Goal: Information Seeking & Learning: Learn about a topic

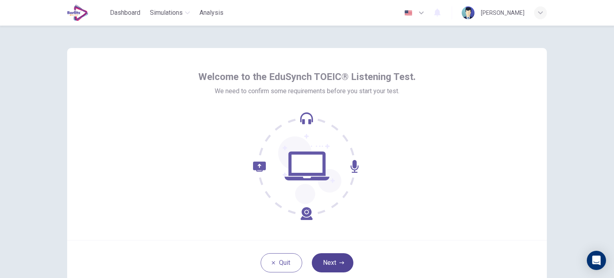
click at [342, 263] on icon "button" at bounding box center [341, 262] width 5 height 5
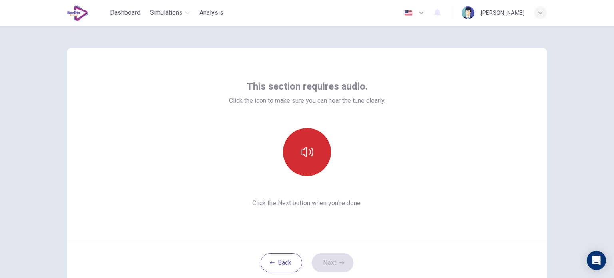
click at [294, 151] on button "button" at bounding box center [307, 152] width 48 height 48
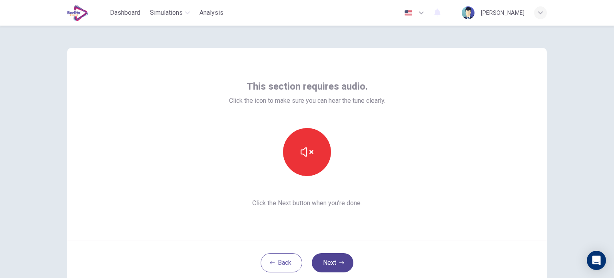
click at [336, 263] on button "Next" at bounding box center [333, 262] width 42 height 19
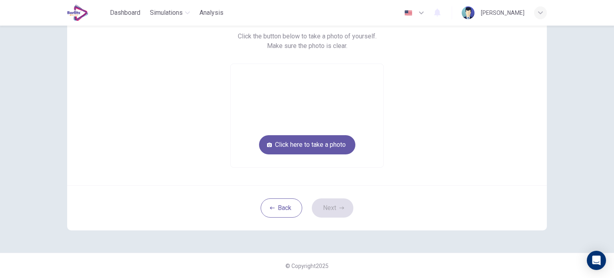
scroll to position [28, 0]
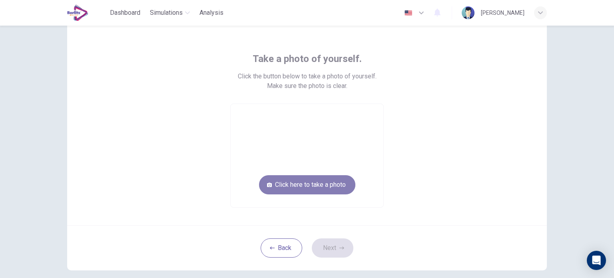
click at [331, 185] on button "Click here to take a photo" at bounding box center [307, 184] width 96 height 19
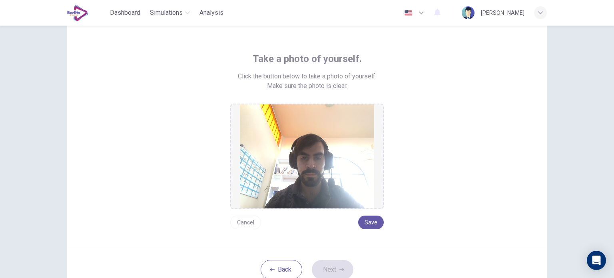
scroll to position [68, 0]
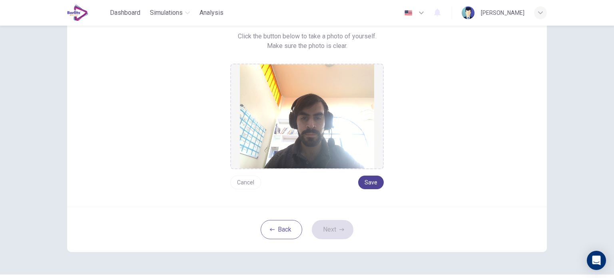
click at [370, 180] on button "Save" at bounding box center [371, 182] width 26 height 14
click at [343, 224] on button "Next" at bounding box center [333, 229] width 42 height 19
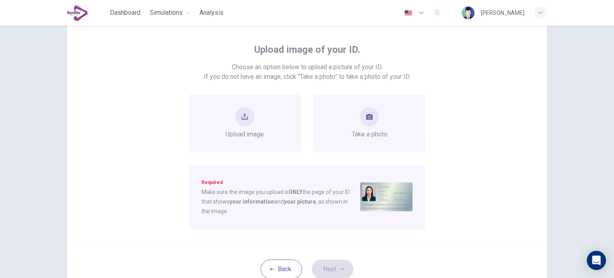
scroll to position [0, 0]
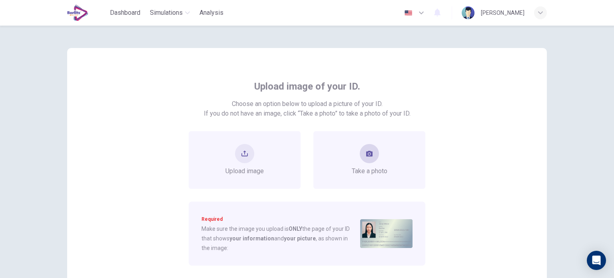
click at [368, 159] on button "take photo" at bounding box center [369, 153] width 19 height 19
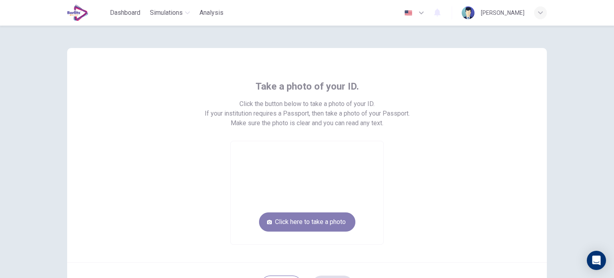
click at [326, 225] on button "Click here to take a photo" at bounding box center [307, 221] width 96 height 19
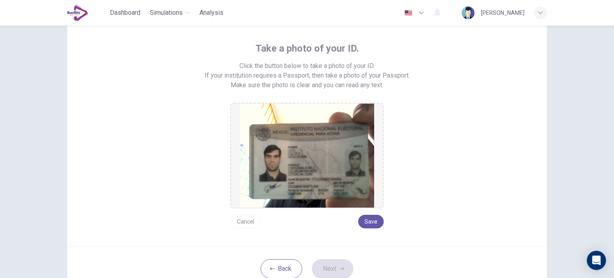
scroll to position [80, 0]
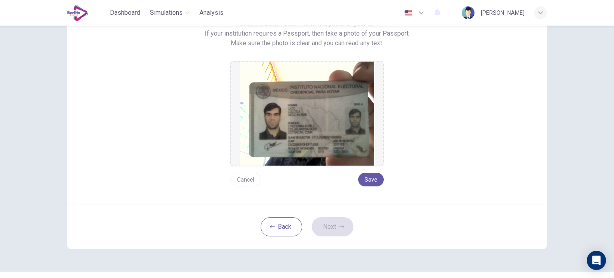
click at [249, 175] on button "Cancel" at bounding box center [245, 180] width 31 height 14
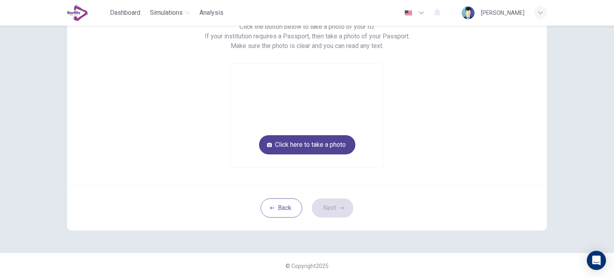
click at [322, 142] on button "Click here to take a photo" at bounding box center [307, 144] width 96 height 19
click at [319, 141] on button "Click here to take a photo" at bounding box center [307, 144] width 96 height 19
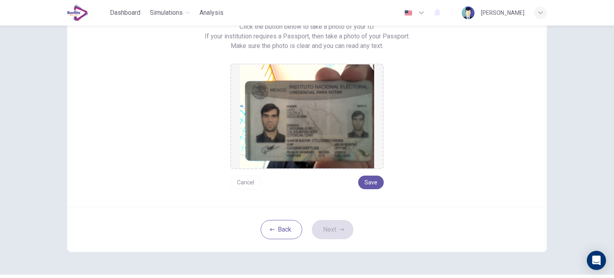
click at [244, 183] on button "Cancel" at bounding box center [245, 182] width 31 height 14
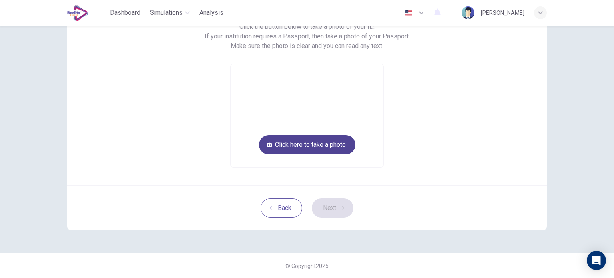
click at [294, 145] on button "Click here to take a photo" at bounding box center [307, 144] width 96 height 19
click at [287, 148] on button "Click here to take a photo" at bounding box center [307, 144] width 96 height 19
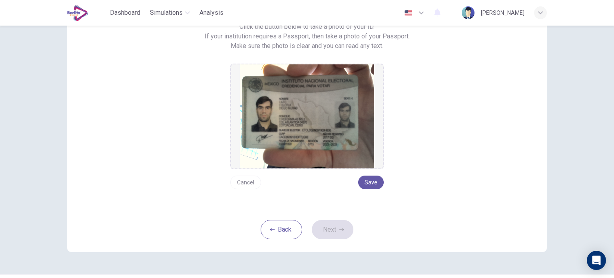
click at [300, 110] on img at bounding box center [307, 116] width 134 height 104
click at [253, 183] on button "Cancel" at bounding box center [245, 182] width 31 height 14
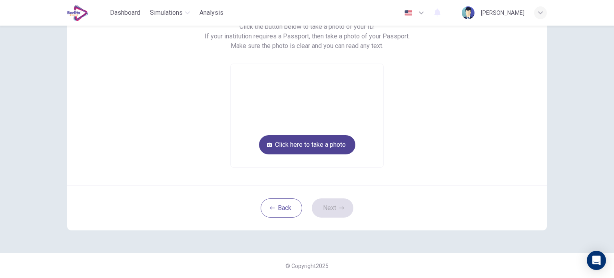
click at [335, 144] on button "Click here to take a photo" at bounding box center [307, 144] width 96 height 19
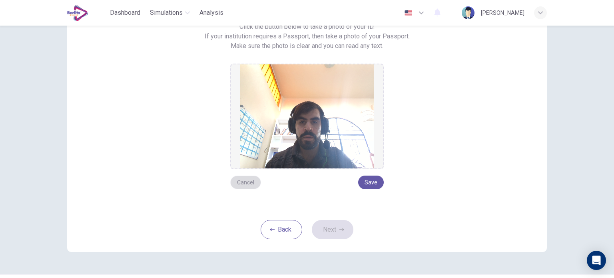
click at [251, 181] on button "Cancel" at bounding box center [245, 182] width 31 height 14
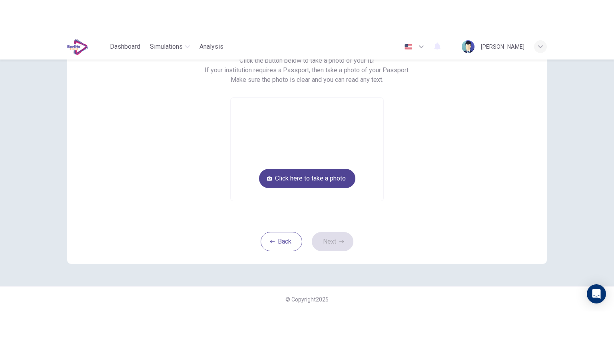
scroll to position [37, 0]
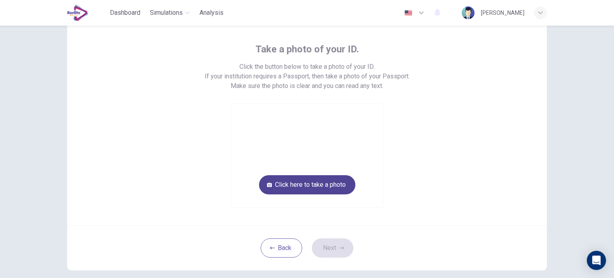
click at [320, 183] on button "Click here to take a photo" at bounding box center [307, 184] width 96 height 19
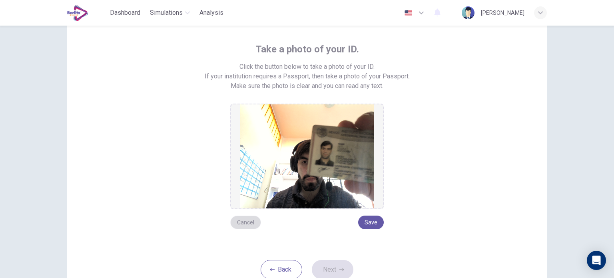
click at [236, 225] on button "Cancel" at bounding box center [245, 222] width 31 height 14
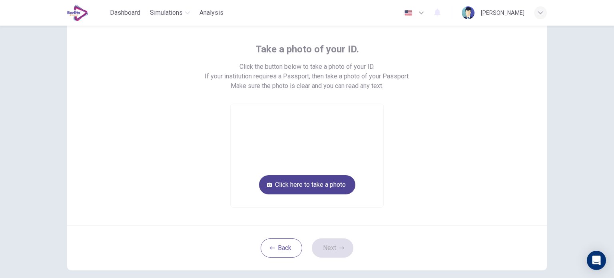
click at [297, 176] on button "Click here to take a photo" at bounding box center [307, 184] width 96 height 19
click at [303, 182] on button "Click here to take a photo" at bounding box center [307, 184] width 96 height 19
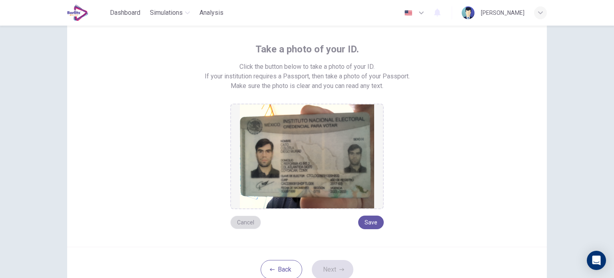
click at [243, 223] on button "Cancel" at bounding box center [245, 222] width 31 height 14
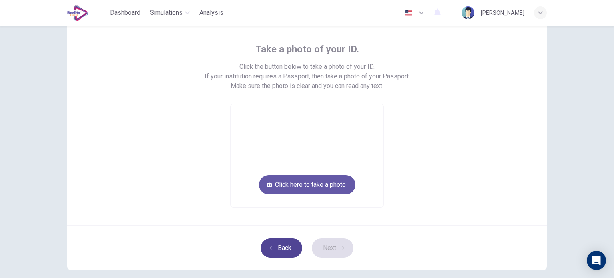
click at [280, 247] on button "Back" at bounding box center [282, 247] width 42 height 19
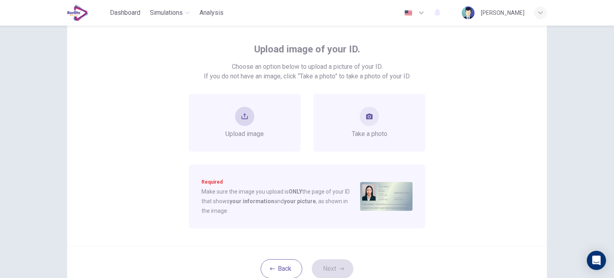
click at [259, 129] on span "Upload image" at bounding box center [244, 134] width 38 height 10
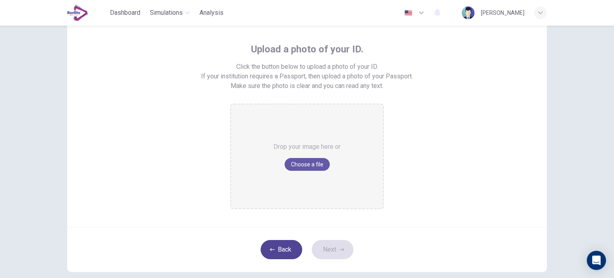
click at [277, 250] on button "Back" at bounding box center [282, 249] width 42 height 19
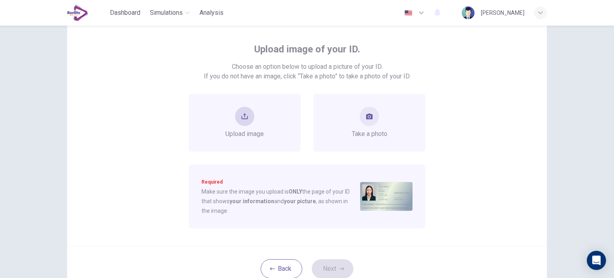
click at [251, 134] on span "Upload image" at bounding box center [244, 134] width 38 height 10
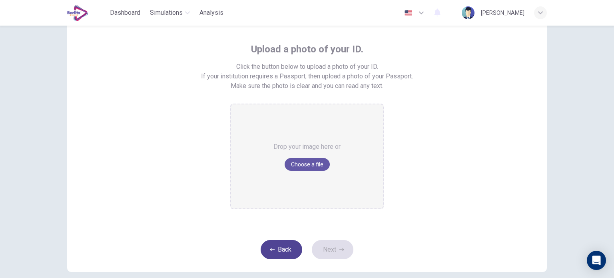
click at [289, 250] on button "Back" at bounding box center [282, 249] width 42 height 19
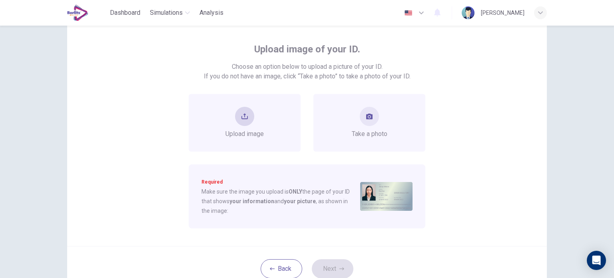
click at [238, 130] on span "Upload image" at bounding box center [244, 134] width 38 height 10
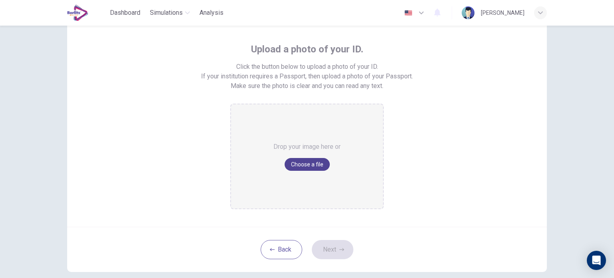
click at [305, 164] on button "Choose a file" at bounding box center [306, 164] width 45 height 13
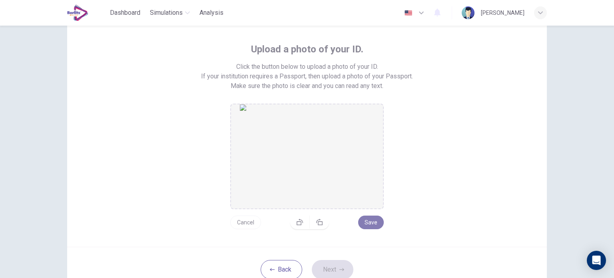
click at [372, 223] on button "Save" at bounding box center [371, 222] width 26 height 14
click at [339, 271] on icon "button" at bounding box center [341, 269] width 5 height 5
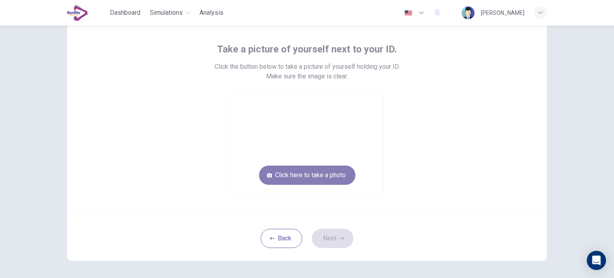
click at [301, 172] on button "Click here to take a photo" at bounding box center [307, 174] width 96 height 19
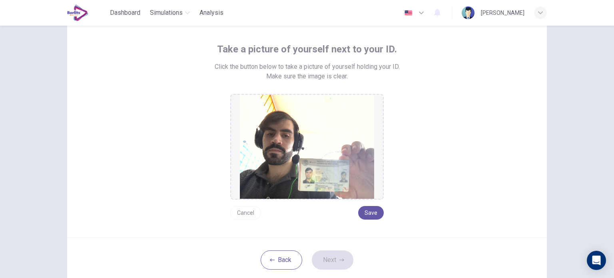
click at [254, 211] on button "Cancel" at bounding box center [245, 213] width 31 height 14
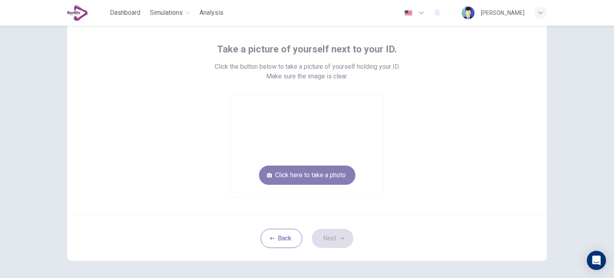
click at [300, 175] on button "Click here to take a photo" at bounding box center [307, 174] width 96 height 19
click at [302, 175] on button "Click here to take a photo" at bounding box center [307, 174] width 96 height 19
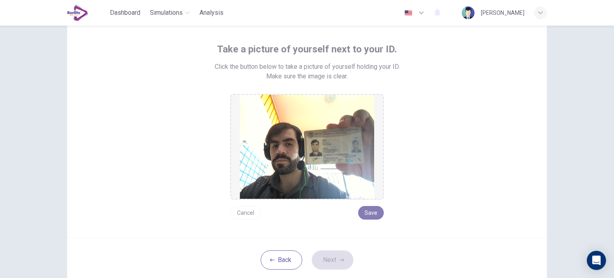
click at [375, 212] on button "Save" at bounding box center [371, 213] width 26 height 14
click at [241, 212] on button "Cancel" at bounding box center [245, 213] width 31 height 14
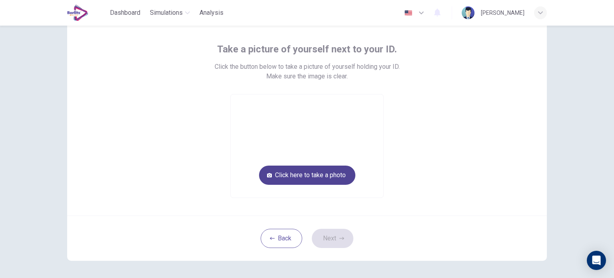
click at [305, 173] on button "Click here to take a photo" at bounding box center [307, 174] width 96 height 19
click at [310, 177] on button "Click here to take a photo" at bounding box center [307, 174] width 96 height 19
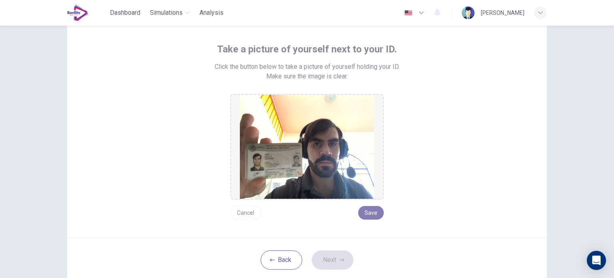
click at [372, 211] on button "Save" at bounding box center [371, 213] width 26 height 14
click at [336, 255] on button "Next" at bounding box center [333, 259] width 42 height 19
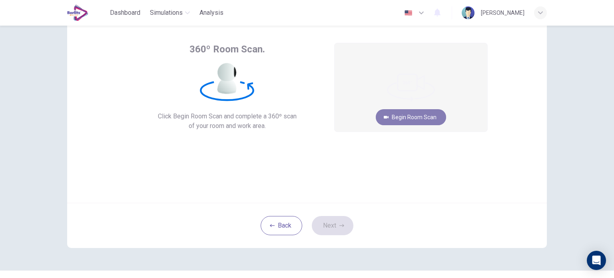
click at [435, 119] on button "Begin Room Scan" at bounding box center [411, 117] width 70 height 16
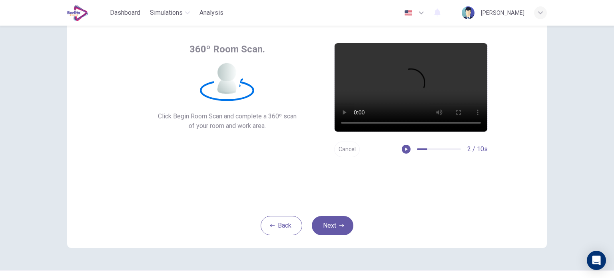
scroll to position [0, 0]
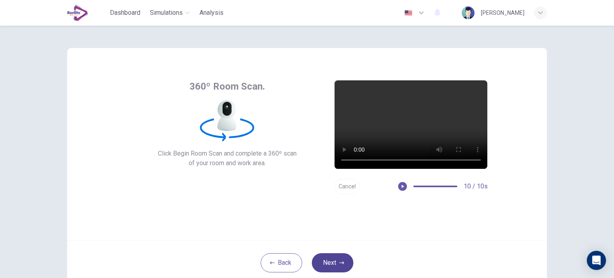
click at [340, 259] on button "Next" at bounding box center [333, 262] width 42 height 19
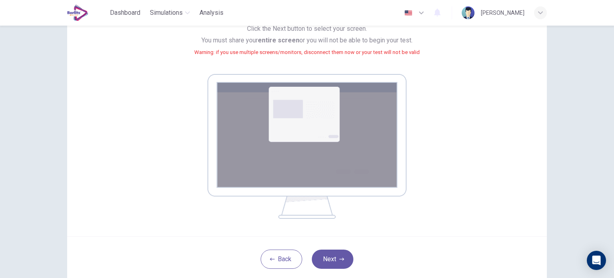
scroll to position [120, 0]
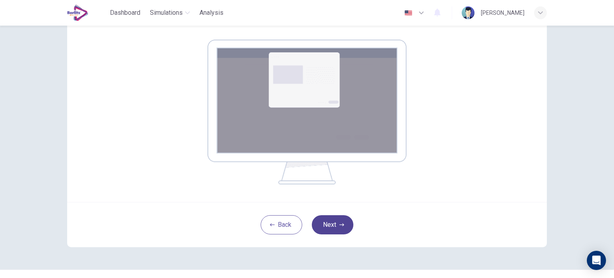
click at [340, 227] on button "Next" at bounding box center [333, 224] width 42 height 19
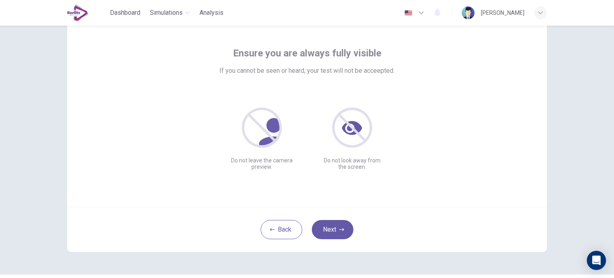
scroll to position [15, 0]
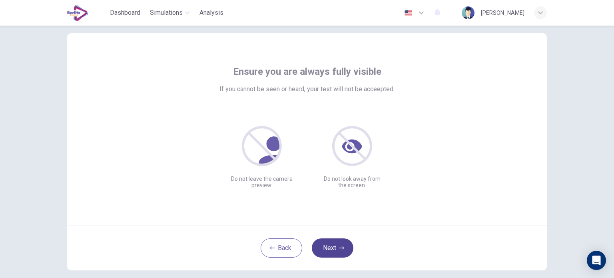
click at [334, 241] on button "Next" at bounding box center [333, 247] width 42 height 19
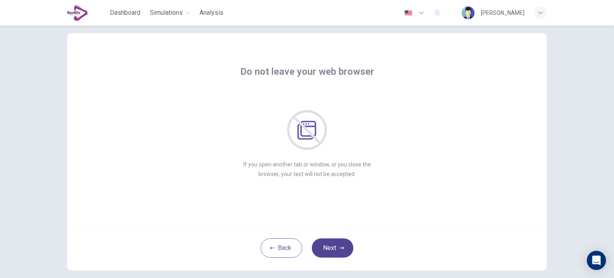
click at [336, 239] on button "Next" at bounding box center [333, 247] width 42 height 19
click at [338, 241] on button "Next" at bounding box center [333, 247] width 42 height 19
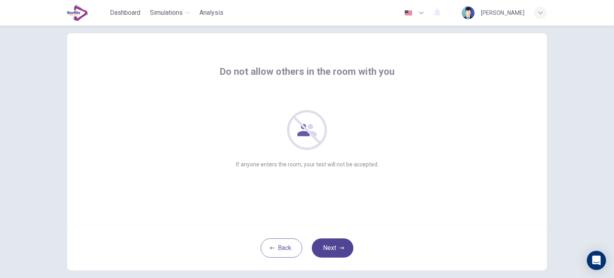
click at [338, 242] on button "Next" at bounding box center [333, 247] width 42 height 19
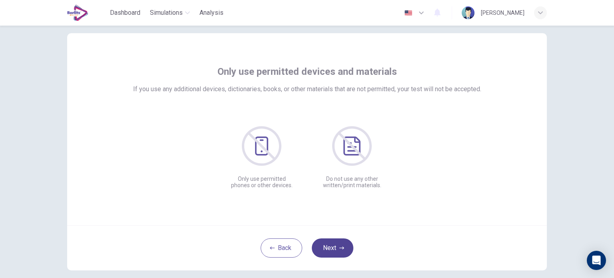
click at [333, 241] on button "Next" at bounding box center [333, 247] width 42 height 19
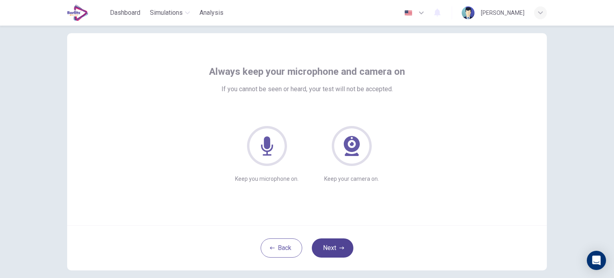
click at [338, 243] on button "Next" at bounding box center [333, 247] width 42 height 19
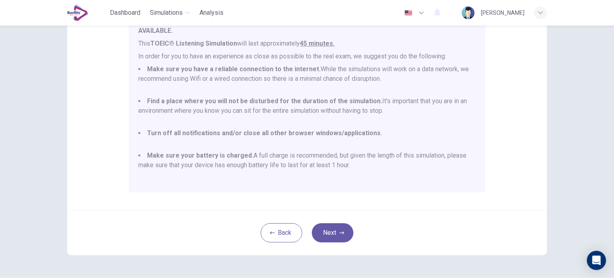
scroll to position [160, 0]
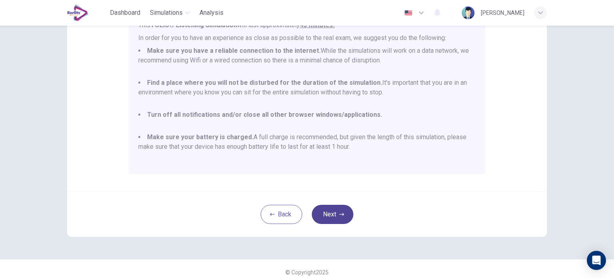
click at [334, 211] on button "Next" at bounding box center [333, 214] width 42 height 19
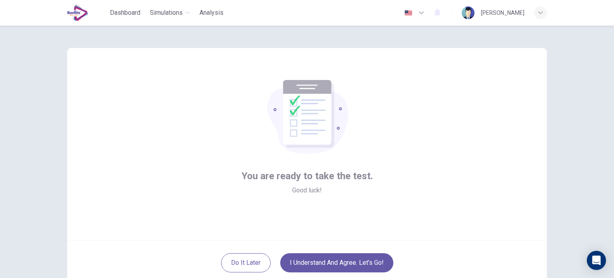
scroll to position [40, 0]
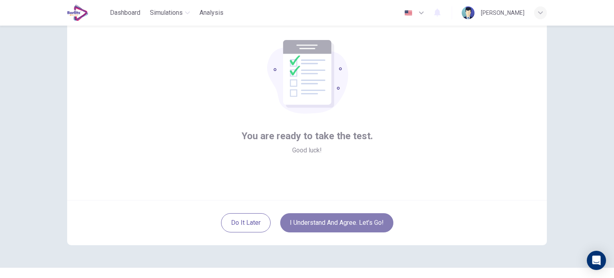
click at [334, 219] on button "I understand and agree. Let’s go!" at bounding box center [336, 222] width 113 height 19
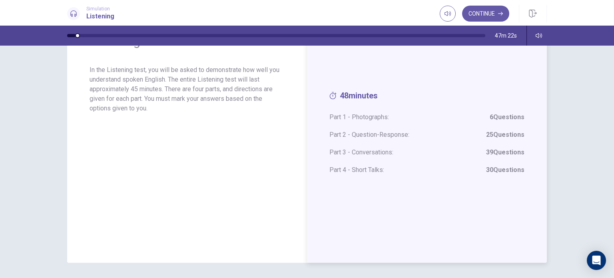
scroll to position [37, 0]
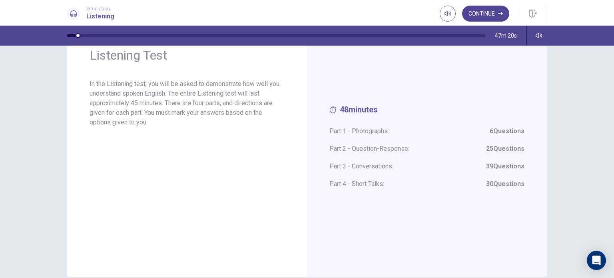
click at [479, 16] on button "Continue" at bounding box center [485, 14] width 47 height 16
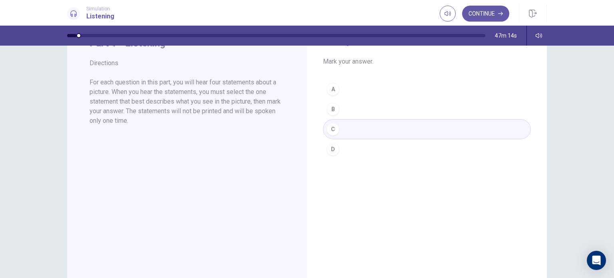
scroll to position [0, 0]
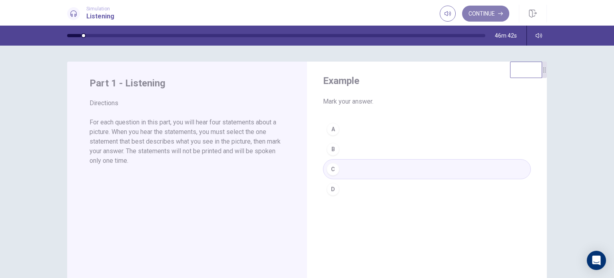
click at [491, 17] on button "Continue" at bounding box center [485, 14] width 47 height 16
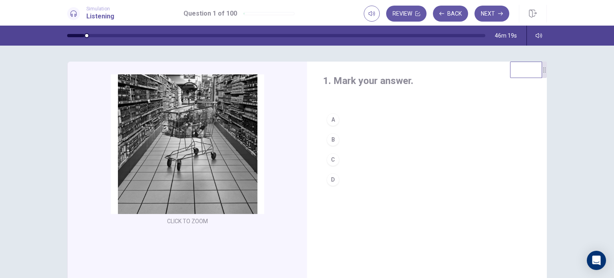
click at [332, 140] on div "B" at bounding box center [332, 139] width 13 height 13
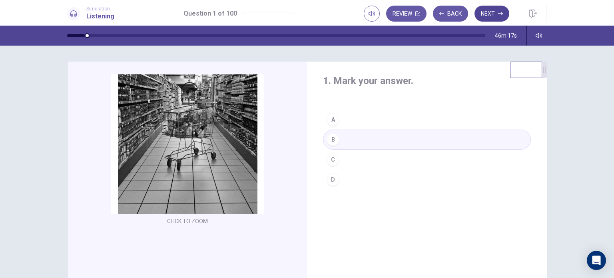
click at [491, 14] on button "Next" at bounding box center [491, 14] width 35 height 16
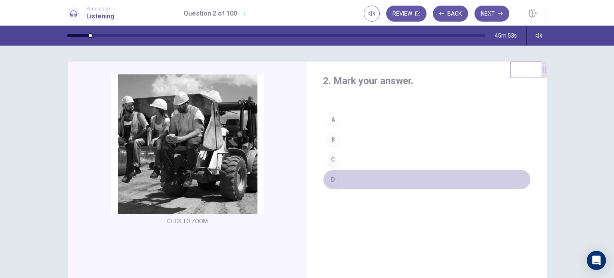
click at [334, 178] on div "D" at bounding box center [332, 179] width 13 height 13
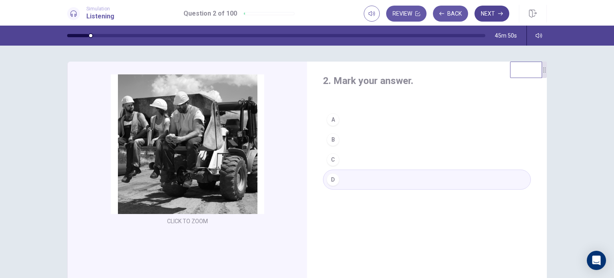
click at [484, 17] on button "Next" at bounding box center [491, 14] width 35 height 16
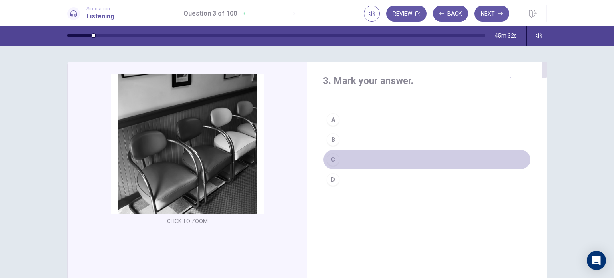
click at [345, 156] on button "C" at bounding box center [427, 159] width 208 height 20
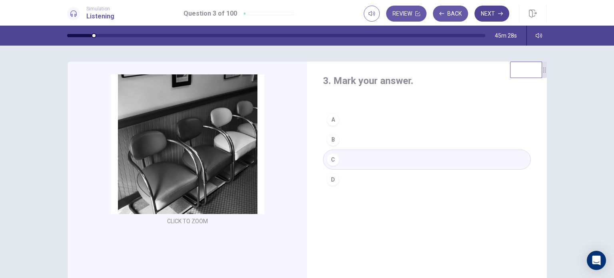
click at [487, 17] on button "Next" at bounding box center [491, 14] width 35 height 16
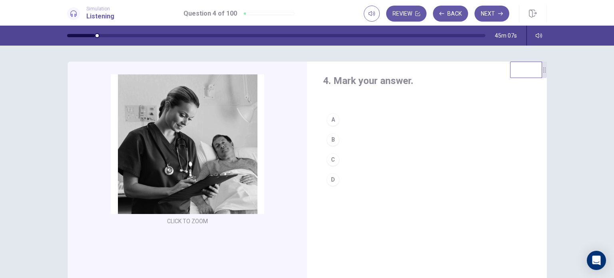
click at [339, 158] on button "C" at bounding box center [427, 159] width 208 height 20
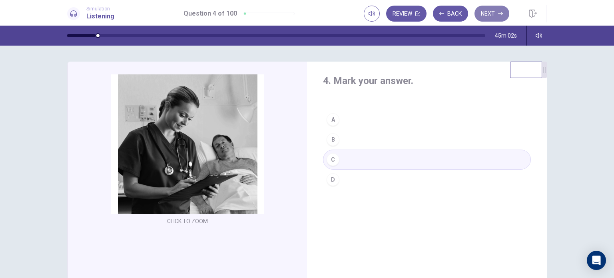
click at [489, 14] on button "Next" at bounding box center [491, 14] width 35 height 16
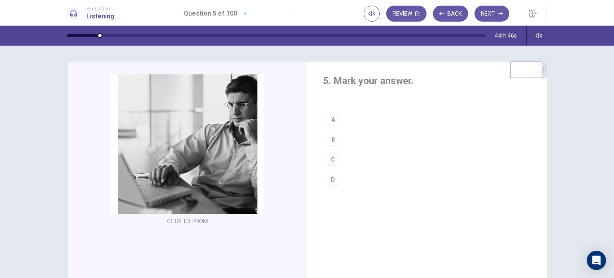
click at [344, 140] on button "B" at bounding box center [427, 139] width 208 height 20
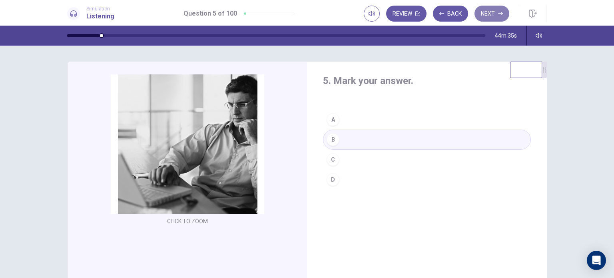
click at [487, 16] on button "Next" at bounding box center [491, 14] width 35 height 16
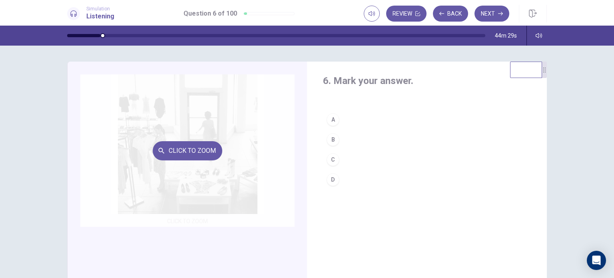
click at [214, 153] on button "Click to Zoom" at bounding box center [188, 150] width 70 height 19
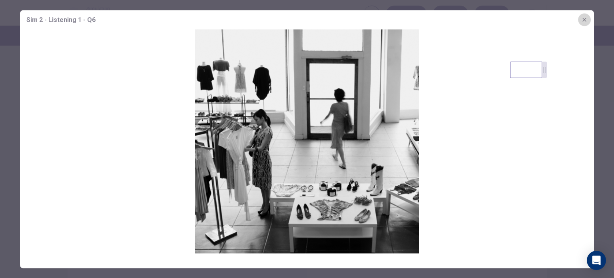
click at [585, 20] on icon "button" at bounding box center [584, 19] width 6 height 6
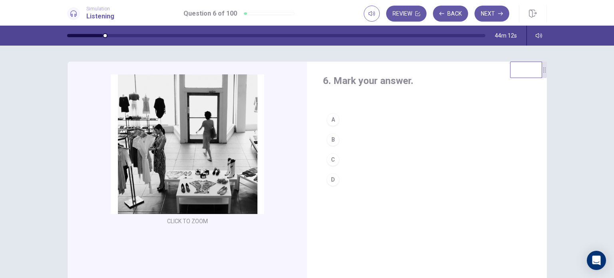
click at [345, 158] on button "C" at bounding box center [427, 159] width 208 height 20
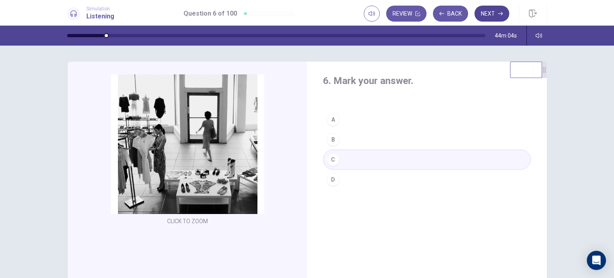
click at [497, 16] on button "Next" at bounding box center [491, 14] width 35 height 16
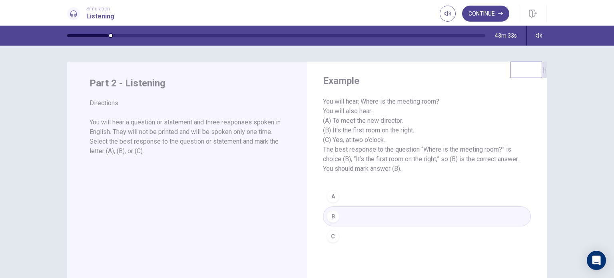
click at [487, 14] on button "Continue" at bounding box center [485, 14] width 47 height 16
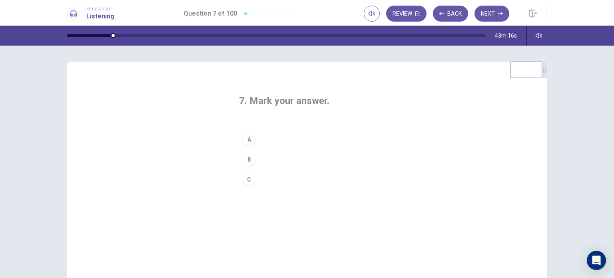
click at [264, 156] on button "B" at bounding box center [307, 159] width 136 height 20
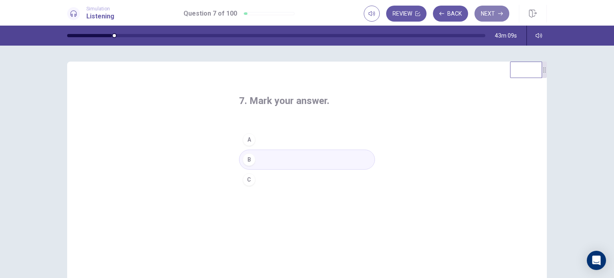
click at [490, 17] on button "Next" at bounding box center [491, 14] width 35 height 16
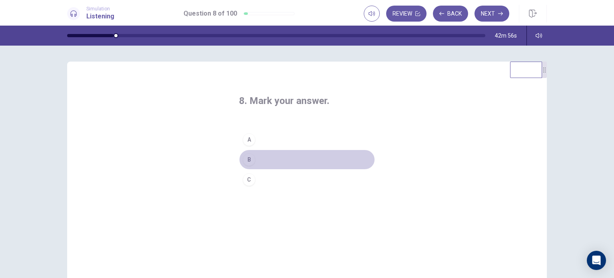
click at [271, 157] on button "B" at bounding box center [307, 159] width 136 height 20
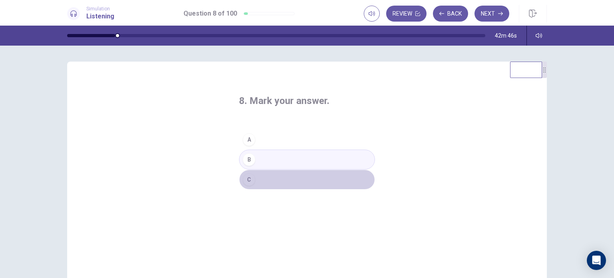
click at [293, 177] on button "C" at bounding box center [307, 179] width 136 height 20
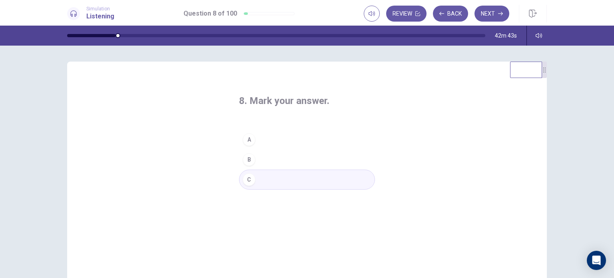
click at [310, 161] on button "B" at bounding box center [307, 159] width 136 height 20
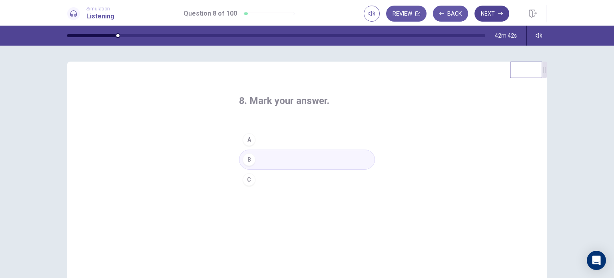
click at [501, 17] on button "Next" at bounding box center [491, 14] width 35 height 16
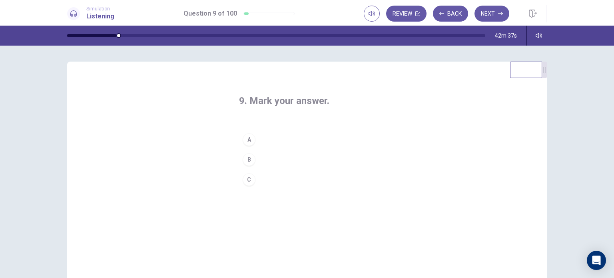
click at [278, 137] on button "A" at bounding box center [307, 139] width 136 height 20
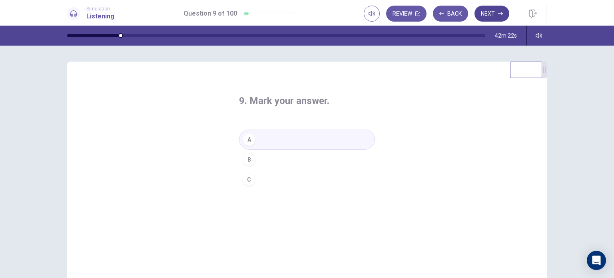
click at [481, 12] on button "Next" at bounding box center [491, 14] width 35 height 16
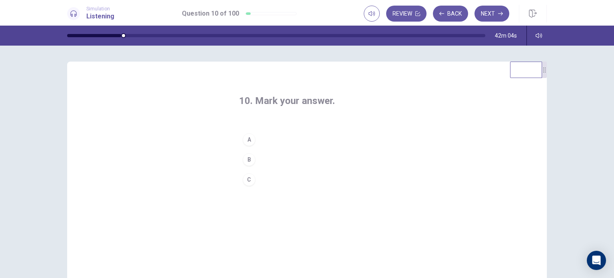
click at [281, 179] on button "C" at bounding box center [307, 179] width 136 height 20
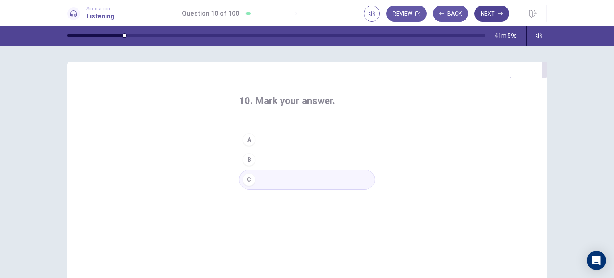
click at [487, 18] on button "Next" at bounding box center [491, 14] width 35 height 16
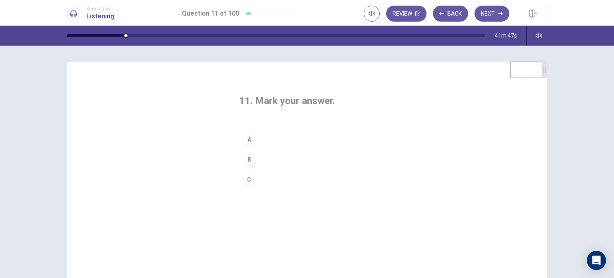
click at [288, 137] on button "A" at bounding box center [307, 139] width 136 height 20
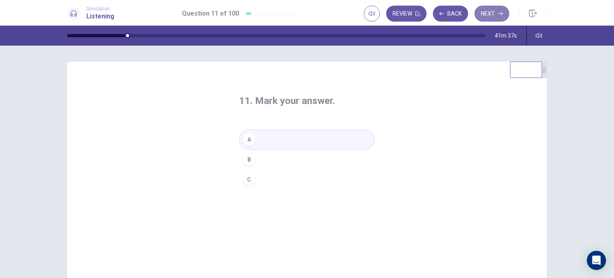
click at [487, 18] on button "Next" at bounding box center [491, 14] width 35 height 16
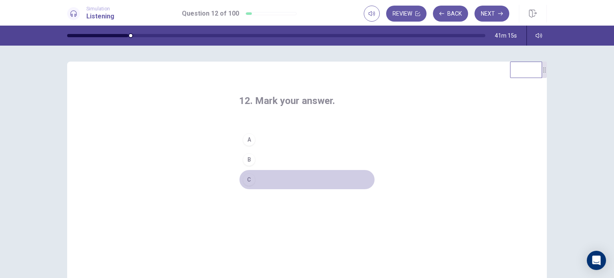
click at [281, 178] on button "C" at bounding box center [307, 179] width 136 height 20
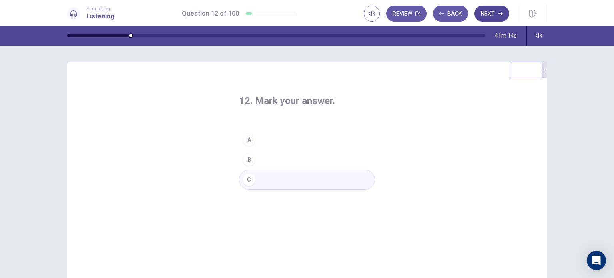
click at [492, 16] on button "Next" at bounding box center [491, 14] width 35 height 16
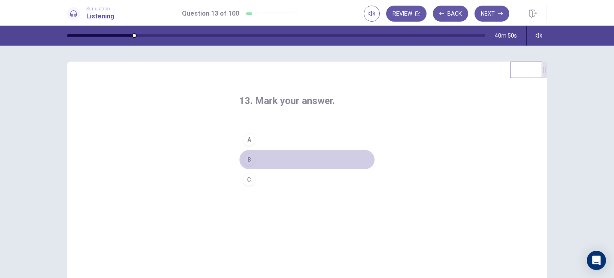
click at [281, 163] on button "B" at bounding box center [307, 159] width 136 height 20
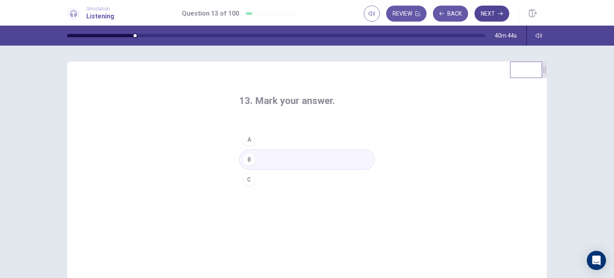
click at [483, 16] on button "Next" at bounding box center [491, 14] width 35 height 16
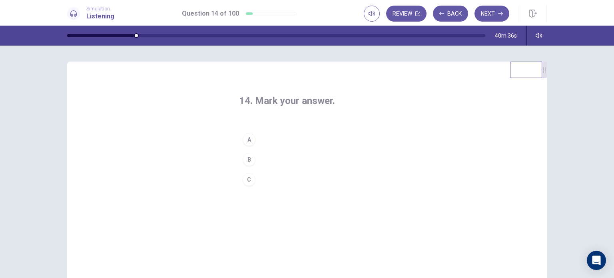
click at [286, 139] on button "A" at bounding box center [307, 139] width 136 height 20
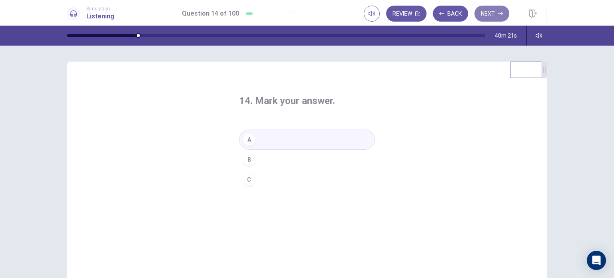
click at [493, 16] on button "Next" at bounding box center [491, 14] width 35 height 16
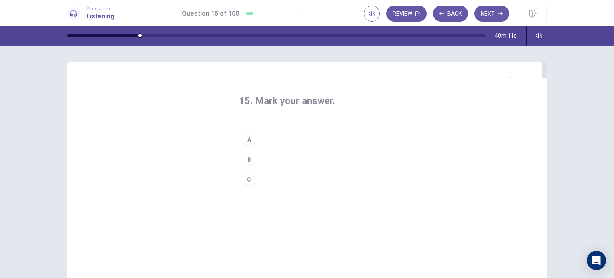
click at [297, 139] on button "A" at bounding box center [307, 139] width 136 height 20
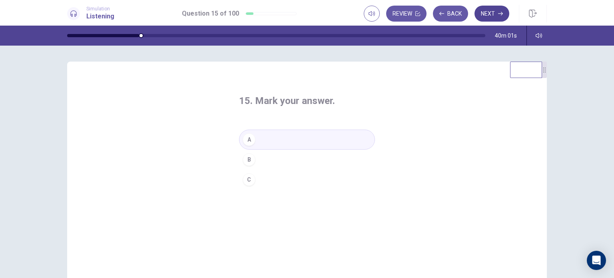
click at [497, 14] on button "Next" at bounding box center [491, 14] width 35 height 16
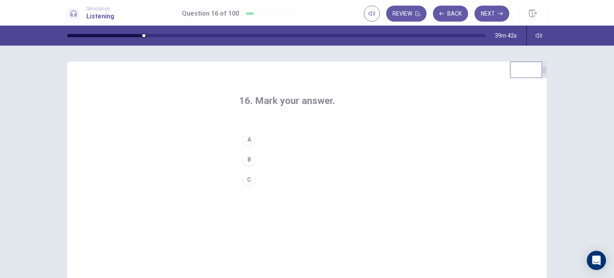
click at [287, 156] on button "B" at bounding box center [307, 159] width 136 height 20
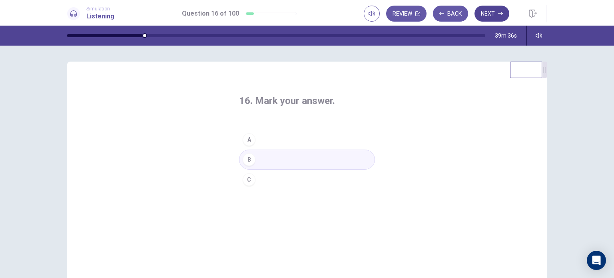
click at [492, 16] on button "Next" at bounding box center [491, 14] width 35 height 16
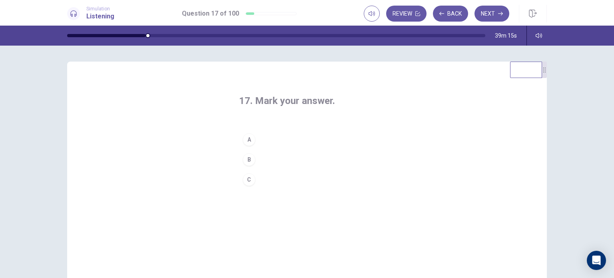
click at [275, 174] on button "C" at bounding box center [307, 179] width 136 height 20
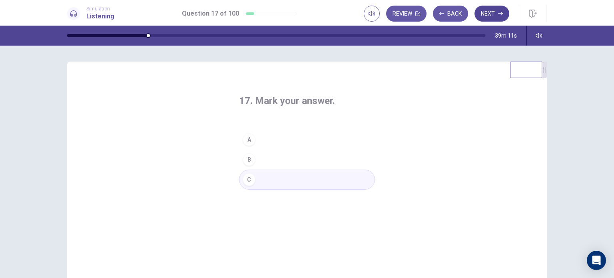
click at [489, 16] on button "Next" at bounding box center [491, 14] width 35 height 16
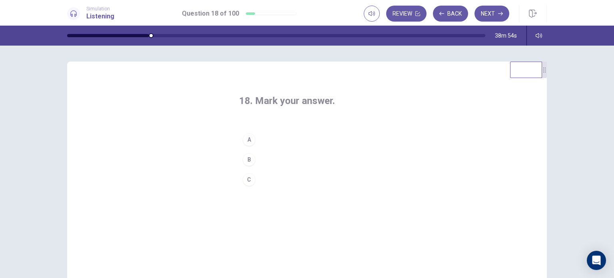
click at [284, 180] on button "C" at bounding box center [307, 179] width 136 height 20
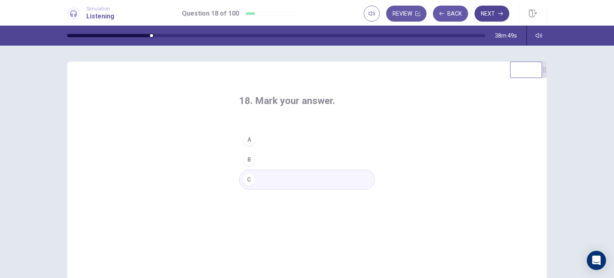
click at [489, 15] on button "Next" at bounding box center [491, 14] width 35 height 16
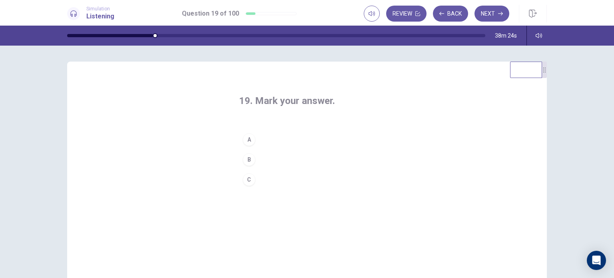
click at [277, 176] on button "C" at bounding box center [307, 179] width 136 height 20
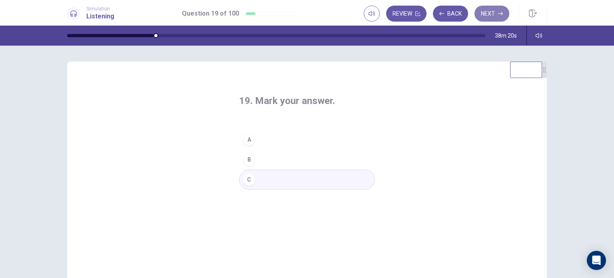
click at [487, 17] on button "Next" at bounding box center [491, 14] width 35 height 16
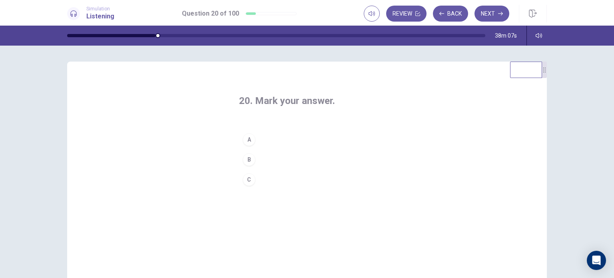
click at [271, 179] on button "C" at bounding box center [307, 179] width 136 height 20
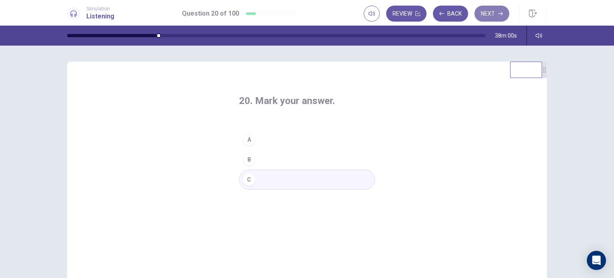
click at [489, 15] on button "Next" at bounding box center [491, 14] width 35 height 16
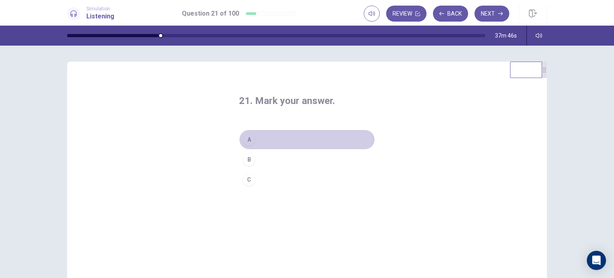
click at [280, 137] on button "A" at bounding box center [307, 139] width 136 height 20
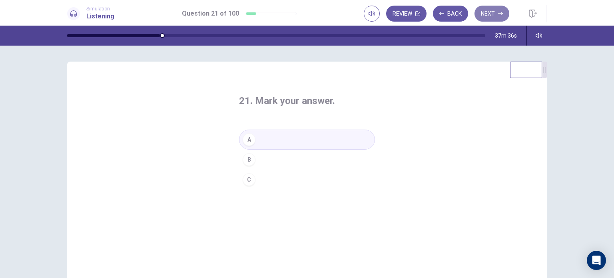
click at [487, 17] on button "Next" at bounding box center [491, 14] width 35 height 16
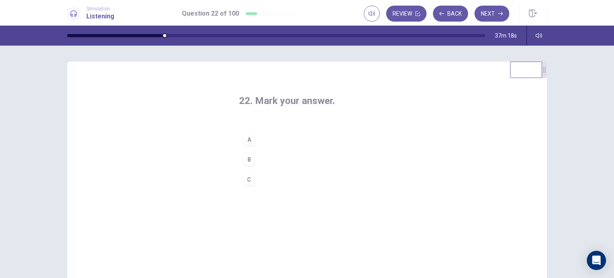
click at [283, 156] on button "B" at bounding box center [307, 159] width 136 height 20
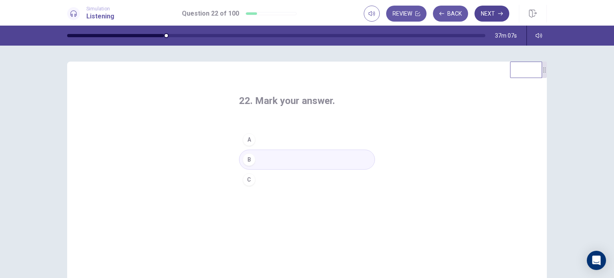
click at [488, 18] on button "Next" at bounding box center [491, 14] width 35 height 16
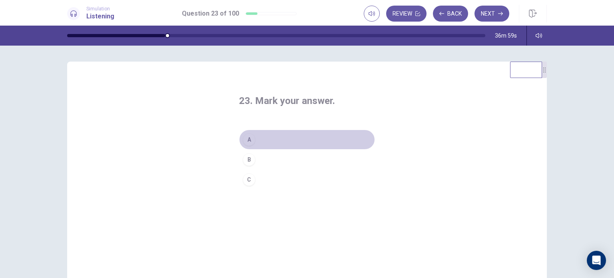
click at [279, 137] on button "A" at bounding box center [307, 139] width 136 height 20
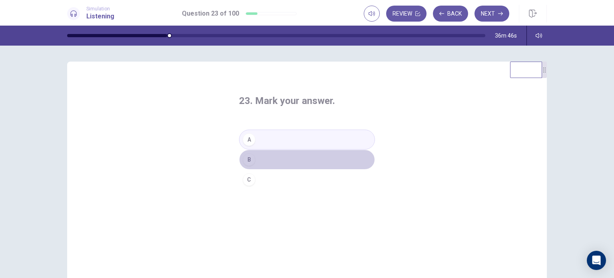
click at [288, 158] on button "B" at bounding box center [307, 159] width 136 height 20
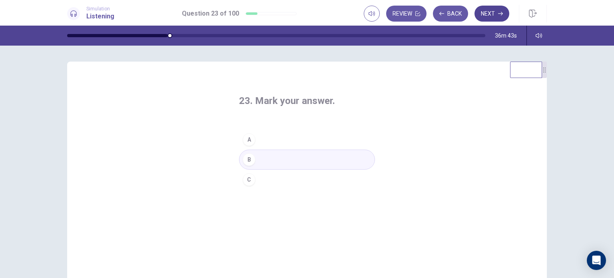
click at [492, 16] on button "Next" at bounding box center [491, 14] width 35 height 16
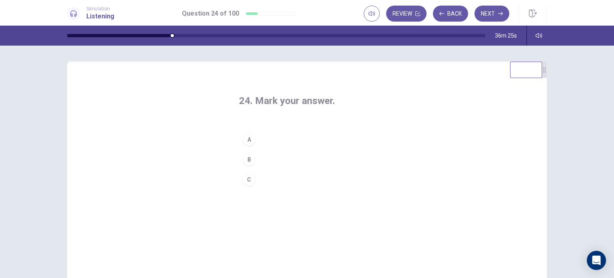
click at [288, 177] on button "C" at bounding box center [307, 179] width 136 height 20
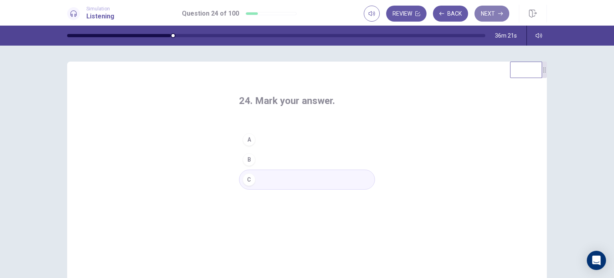
click at [487, 17] on button "Next" at bounding box center [491, 14] width 35 height 16
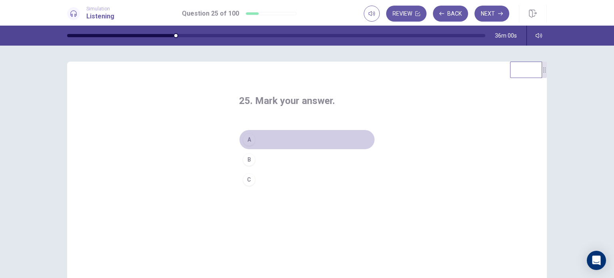
click at [277, 141] on button "A" at bounding box center [307, 139] width 136 height 20
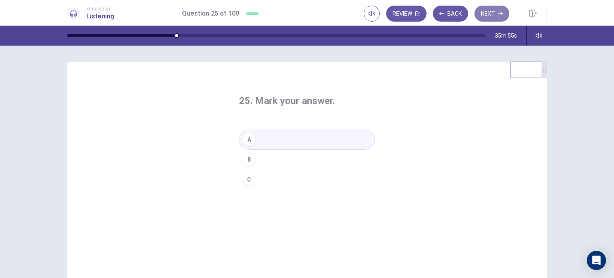
click at [487, 12] on button "Next" at bounding box center [491, 14] width 35 height 16
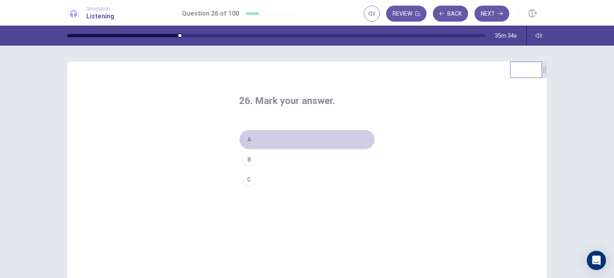
click at [276, 143] on button "A" at bounding box center [307, 139] width 136 height 20
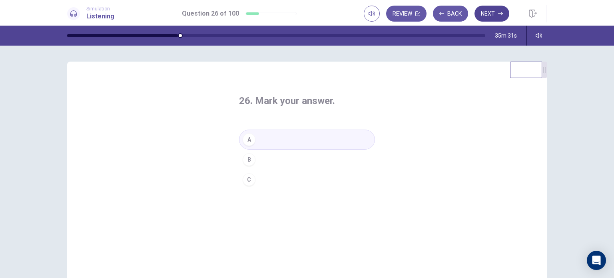
click at [483, 17] on button "Next" at bounding box center [491, 14] width 35 height 16
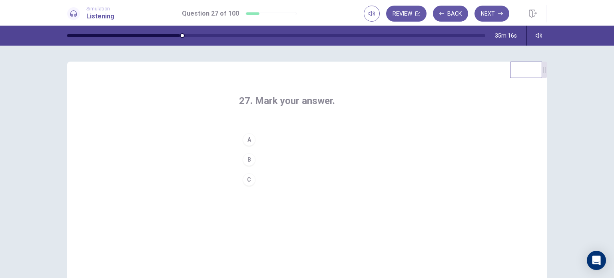
click at [286, 157] on button "B" at bounding box center [307, 159] width 136 height 20
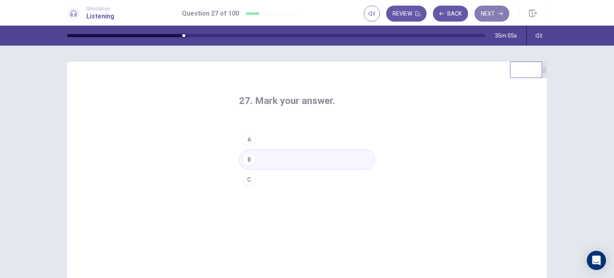
click at [493, 16] on button "Next" at bounding box center [491, 14] width 35 height 16
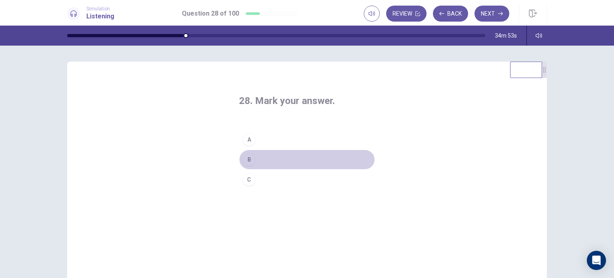
click at [282, 158] on button "B" at bounding box center [307, 159] width 136 height 20
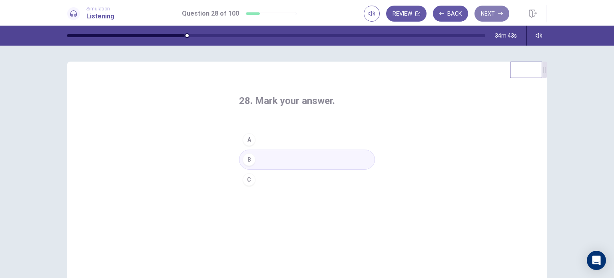
click at [493, 16] on button "Next" at bounding box center [491, 14] width 35 height 16
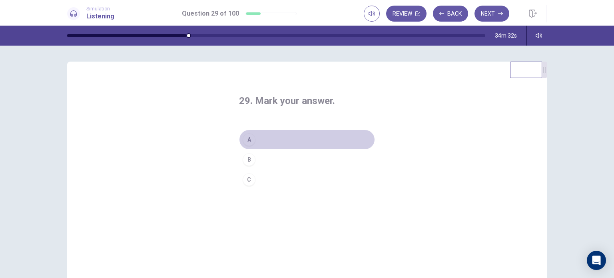
click at [286, 136] on button "A" at bounding box center [307, 139] width 136 height 20
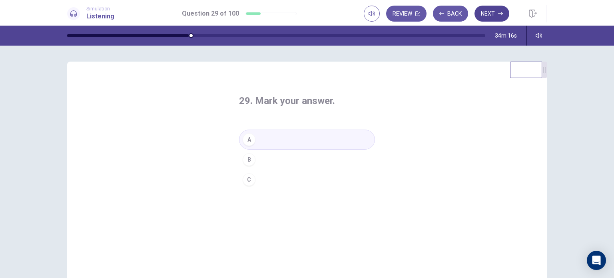
click at [494, 16] on button "Next" at bounding box center [491, 14] width 35 height 16
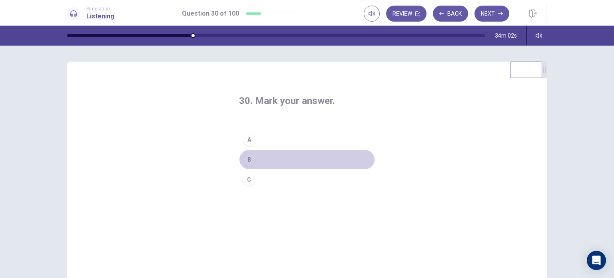
click at [287, 161] on button "B" at bounding box center [307, 159] width 136 height 20
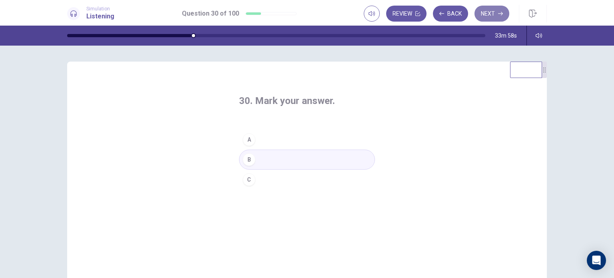
click at [491, 14] on button "Next" at bounding box center [491, 14] width 35 height 16
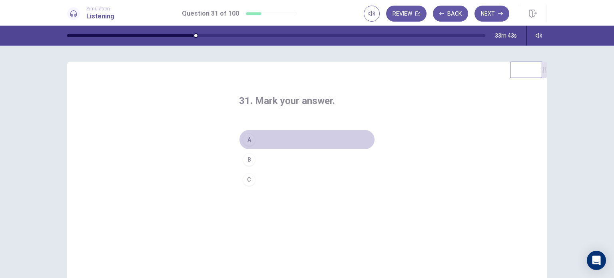
click at [281, 135] on button "A" at bounding box center [307, 139] width 136 height 20
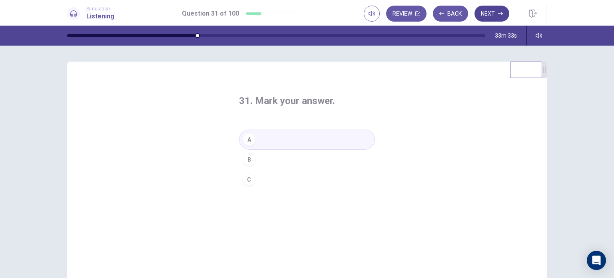
click at [487, 11] on button "Next" at bounding box center [491, 14] width 35 height 16
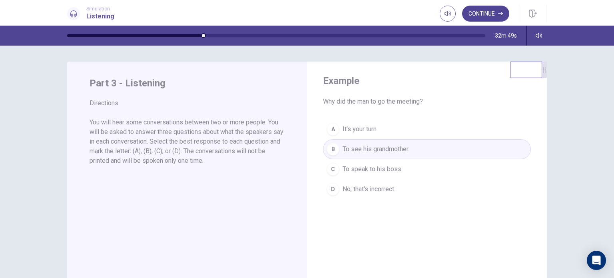
click at [482, 17] on button "Continue" at bounding box center [485, 14] width 47 height 16
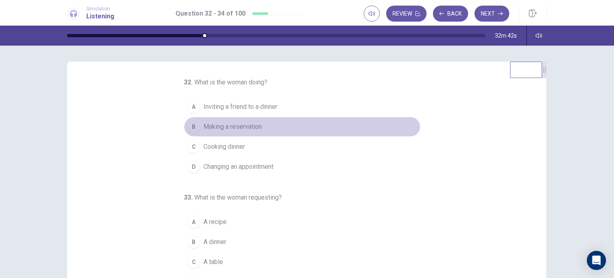
click at [232, 133] on button "B Making a reservation" at bounding box center [302, 127] width 237 height 20
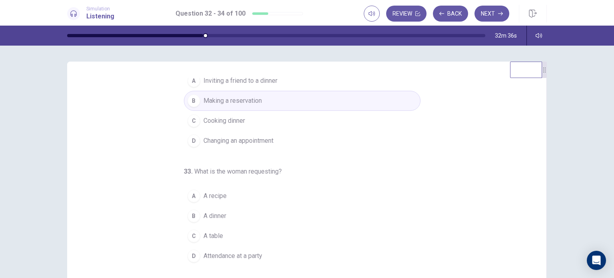
scroll to position [40, 0]
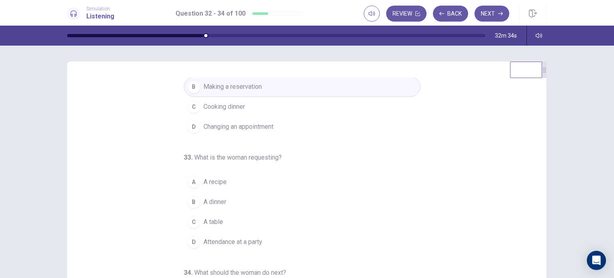
click at [214, 223] on span "A table" at bounding box center [213, 222] width 20 height 10
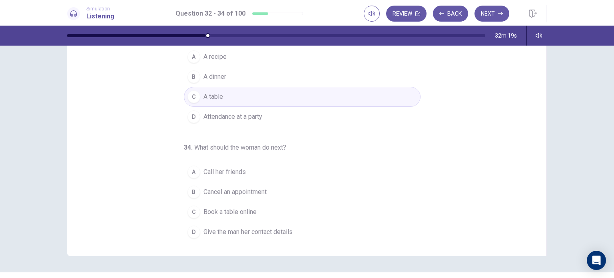
scroll to position [103, 0]
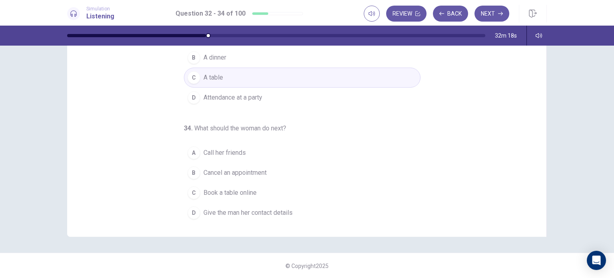
click at [246, 211] on span "Give the man her contact details" at bounding box center [247, 213] width 89 height 10
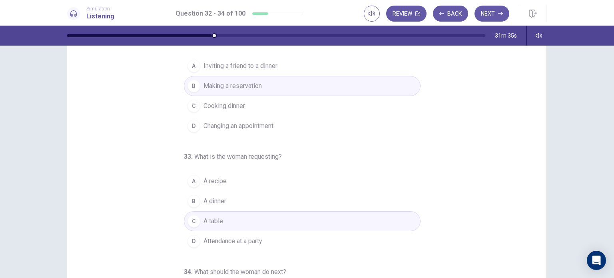
scroll to position [0, 0]
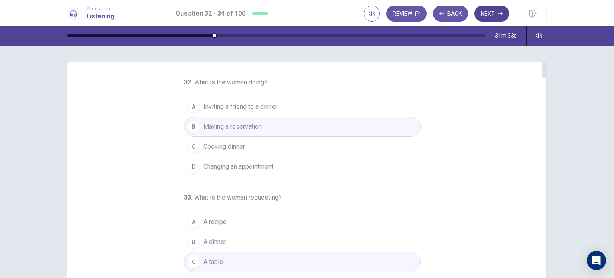
click at [494, 12] on button "Next" at bounding box center [491, 14] width 35 height 16
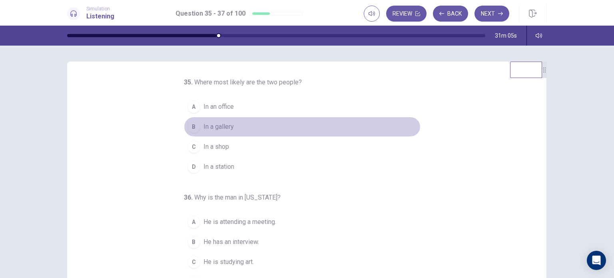
click at [222, 129] on span "In a gallery" at bounding box center [218, 127] width 30 height 10
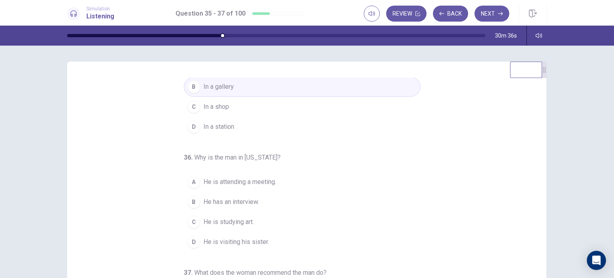
scroll to position [80, 0]
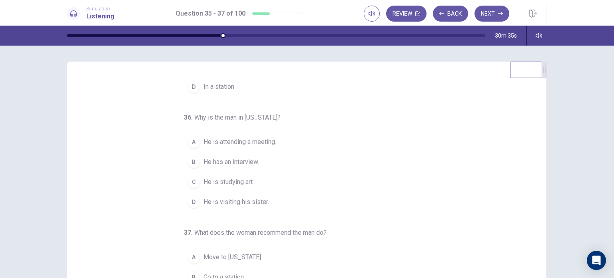
click at [247, 145] on span "He is attending a meeting." at bounding box center [239, 142] width 73 height 10
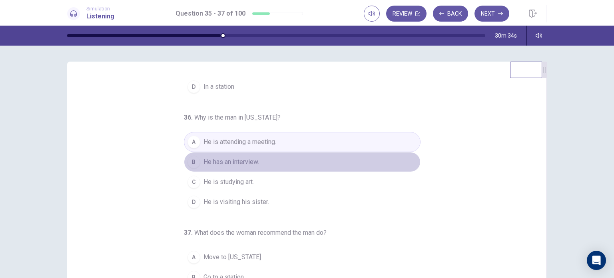
click at [254, 162] on span "He has an interview." at bounding box center [231, 162] width 56 height 10
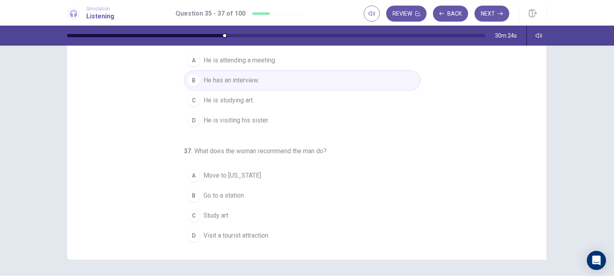
drag, startPoint x: 227, startPoint y: 230, endPoint x: 295, endPoint y: 225, distance: 68.5
click at [228, 231] on span "Visit a tourist attraction" at bounding box center [235, 236] width 65 height 10
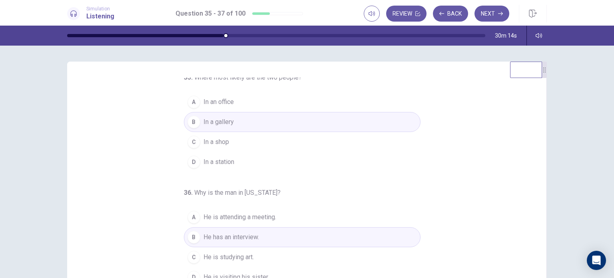
scroll to position [0, 0]
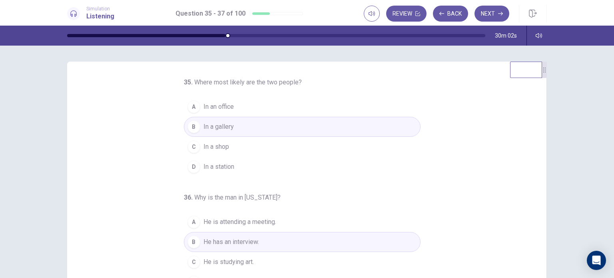
click at [252, 167] on button "D In a station" at bounding box center [302, 167] width 237 height 20
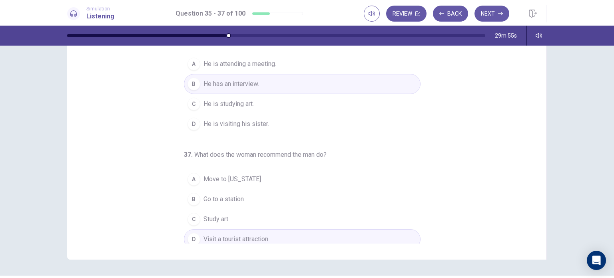
scroll to position [82, 0]
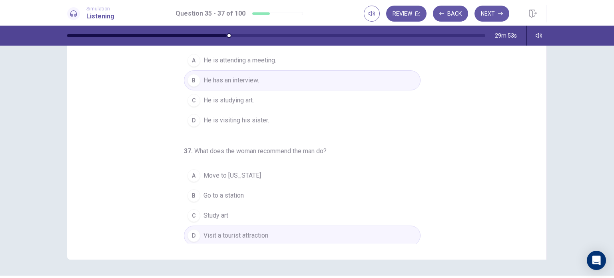
click at [493, 16] on button "Next" at bounding box center [491, 14] width 35 height 16
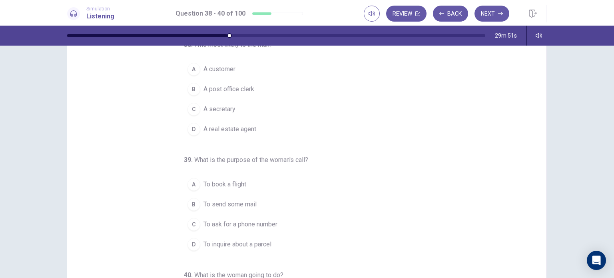
scroll to position [0, 0]
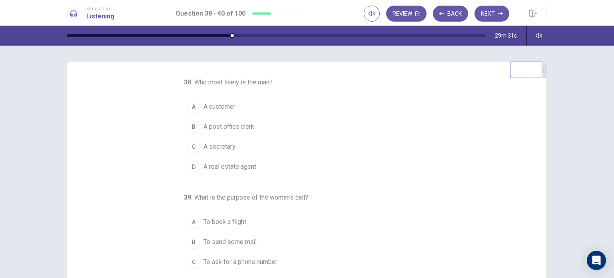
click at [241, 127] on span "A post office clerk" at bounding box center [228, 127] width 51 height 10
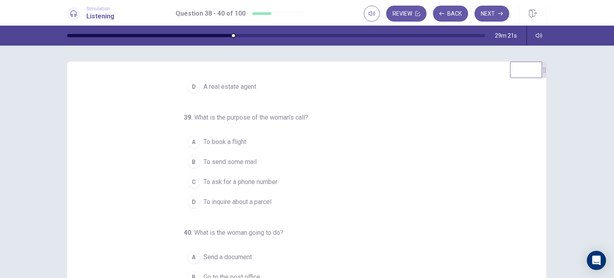
scroll to position [82, 0]
click at [249, 201] on span "To inquire about a parcel" at bounding box center [237, 200] width 68 height 10
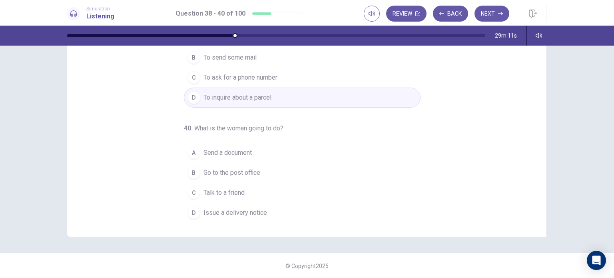
click at [249, 215] on button "D Issue a delivery notice" at bounding box center [302, 213] width 237 height 20
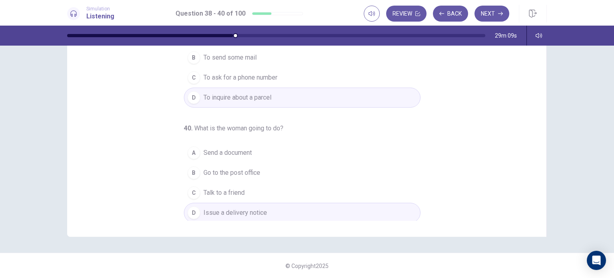
click at [251, 175] on span "Go to the post office" at bounding box center [231, 173] width 57 height 10
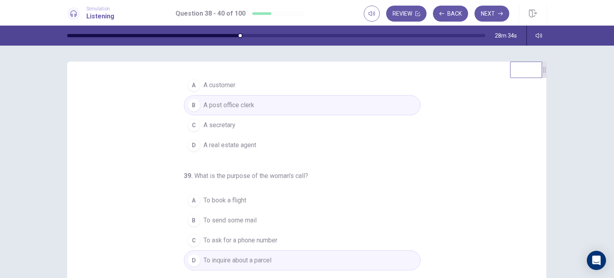
scroll to position [40, 0]
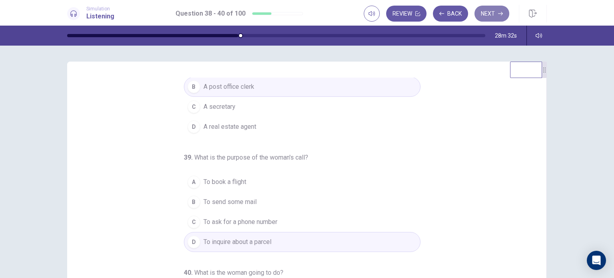
click at [491, 12] on button "Next" at bounding box center [491, 14] width 35 height 16
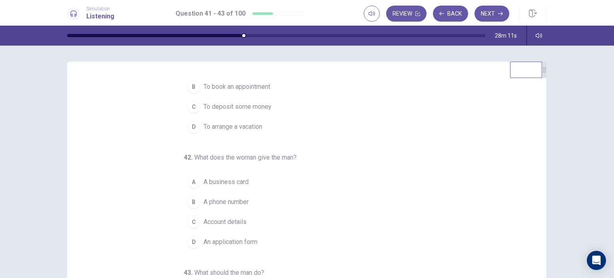
scroll to position [0, 0]
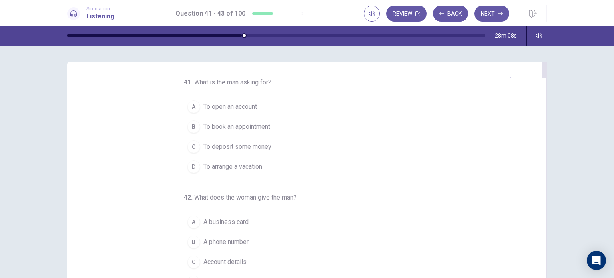
click at [244, 109] on span "To open an account" at bounding box center [230, 107] width 54 height 10
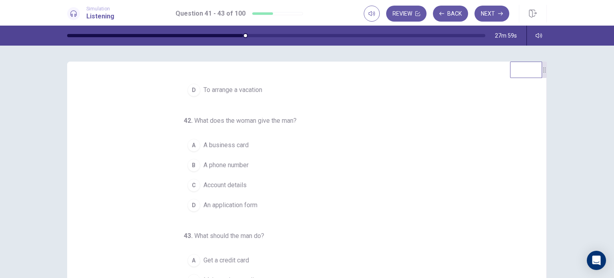
scroll to position [80, 0]
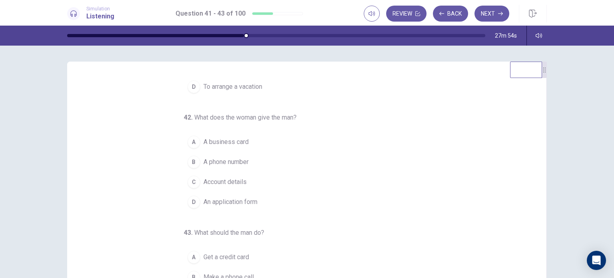
click at [230, 161] on span "A phone number" at bounding box center [225, 162] width 45 height 10
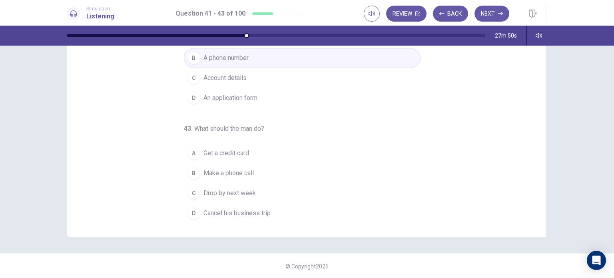
scroll to position [103, 0]
click at [241, 192] on span "Drop by next week" at bounding box center [229, 193] width 52 height 10
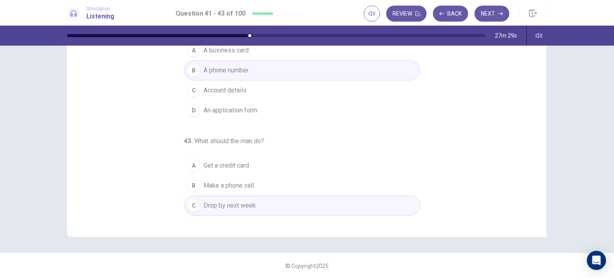
scroll to position [82, 0]
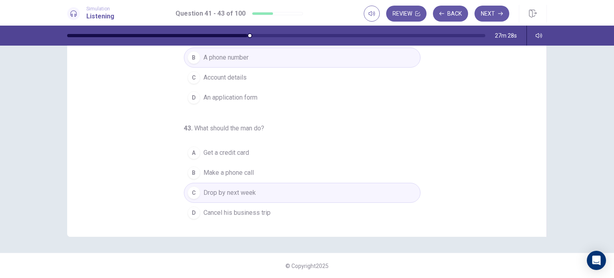
click at [277, 176] on button "B Make a phone call" at bounding box center [302, 173] width 237 height 20
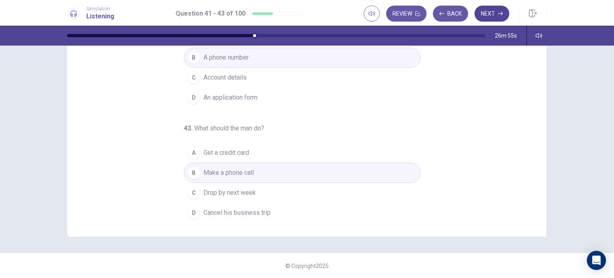
click at [500, 16] on icon "button" at bounding box center [500, 13] width 5 height 5
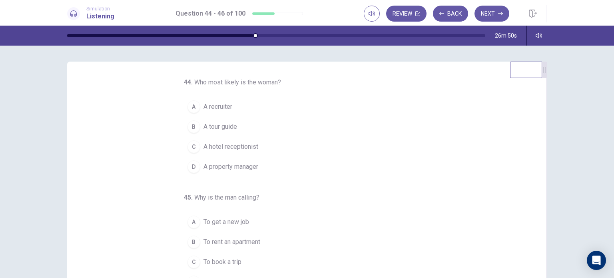
click at [233, 167] on span "A property manager" at bounding box center [230, 167] width 55 height 10
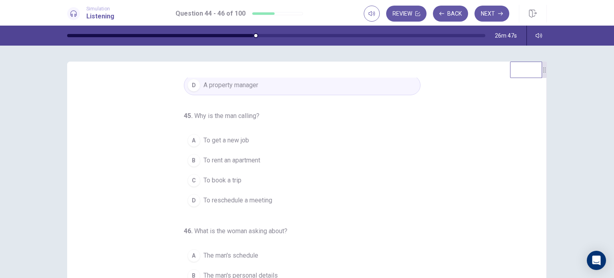
click at [237, 160] on span "To rent an apartment" at bounding box center [231, 160] width 57 height 10
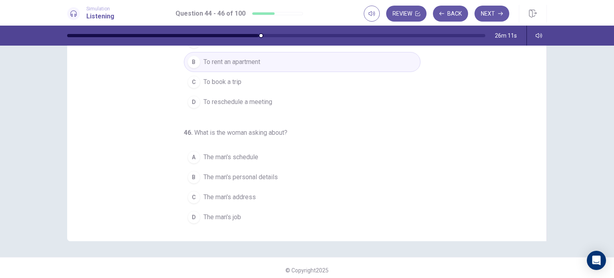
scroll to position [103, 0]
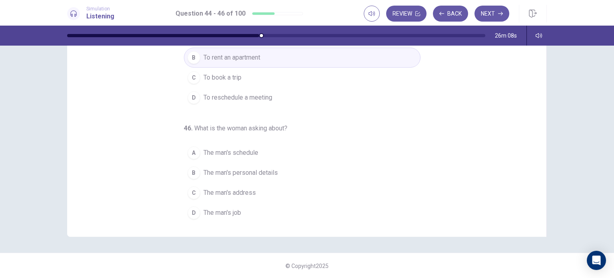
click at [242, 148] on span "The man's schedule" at bounding box center [230, 153] width 55 height 10
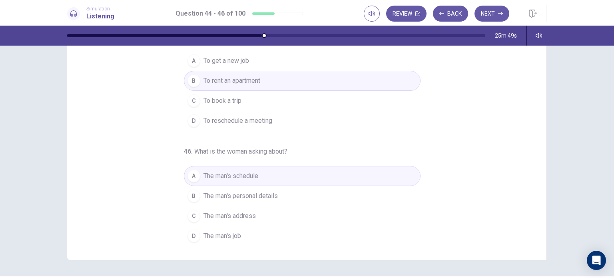
scroll to position [80, 0]
click at [494, 16] on button "Next" at bounding box center [491, 14] width 35 height 16
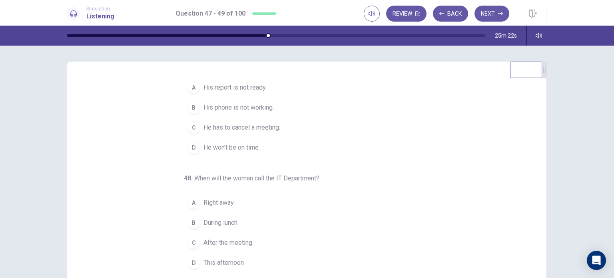
scroll to position [0, 0]
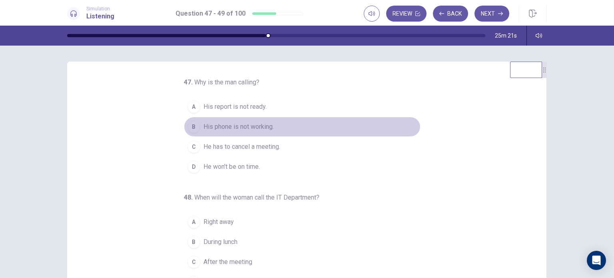
click at [248, 128] on span "His phone is not working." at bounding box center [238, 127] width 70 height 10
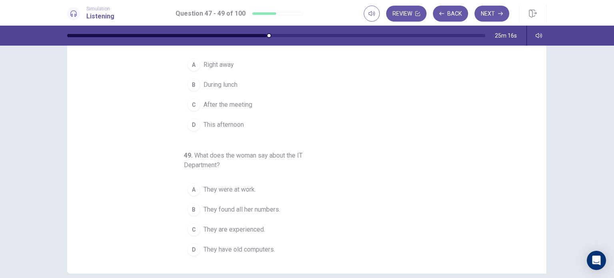
scroll to position [80, 0]
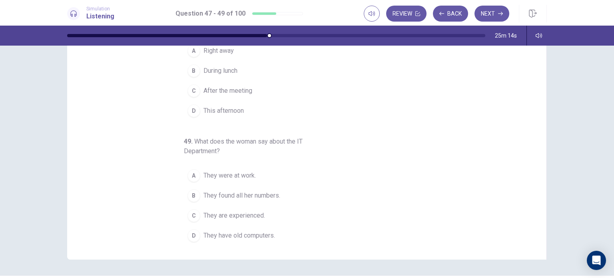
click at [262, 193] on span "They found all her numbers." at bounding box center [241, 196] width 77 height 10
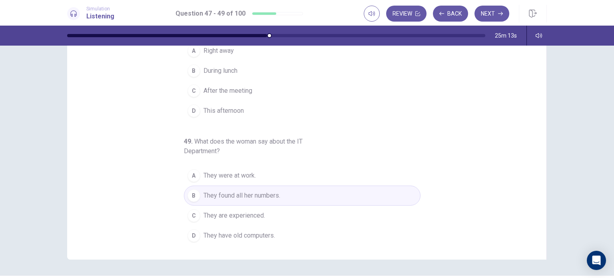
scroll to position [11, 0]
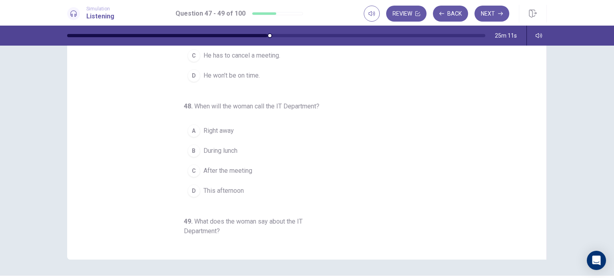
click at [233, 176] on button "C After the meeting" at bounding box center [302, 171] width 237 height 20
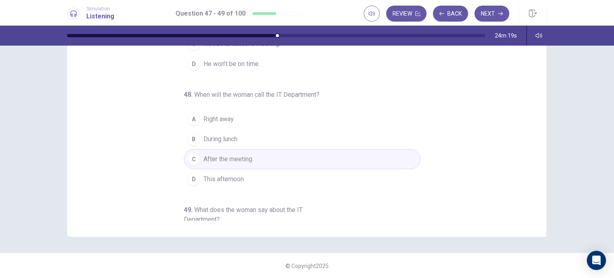
scroll to position [46, 0]
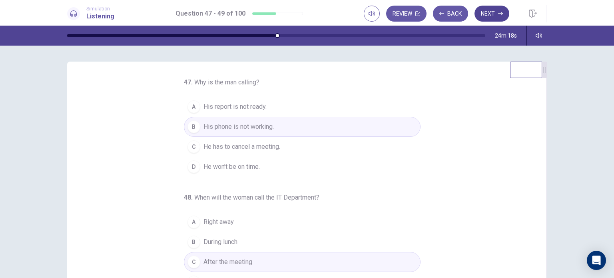
click at [489, 15] on button "Next" at bounding box center [491, 14] width 35 height 16
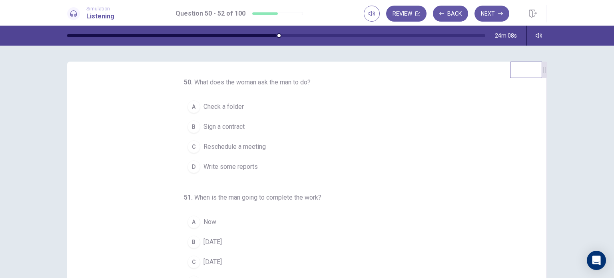
click at [236, 166] on span "Write some reports" at bounding box center [230, 167] width 54 height 10
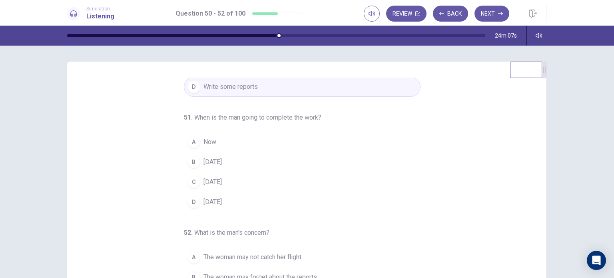
scroll to position [82, 0]
click at [216, 161] on span "[DATE]" at bounding box center [212, 160] width 18 height 10
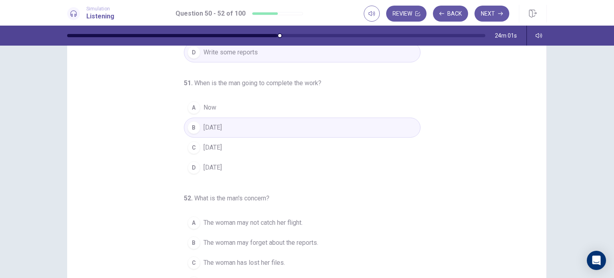
scroll to position [80, 0]
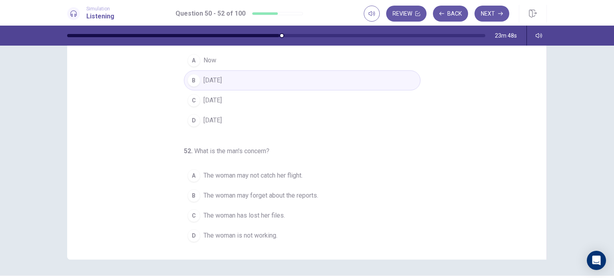
click at [257, 171] on span "The woman may not catch her flight." at bounding box center [252, 176] width 99 height 10
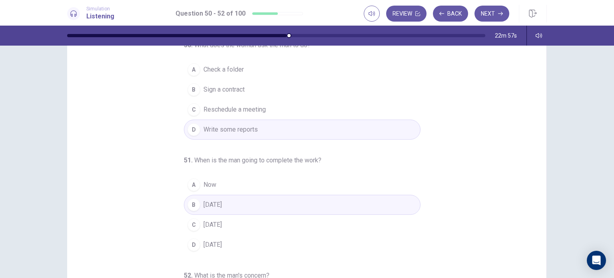
scroll to position [0, 0]
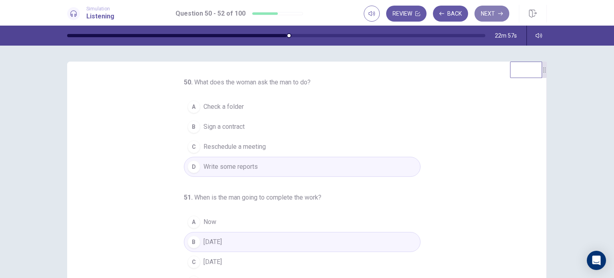
click at [483, 16] on button "Next" at bounding box center [491, 14] width 35 height 16
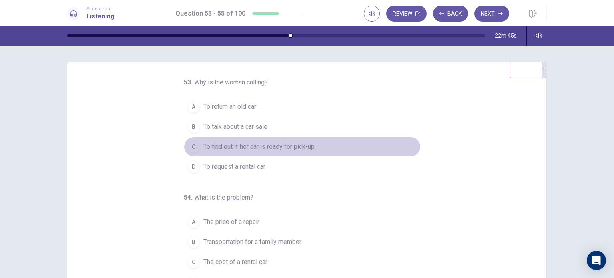
click at [259, 145] on span "To find out if her car is ready for pick-up" at bounding box center [258, 147] width 111 height 10
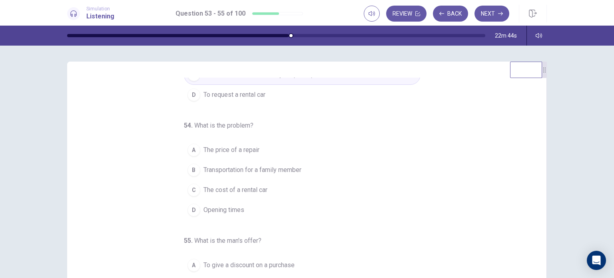
scroll to position [80, 0]
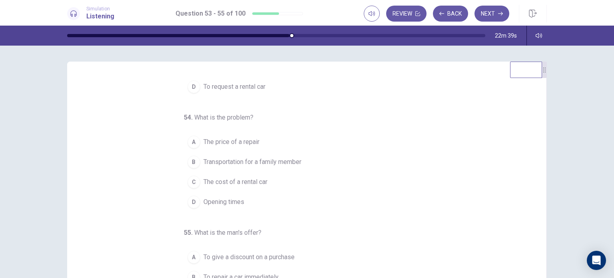
click at [251, 140] on span "The price of a repair" at bounding box center [231, 142] width 56 height 10
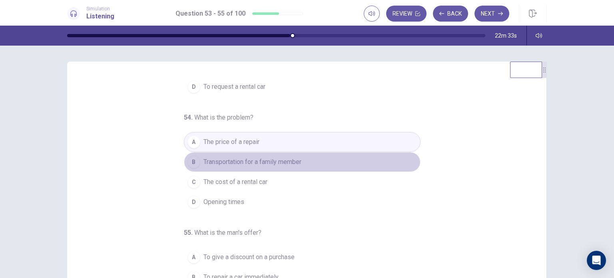
click at [291, 160] on span "Transportation for a family member" at bounding box center [252, 162] width 98 height 10
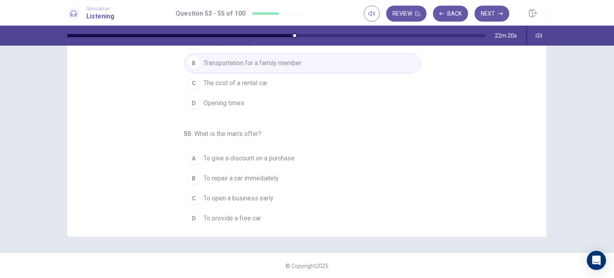
scroll to position [82, 0]
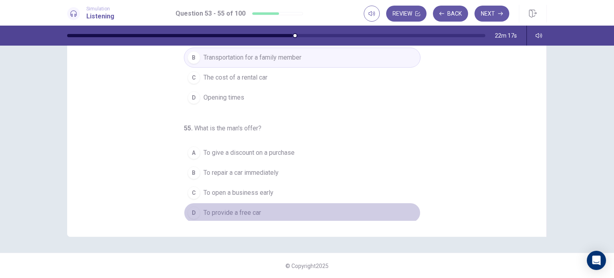
click at [238, 213] on span "To provide a free car" at bounding box center [232, 213] width 58 height 10
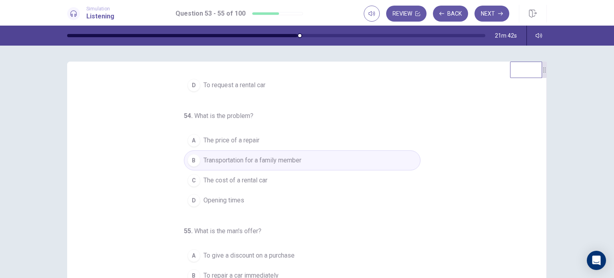
scroll to position [40, 0]
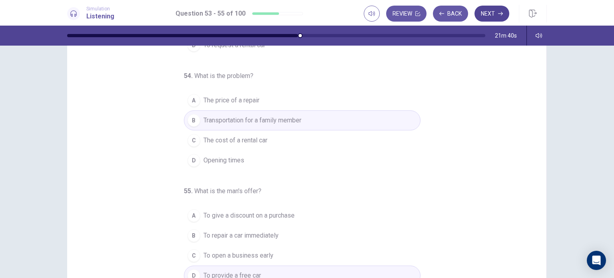
click at [491, 20] on button "Next" at bounding box center [491, 14] width 35 height 16
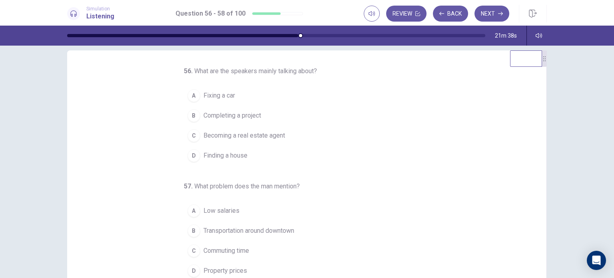
scroll to position [0, 0]
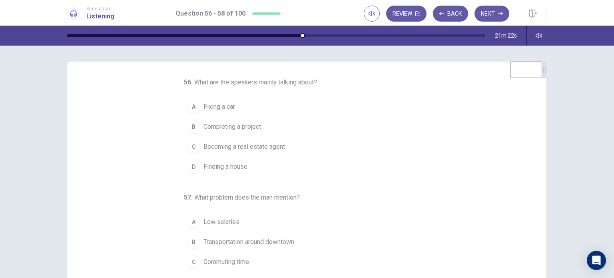
click at [229, 168] on span "Finding a house" at bounding box center [225, 167] width 44 height 10
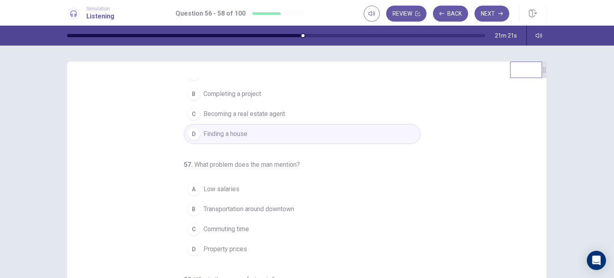
scroll to position [80, 0]
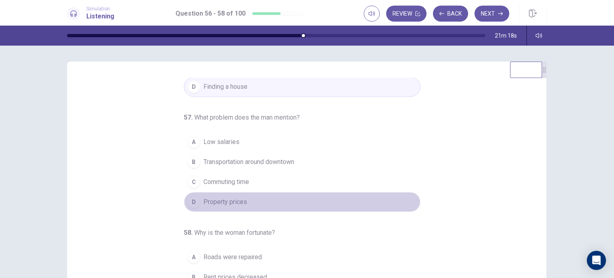
click at [232, 201] on span "Property prices" at bounding box center [225, 202] width 44 height 10
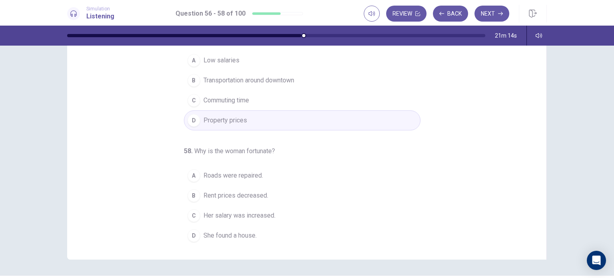
click at [249, 218] on span "Her salary was increased." at bounding box center [239, 216] width 72 height 10
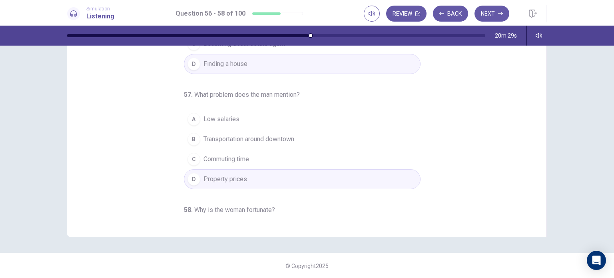
scroll to position [54, 0]
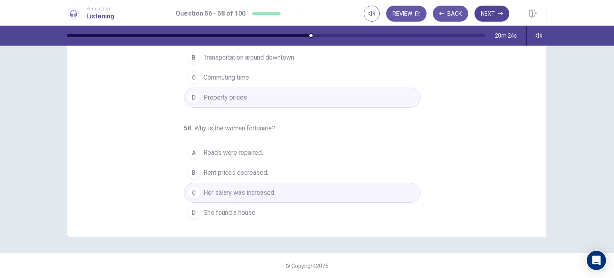
click at [484, 12] on button "Next" at bounding box center [491, 14] width 35 height 16
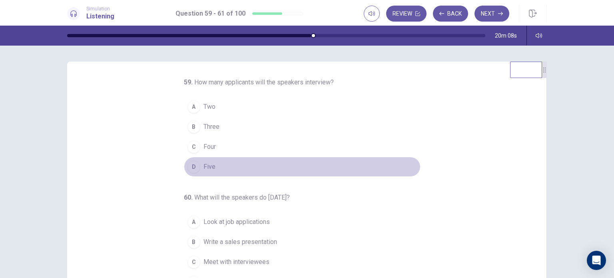
click at [203, 167] on span "Five" at bounding box center [209, 167] width 12 height 10
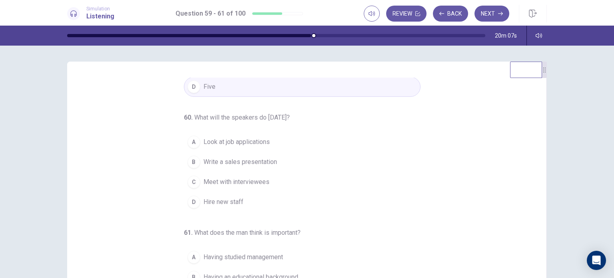
scroll to position [82, 0]
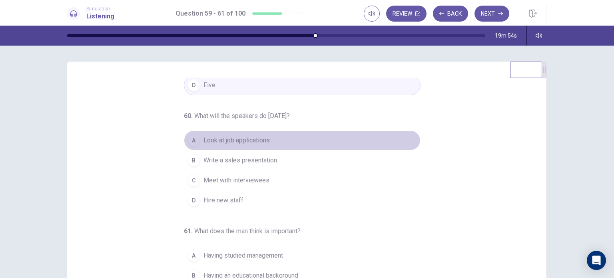
click at [250, 139] on span "Look at job applications" at bounding box center [236, 140] width 66 height 10
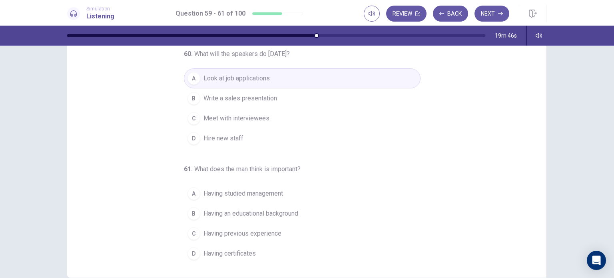
scroll to position [103, 0]
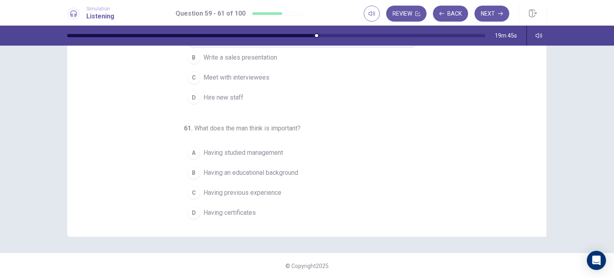
click at [241, 192] on span "Having previous experience" at bounding box center [242, 193] width 78 height 10
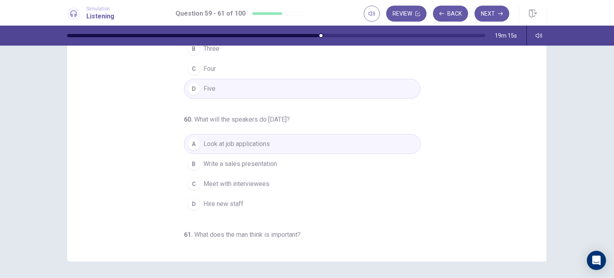
scroll to position [0, 0]
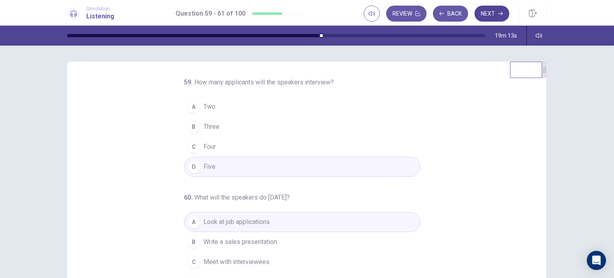
click at [498, 11] on icon "button" at bounding box center [500, 13] width 5 height 5
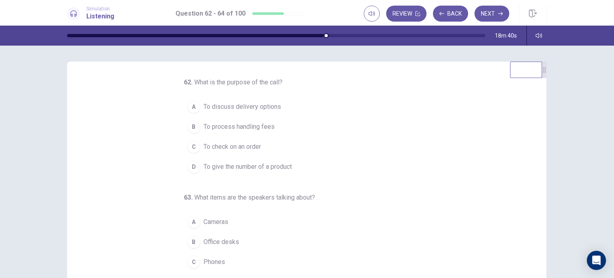
click at [223, 147] on span "To check on an order" at bounding box center [232, 147] width 58 height 10
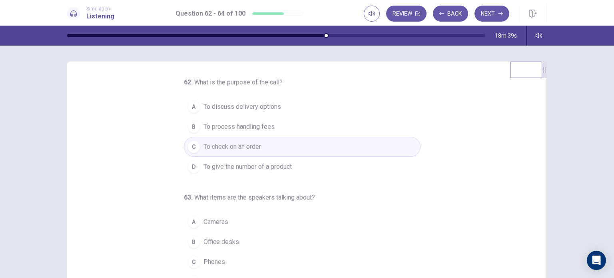
scroll to position [80, 0]
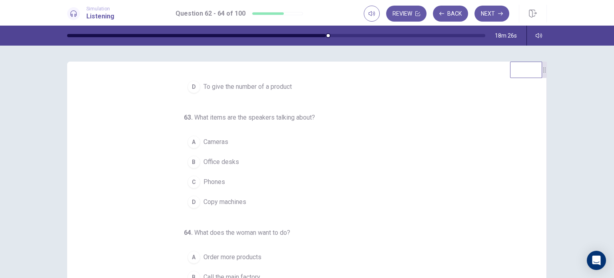
click at [227, 198] on span "Copy machines" at bounding box center [224, 202] width 43 height 10
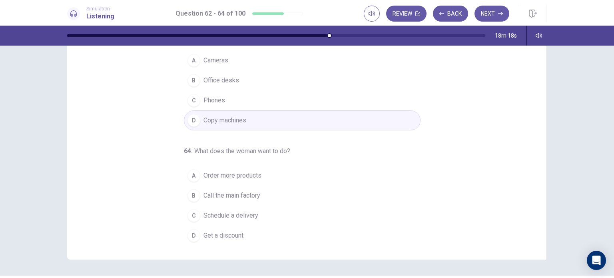
click at [237, 177] on span "Order more products" at bounding box center [232, 176] width 58 height 10
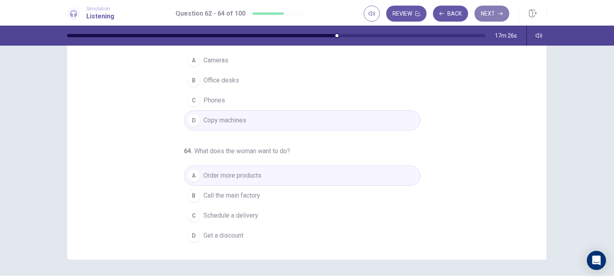
click at [492, 16] on button "Next" at bounding box center [491, 14] width 35 height 16
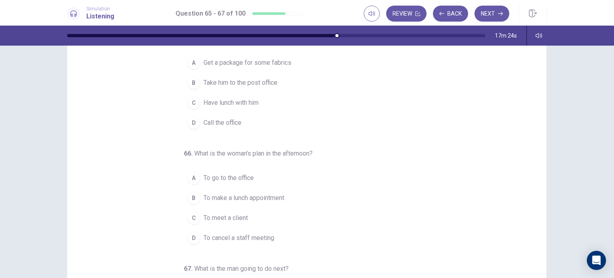
scroll to position [0, 0]
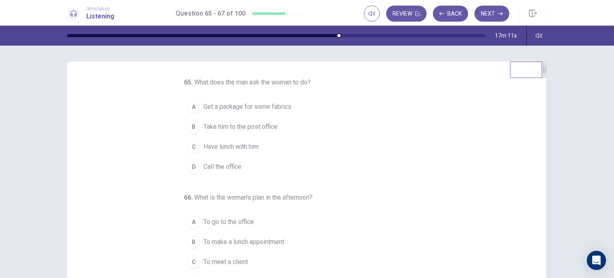
click at [255, 129] on span "Take him to the post office" at bounding box center [240, 127] width 74 height 10
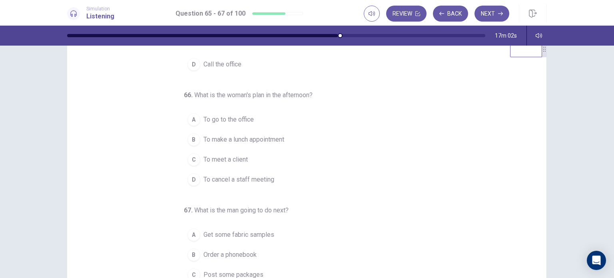
scroll to position [40, 0]
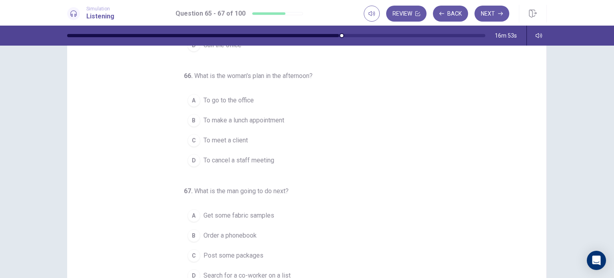
click at [245, 120] on span "To make a lunch appointment" at bounding box center [243, 120] width 81 height 10
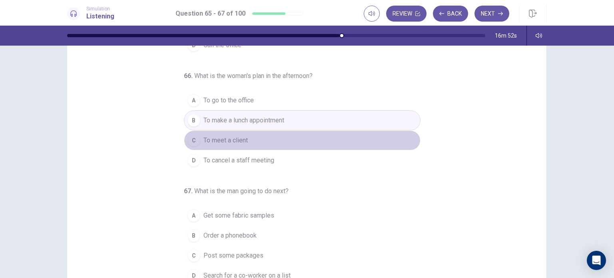
click at [241, 136] on span "To meet a client" at bounding box center [225, 140] width 44 height 10
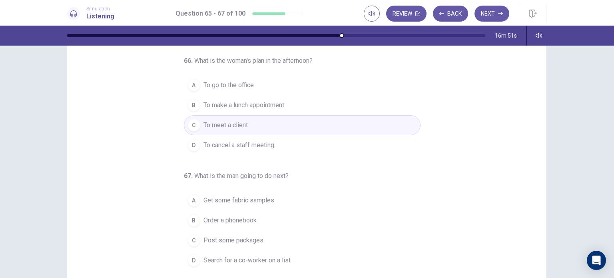
scroll to position [80, 0]
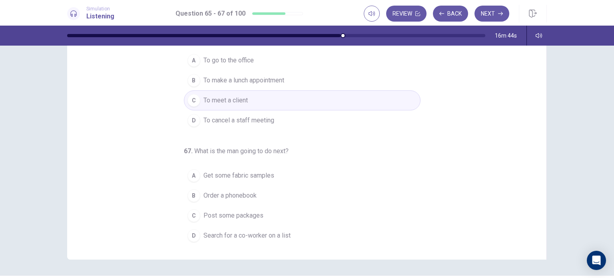
click at [250, 171] on span "Get some fabric samples" at bounding box center [238, 176] width 71 height 10
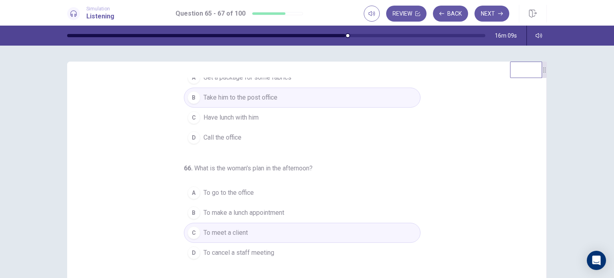
scroll to position [82, 0]
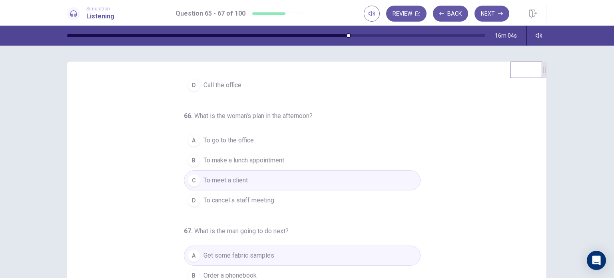
click at [497, 14] on button "Next" at bounding box center [491, 14] width 35 height 16
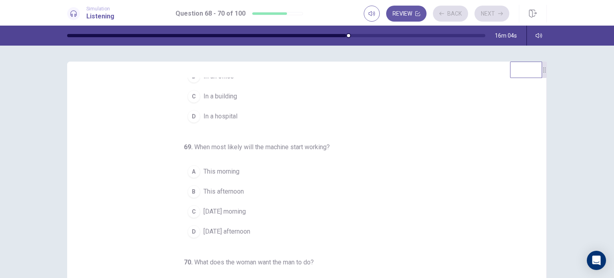
scroll to position [0, 0]
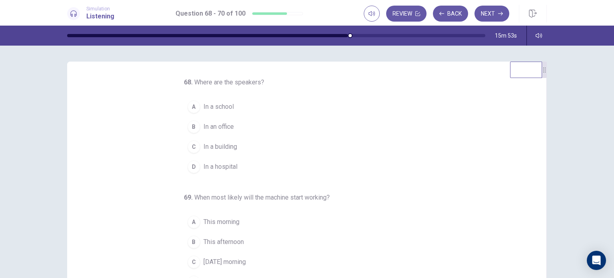
click at [221, 143] on span "In a building" at bounding box center [220, 147] width 34 height 10
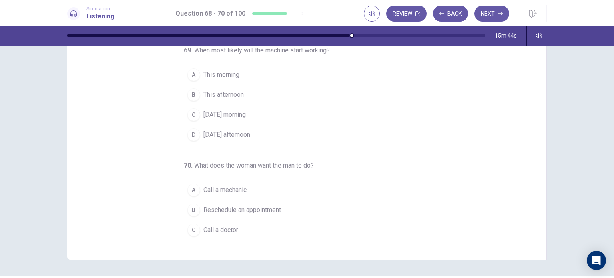
scroll to position [82, 0]
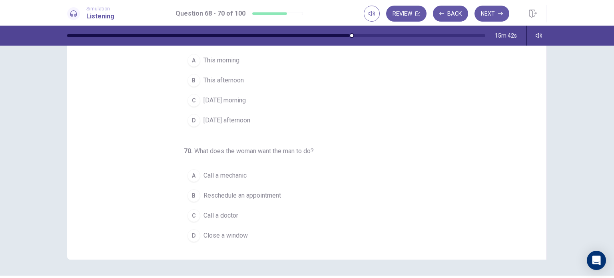
click at [230, 235] on span "Close a window" at bounding box center [225, 236] width 44 height 10
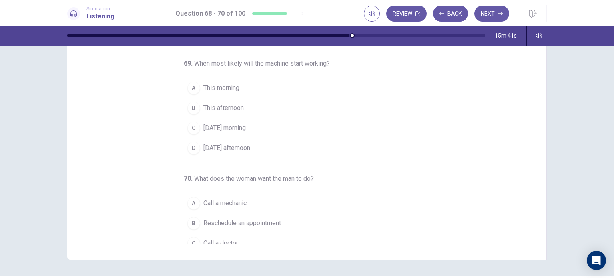
scroll to position [2, 0]
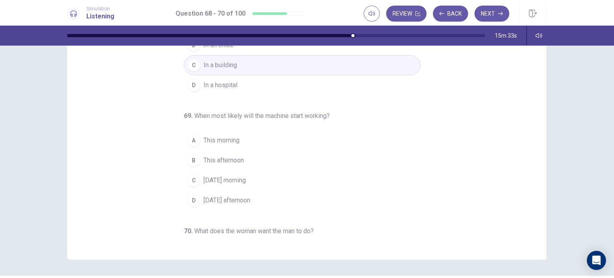
click at [231, 195] on span "[DATE] afternoon" at bounding box center [226, 200] width 47 height 10
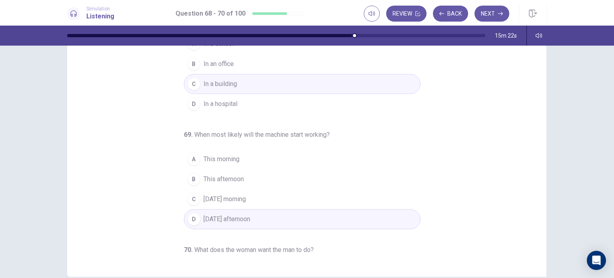
scroll to position [82, 0]
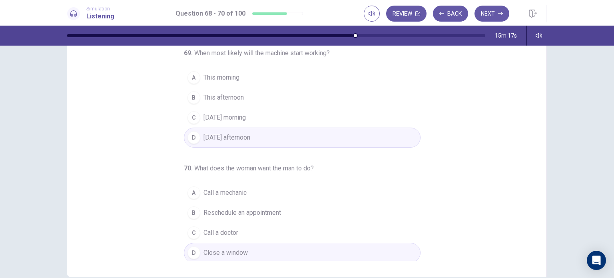
click at [249, 193] on button "A Call a mechanic" at bounding box center [302, 193] width 237 height 20
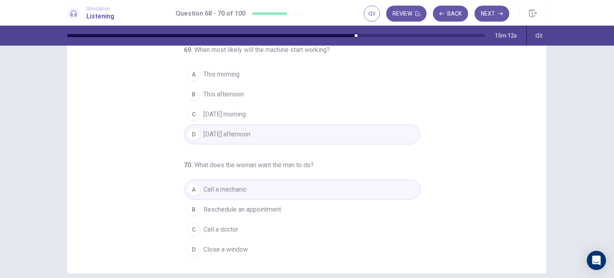
scroll to position [103, 0]
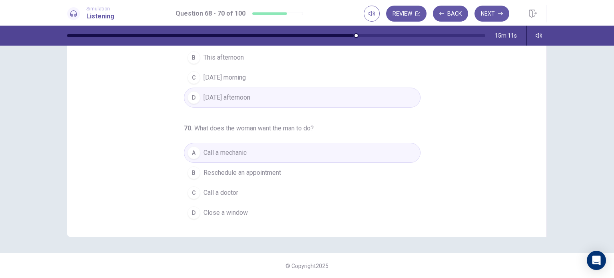
click at [261, 206] on button "D Close a window" at bounding box center [302, 213] width 237 height 20
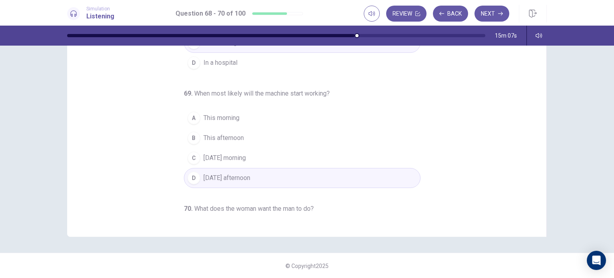
scroll to position [0, 0]
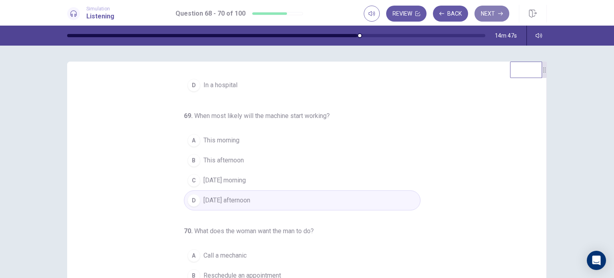
click at [498, 9] on button "Next" at bounding box center [491, 14] width 35 height 16
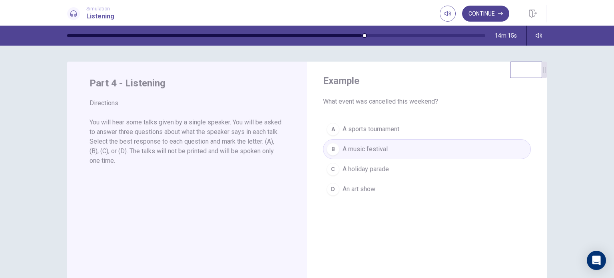
click at [476, 15] on button "Continue" at bounding box center [485, 14] width 47 height 16
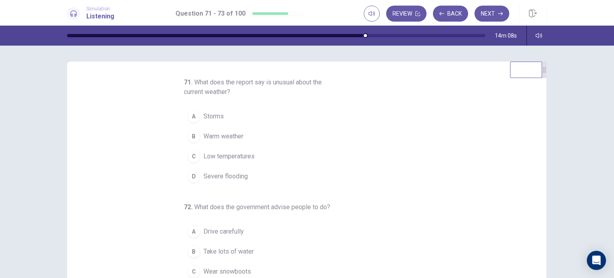
click at [233, 159] on span "Low temperatures" at bounding box center [228, 156] width 51 height 10
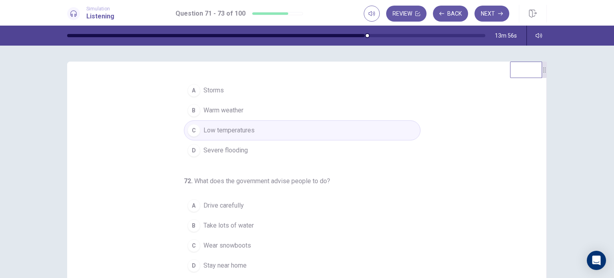
scroll to position [91, 0]
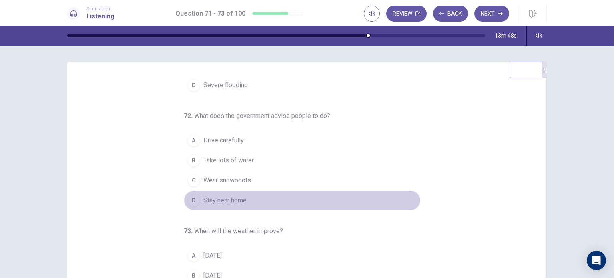
click at [223, 201] on span "Stay near home" at bounding box center [224, 200] width 43 height 10
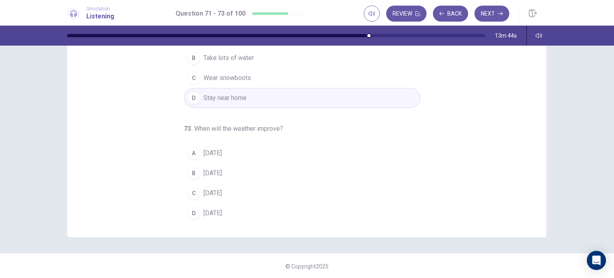
scroll to position [103, 0]
click at [217, 190] on span "[DATE]" at bounding box center [212, 193] width 18 height 10
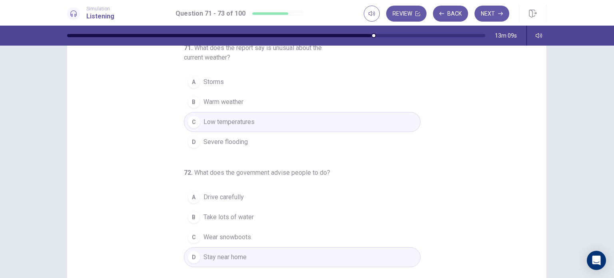
scroll to position [0, 0]
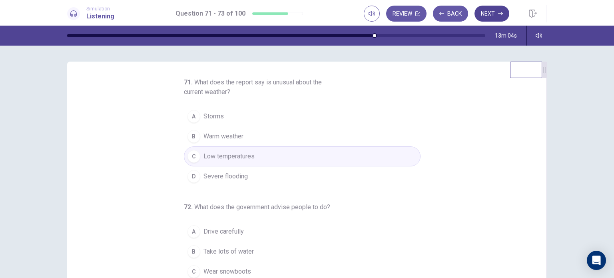
click at [489, 17] on button "Next" at bounding box center [491, 14] width 35 height 16
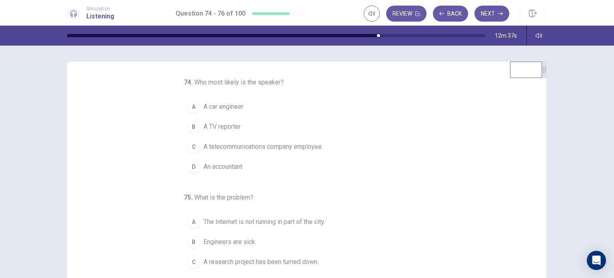
click at [227, 128] on span "A TV reporter" at bounding box center [221, 127] width 37 height 10
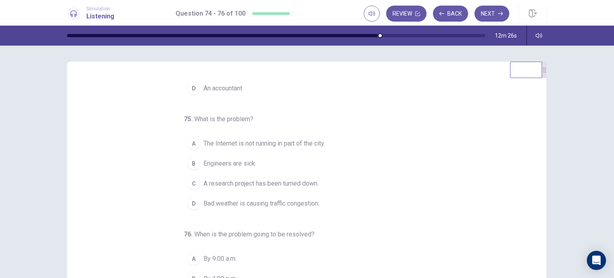
scroll to position [80, 0]
click at [261, 144] on span "The Internet is not running in part of the city." at bounding box center [263, 142] width 121 height 10
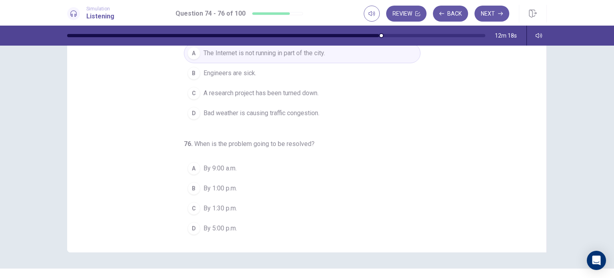
scroll to position [103, 0]
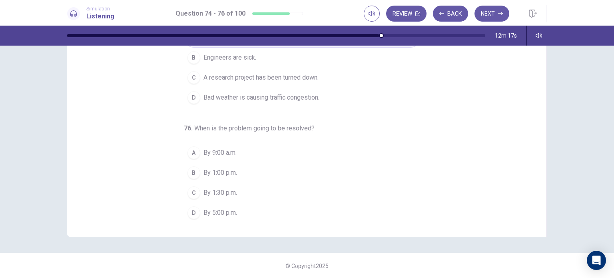
click at [224, 191] on span "By 1:30 p.m." at bounding box center [220, 193] width 34 height 10
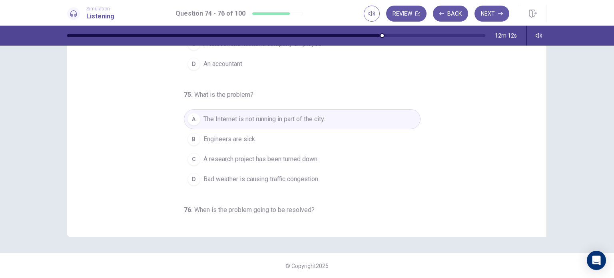
scroll to position [0, 0]
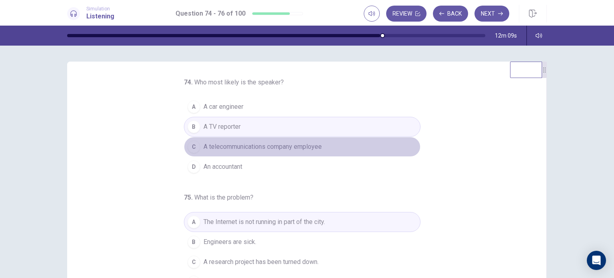
click at [288, 154] on button "C A telecommunications company employee" at bounding box center [302, 147] width 237 height 20
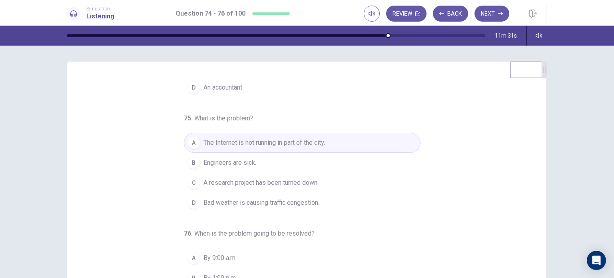
scroll to position [82, 0]
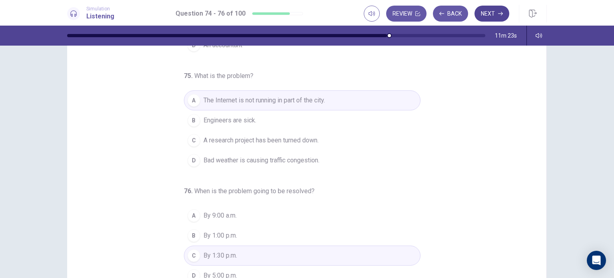
click at [487, 17] on button "Next" at bounding box center [491, 14] width 35 height 16
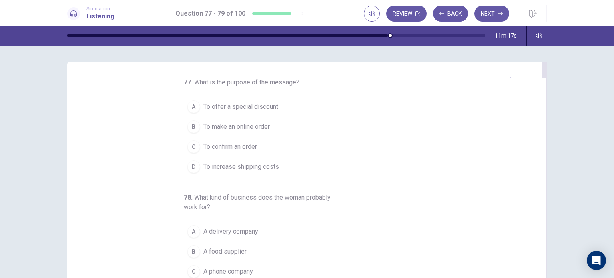
click at [241, 150] on span "To confirm an order" at bounding box center [230, 147] width 54 height 10
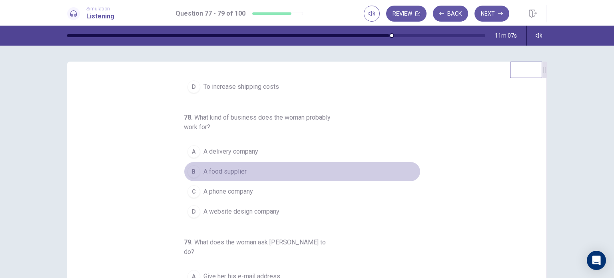
click at [228, 173] on span "A food supplier" at bounding box center [224, 172] width 43 height 10
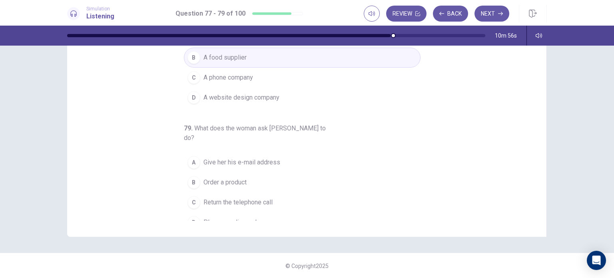
click at [233, 197] on span "Return the telephone call" at bounding box center [237, 202] width 69 height 10
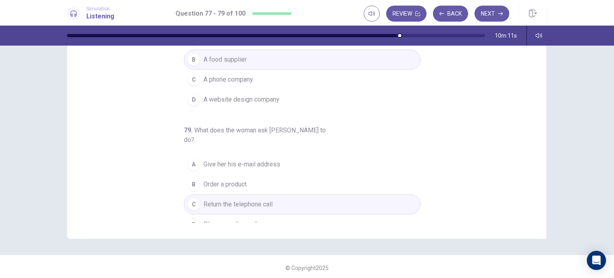
scroll to position [103, 0]
click at [493, 19] on button "Next" at bounding box center [491, 14] width 35 height 16
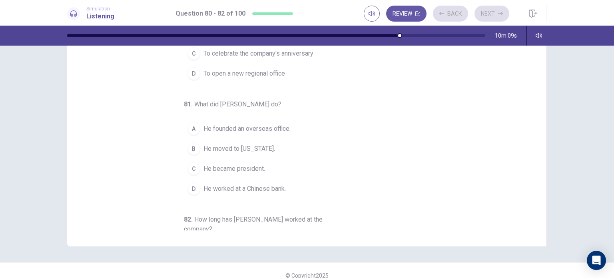
scroll to position [0, 0]
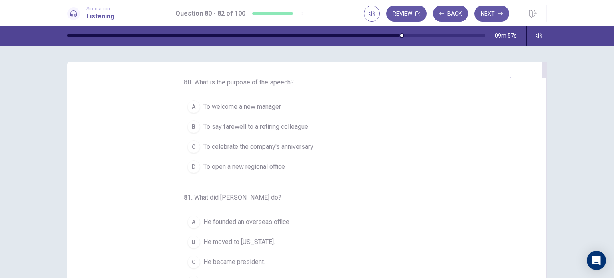
click at [257, 111] on button "A To welcome a new manager" at bounding box center [302, 107] width 237 height 20
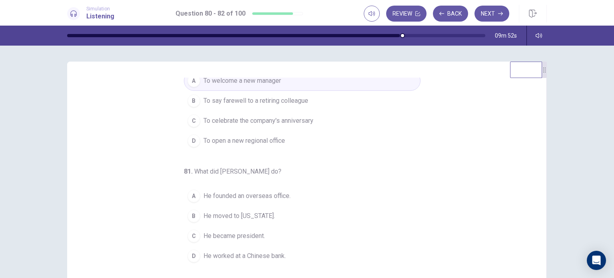
scroll to position [40, 0]
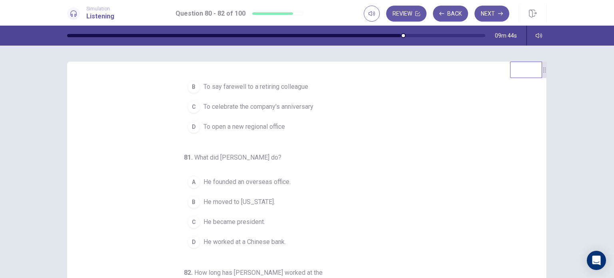
click at [264, 184] on span "He founded an overseas office." at bounding box center [246, 182] width 87 height 10
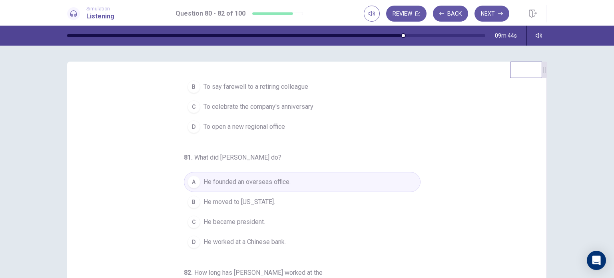
scroll to position [0, 0]
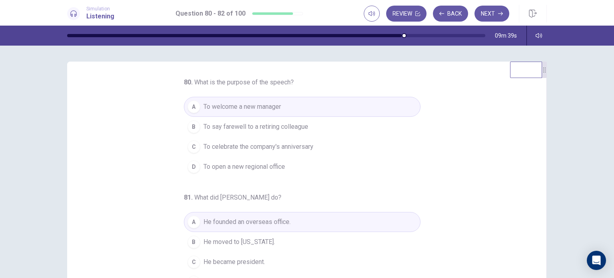
click at [265, 126] on span "To say farewell to a retiring colleague" at bounding box center [255, 127] width 105 height 10
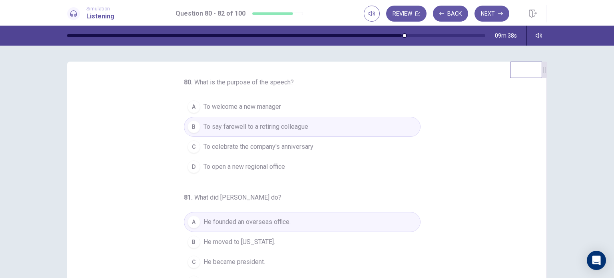
click at [272, 111] on button "A To welcome a new manager" at bounding box center [302, 107] width 237 height 20
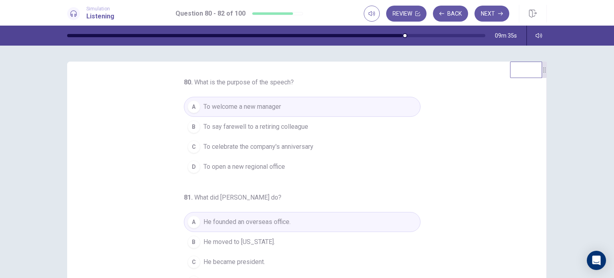
click at [258, 165] on span "To open a new regional office" at bounding box center [244, 167] width 82 height 10
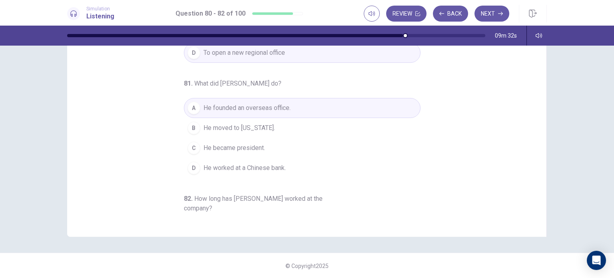
scroll to position [91, 0]
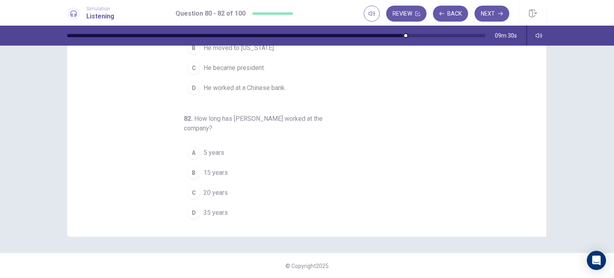
click at [214, 210] on span "35 years" at bounding box center [215, 213] width 24 height 10
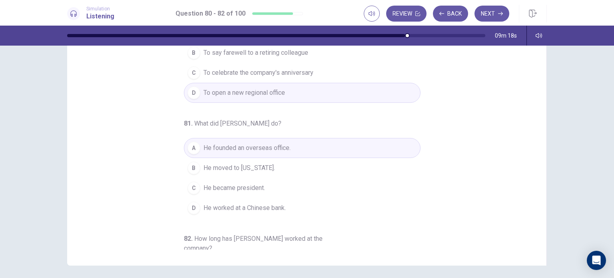
scroll to position [0, 0]
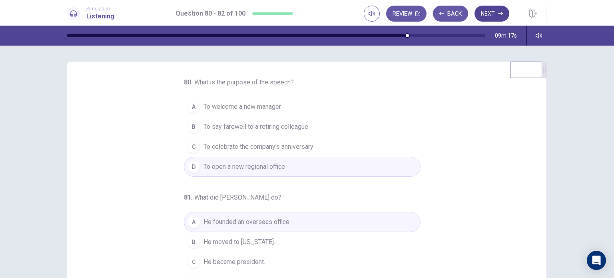
click at [492, 16] on button "Next" at bounding box center [491, 14] width 35 height 16
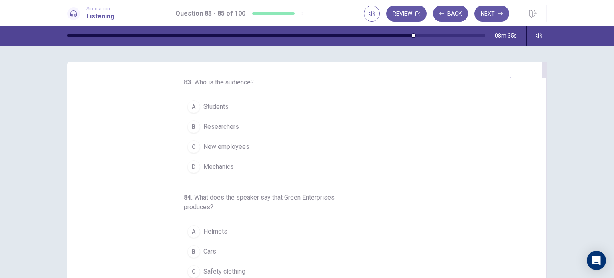
click at [229, 148] on span "New employees" at bounding box center [226, 147] width 46 height 10
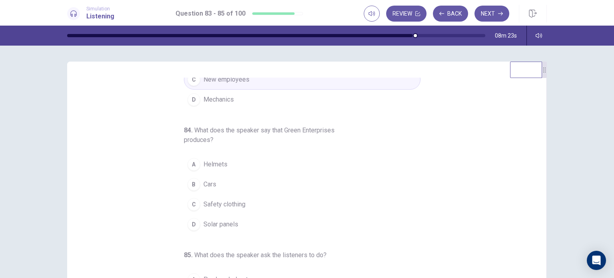
scroll to position [80, 0]
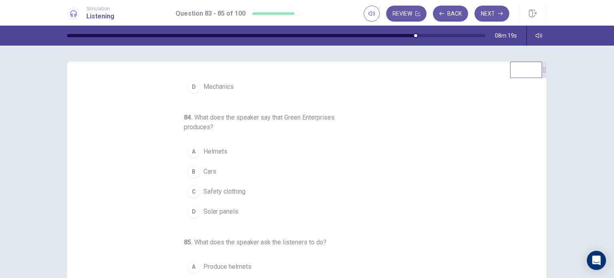
click at [227, 209] on span "Solar panels" at bounding box center [220, 212] width 35 height 10
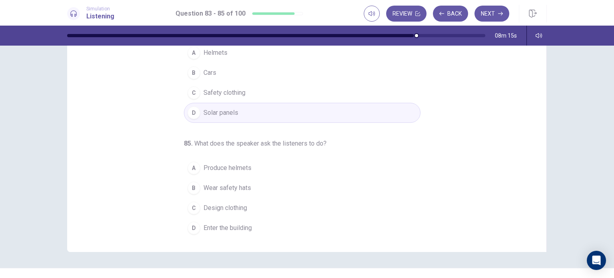
scroll to position [103, 0]
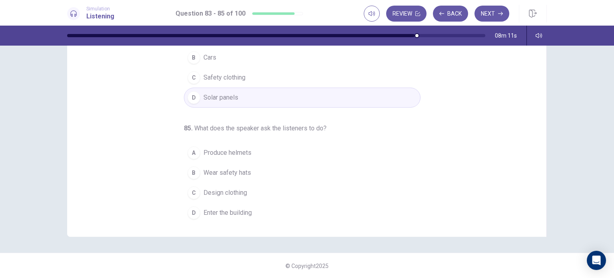
click at [234, 149] on span "Produce helmets" at bounding box center [227, 153] width 48 height 10
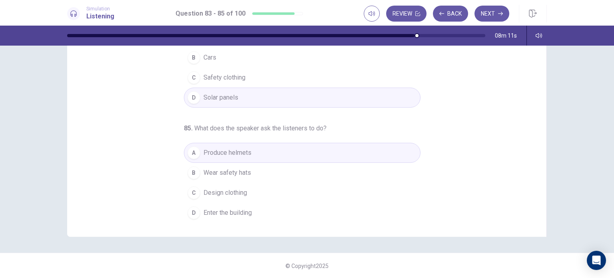
click at [244, 172] on span "Wear safety hats" at bounding box center [227, 173] width 48 height 10
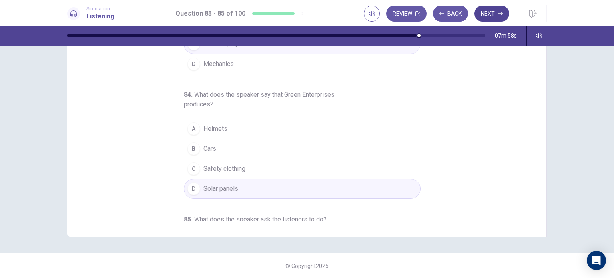
click at [485, 18] on button "Next" at bounding box center [491, 14] width 35 height 16
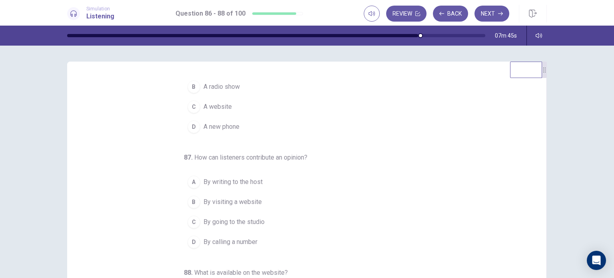
scroll to position [0, 0]
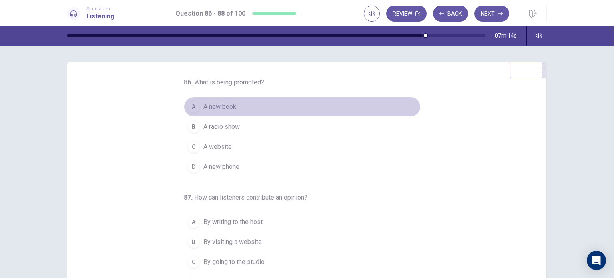
click at [221, 108] on span "A new book" at bounding box center [219, 107] width 33 height 10
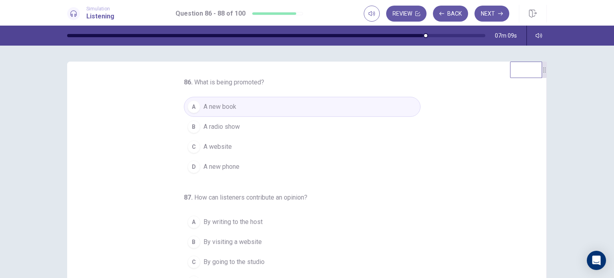
click at [249, 129] on button "B A radio show" at bounding box center [302, 127] width 237 height 20
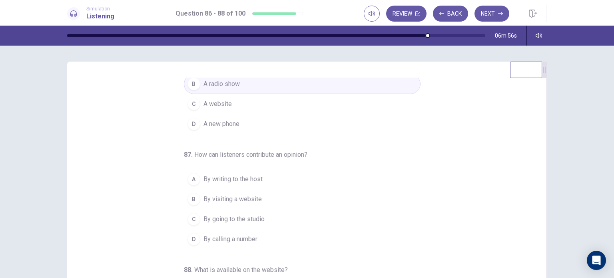
scroll to position [82, 0]
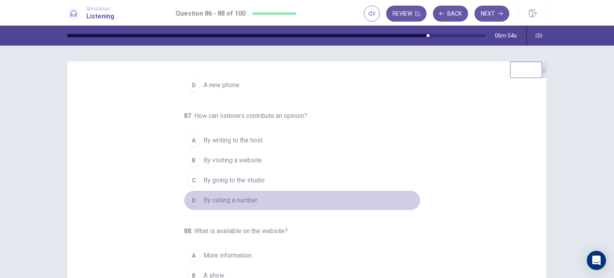
click at [242, 201] on span "By calling a number" at bounding box center [230, 200] width 54 height 10
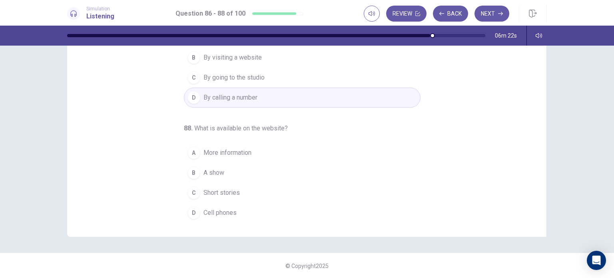
click at [222, 193] on span "Short stories" at bounding box center [221, 193] width 36 height 10
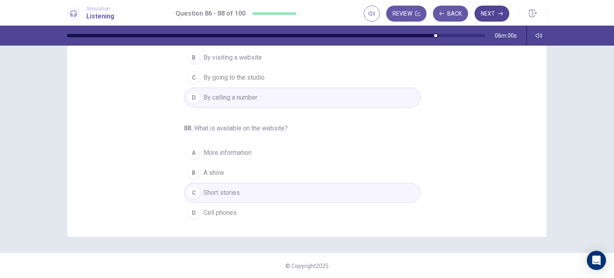
click at [495, 14] on button "Next" at bounding box center [491, 14] width 35 height 16
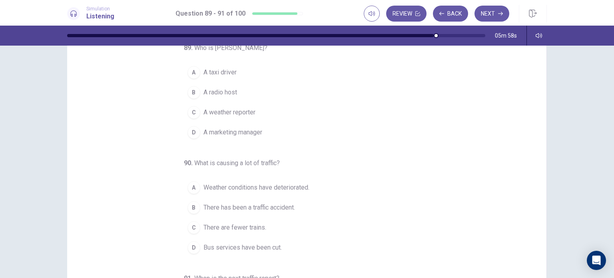
scroll to position [0, 0]
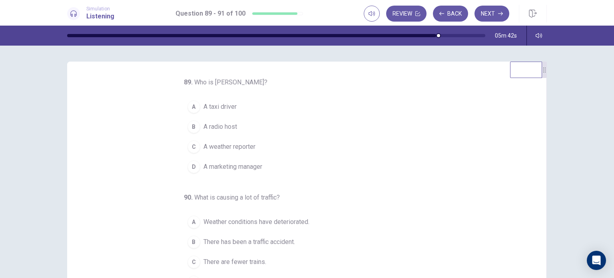
click at [226, 120] on button "B A radio host" at bounding box center [302, 127] width 237 height 20
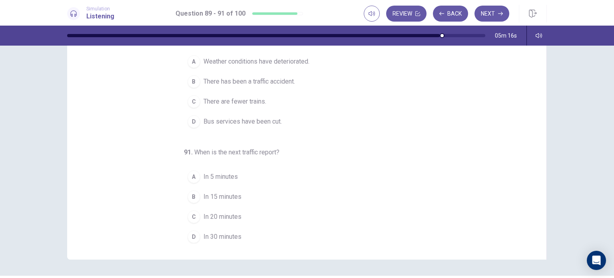
scroll to position [82, 0]
click at [228, 197] on span "In 15 minutes" at bounding box center [222, 196] width 38 height 10
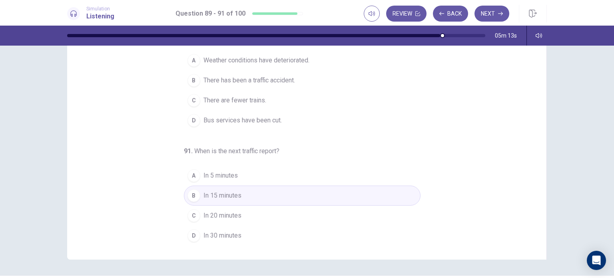
scroll to position [2, 0]
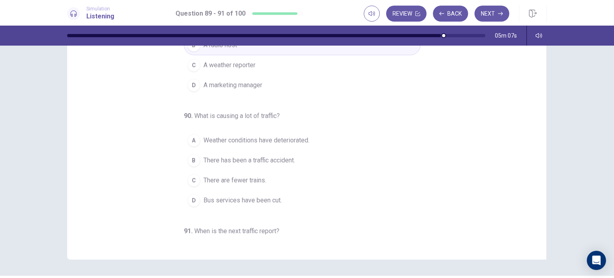
click at [263, 163] on span "There has been a traffic accident." at bounding box center [249, 160] width 92 height 10
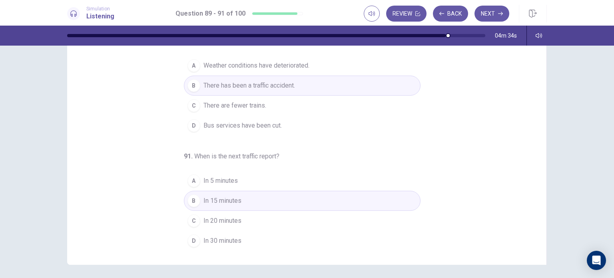
scroll to position [80, 0]
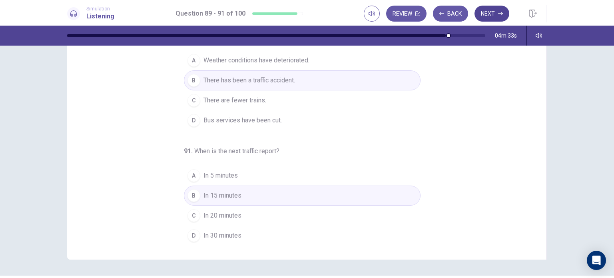
click at [489, 12] on button "Next" at bounding box center [491, 14] width 35 height 16
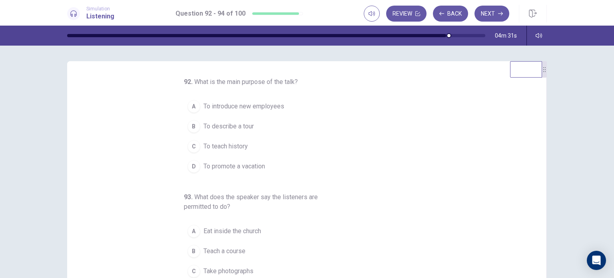
scroll to position [0, 0]
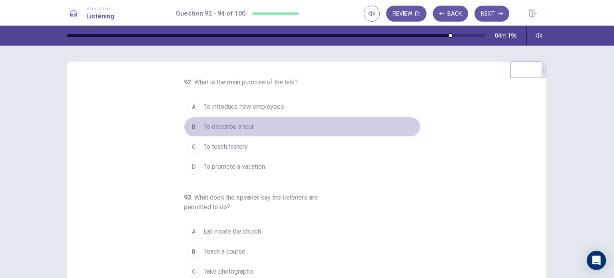
click at [246, 126] on span "To describe a tour" at bounding box center [228, 127] width 50 height 10
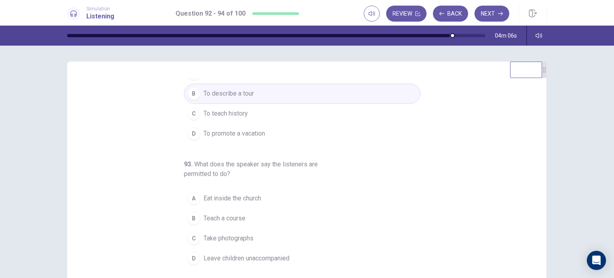
scroll to position [80, 0]
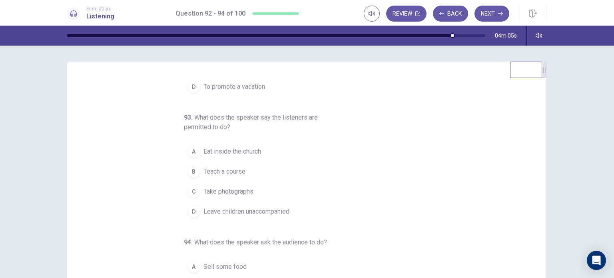
click at [251, 193] on button "C Take photographs" at bounding box center [302, 191] width 237 height 20
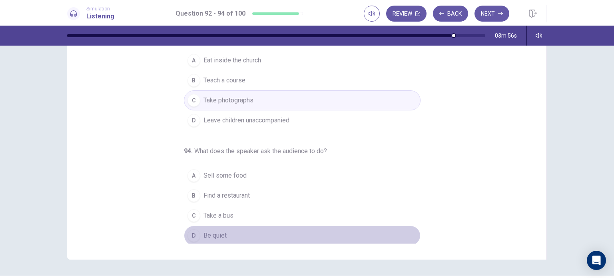
click at [221, 231] on span "Be quiet" at bounding box center [214, 236] width 23 height 10
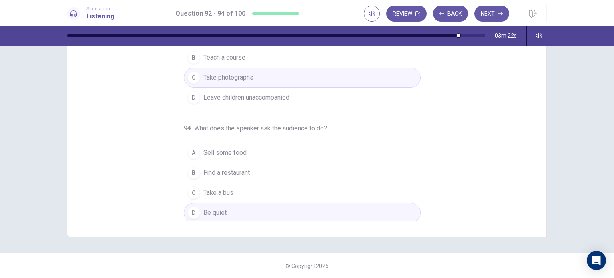
scroll to position [52, 0]
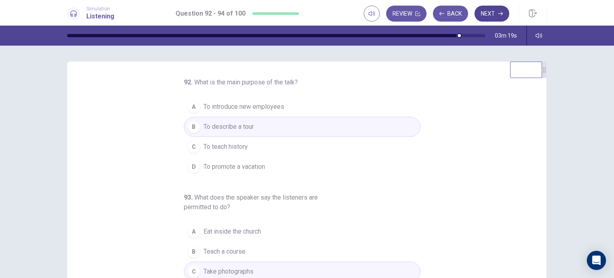
click at [491, 16] on button "Next" at bounding box center [491, 14] width 35 height 16
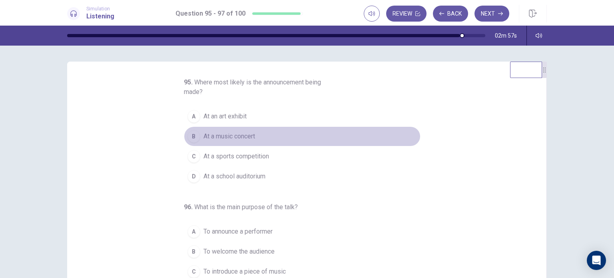
click at [231, 138] on span "At a music concert" at bounding box center [229, 136] width 52 height 10
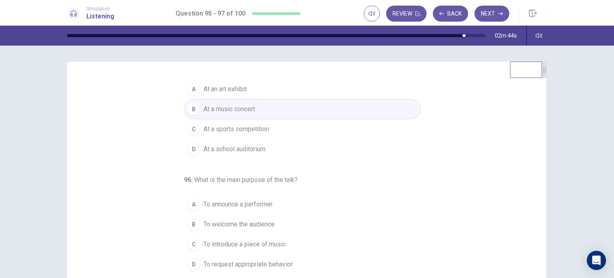
scroll to position [80, 0]
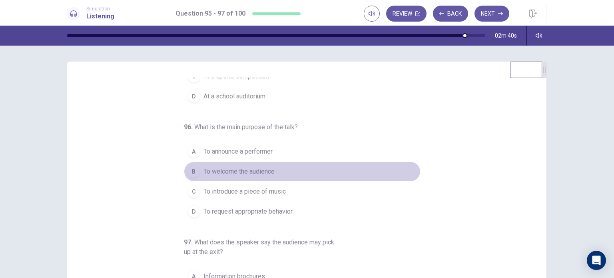
click at [267, 171] on span "To welcome the audience" at bounding box center [238, 172] width 71 height 10
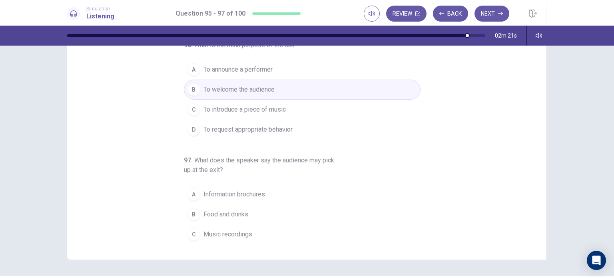
scroll to position [101, 0]
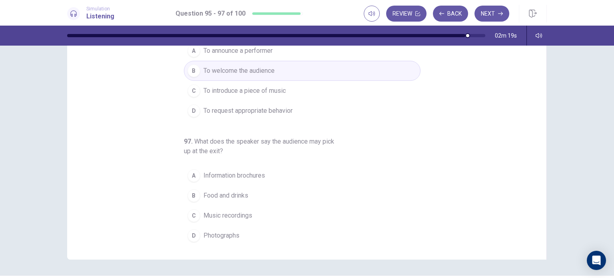
click at [238, 197] on span "Food and drinks" at bounding box center [225, 196] width 45 height 10
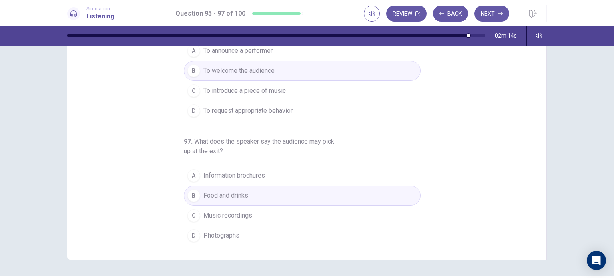
click at [252, 174] on span "Information brochures" at bounding box center [234, 176] width 62 height 10
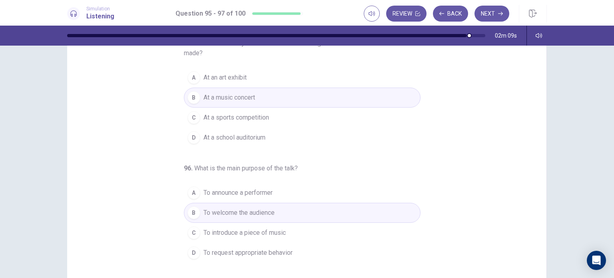
scroll to position [0, 0]
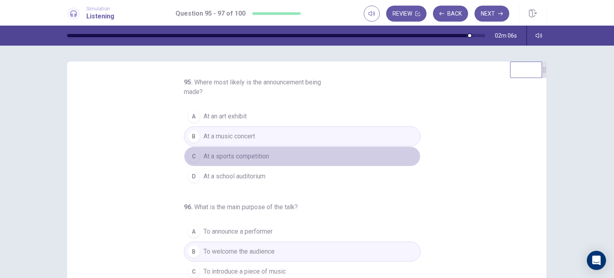
click at [261, 156] on span "At a sports competition" at bounding box center [236, 156] width 66 height 10
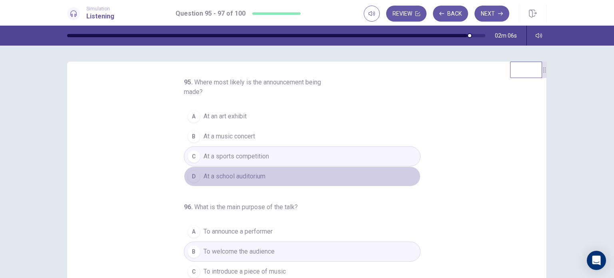
click at [254, 179] on span "At a school auditorium" at bounding box center [234, 176] width 62 height 10
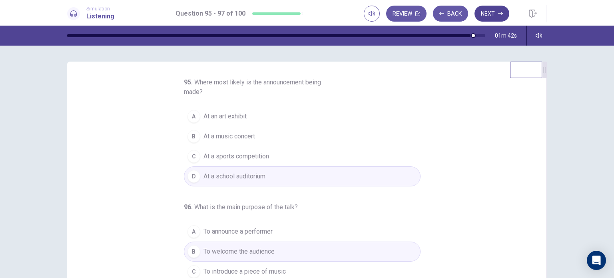
click at [493, 16] on button "Next" at bounding box center [491, 14] width 35 height 16
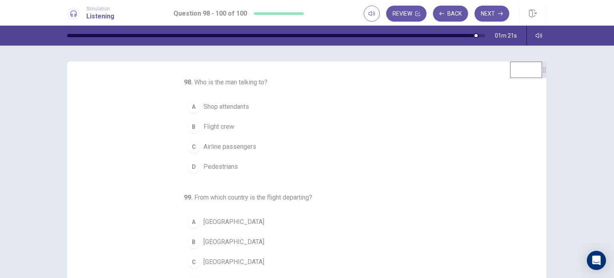
click at [225, 102] on span "Shop attendants" at bounding box center [226, 107] width 46 height 10
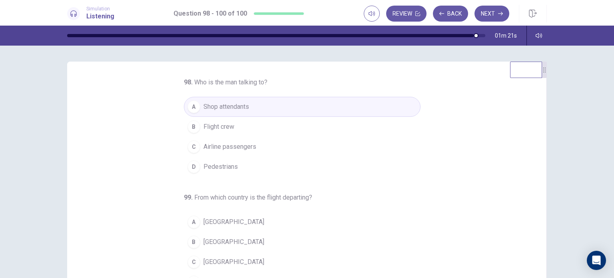
click at [222, 126] on span "Flight crew" at bounding box center [218, 127] width 31 height 10
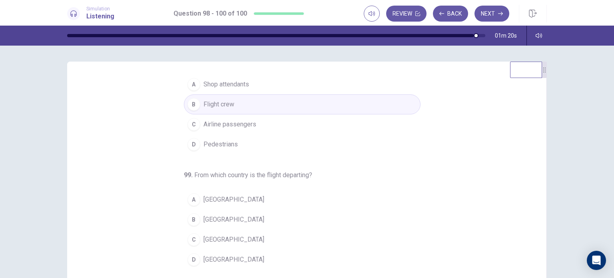
scroll to position [40, 0]
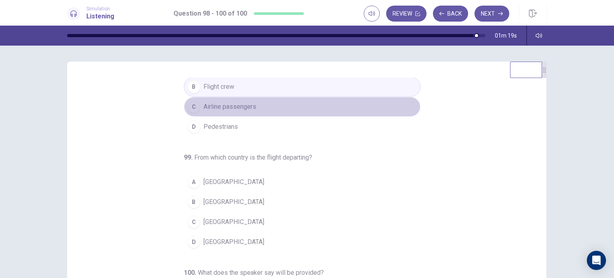
drag, startPoint x: 249, startPoint y: 113, endPoint x: 241, endPoint y: 139, distance: 27.3
click at [249, 113] on button "C Airline passengers" at bounding box center [302, 107] width 237 height 20
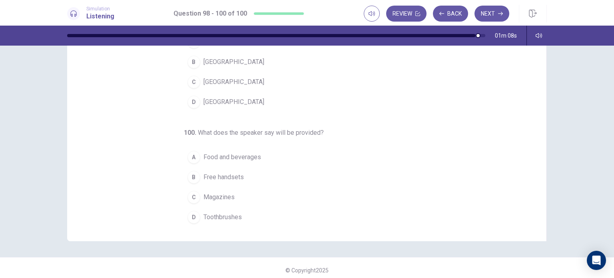
scroll to position [103, 0]
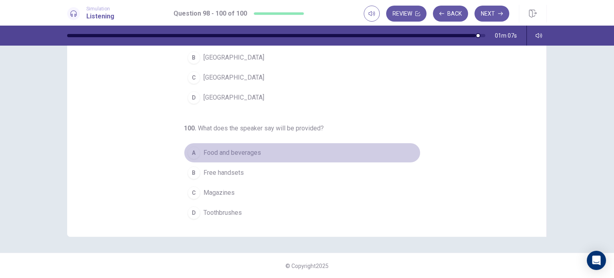
click at [233, 149] on span "Food and beverages" at bounding box center [232, 153] width 58 height 10
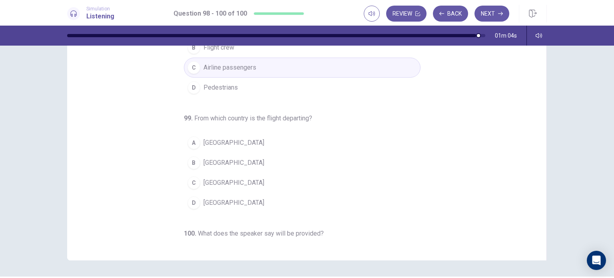
scroll to position [80, 0]
click at [233, 199] on button "D [GEOGRAPHIC_DATA]" at bounding box center [302, 202] width 237 height 20
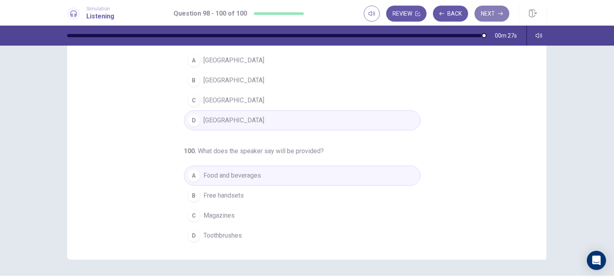
click at [489, 16] on button "Next" at bounding box center [491, 14] width 35 height 16
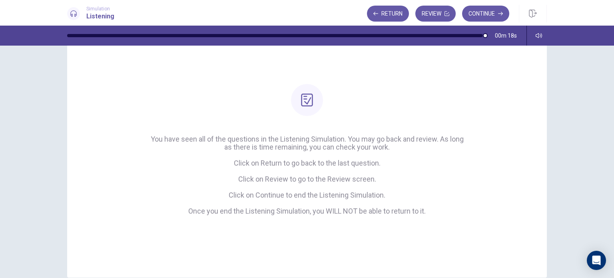
scroll to position [0, 0]
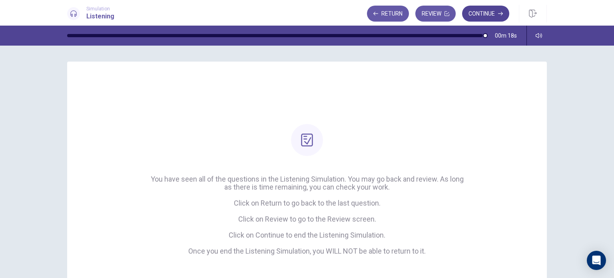
click at [493, 16] on button "Continue" at bounding box center [485, 14] width 47 height 16
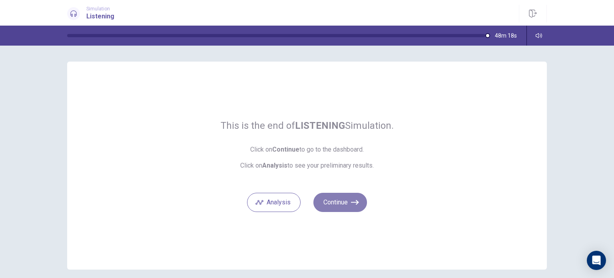
click at [344, 201] on button "Continue" at bounding box center [340, 202] width 54 height 19
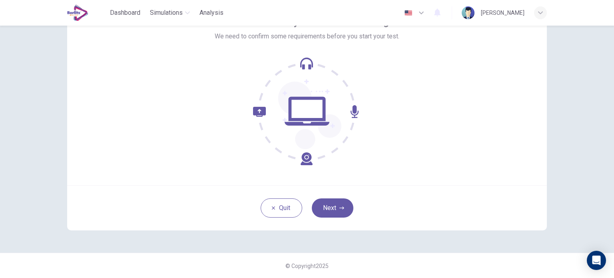
scroll to position [15, 0]
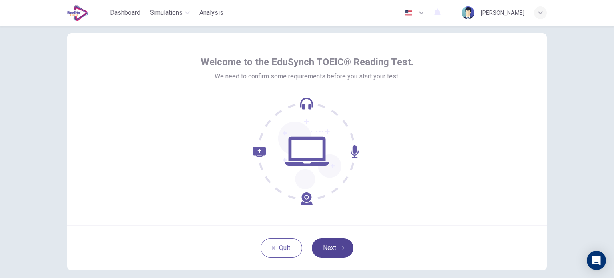
click at [328, 250] on button "Next" at bounding box center [333, 247] width 42 height 19
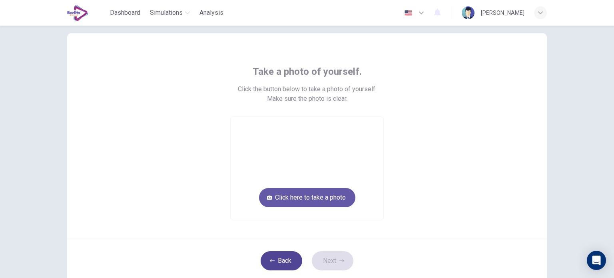
click at [285, 257] on button "Back" at bounding box center [282, 260] width 42 height 19
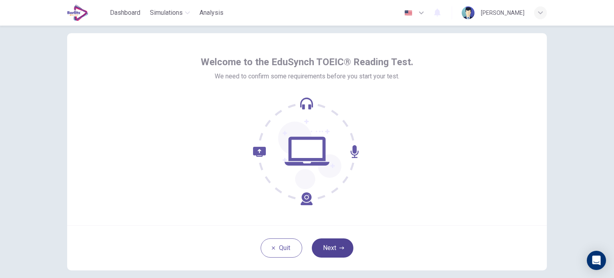
click at [340, 244] on button "Next" at bounding box center [333, 247] width 42 height 19
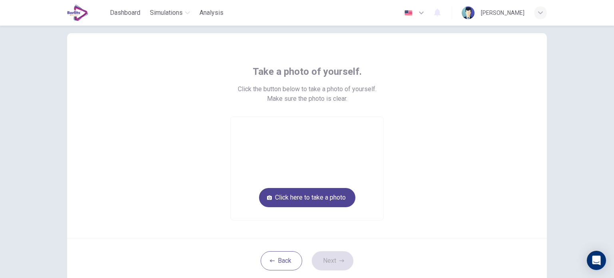
click at [325, 203] on button "Click here to take a photo" at bounding box center [307, 197] width 96 height 19
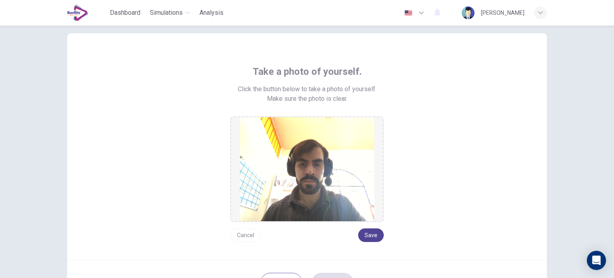
click at [369, 238] on button "Save" at bounding box center [371, 235] width 26 height 14
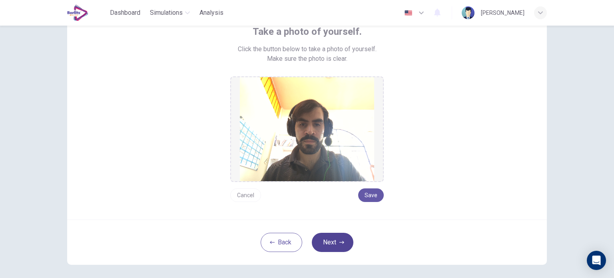
click at [327, 241] on button "Next" at bounding box center [333, 242] width 42 height 19
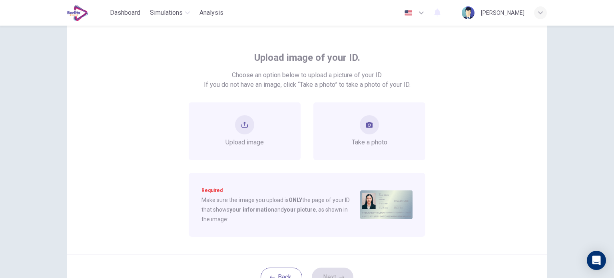
scroll to position [15, 0]
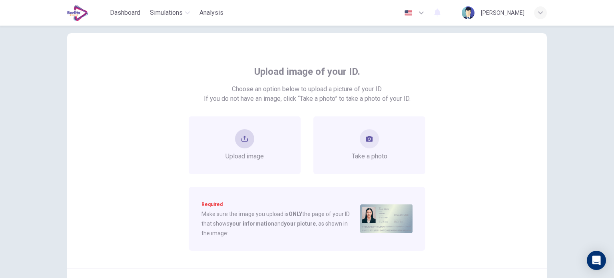
click at [238, 148] on div "Upload image" at bounding box center [244, 145] width 38 height 32
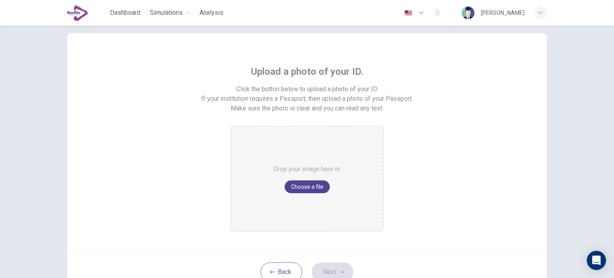
click at [304, 191] on button "Choose a file" at bounding box center [306, 186] width 45 height 13
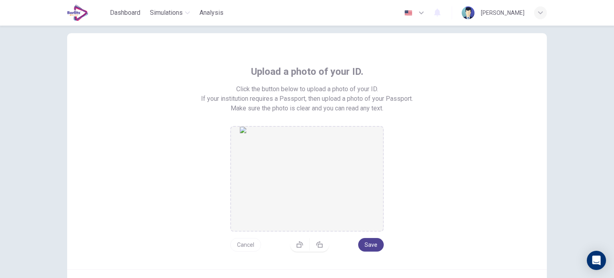
click at [365, 239] on button "Save" at bounding box center [371, 245] width 26 height 14
click at [374, 246] on button "Save" at bounding box center [371, 245] width 26 height 14
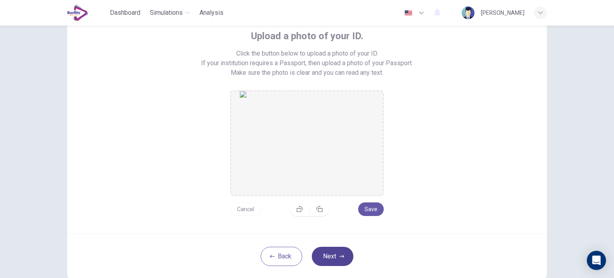
scroll to position [0, 0]
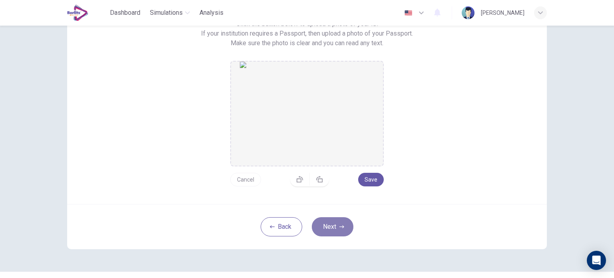
click at [341, 235] on button "Next" at bounding box center [333, 226] width 42 height 19
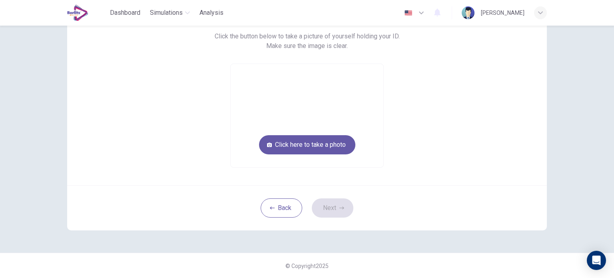
scroll to position [28, 0]
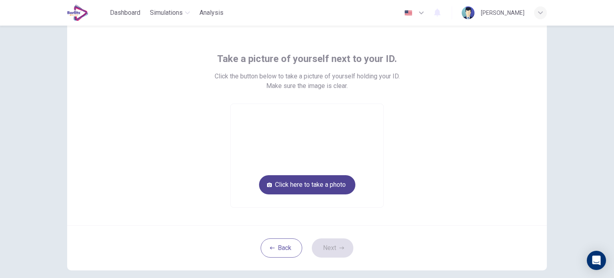
click at [334, 181] on button "Click here to take a photo" at bounding box center [307, 184] width 96 height 19
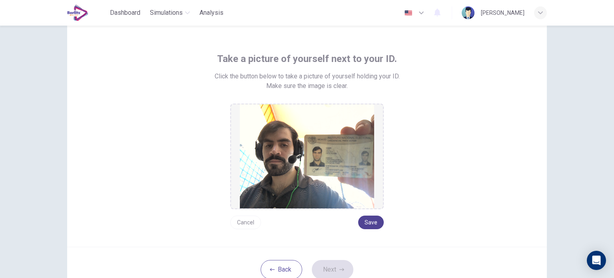
click at [372, 222] on button "Save" at bounding box center [371, 222] width 26 height 14
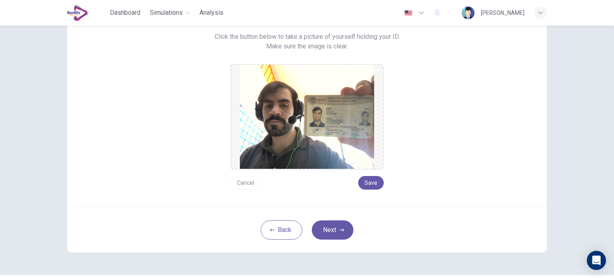
scroll to position [68, 0]
click at [326, 232] on button "Next" at bounding box center [333, 229] width 42 height 19
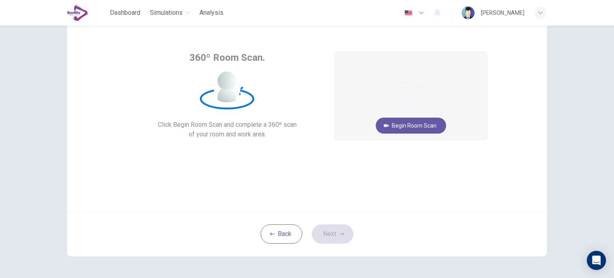
scroll to position [15, 0]
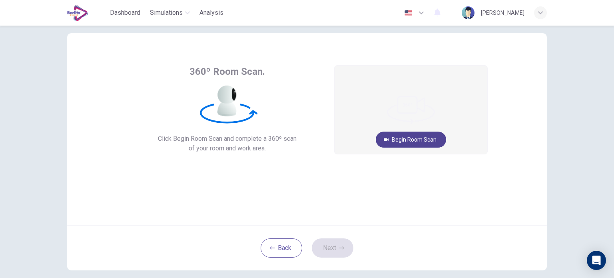
click at [425, 139] on button "Begin Room Scan" at bounding box center [411, 139] width 70 height 16
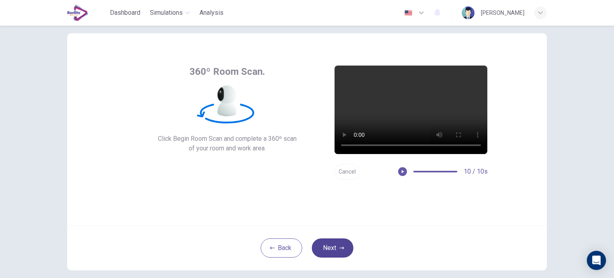
click at [332, 248] on button "Next" at bounding box center [333, 247] width 42 height 19
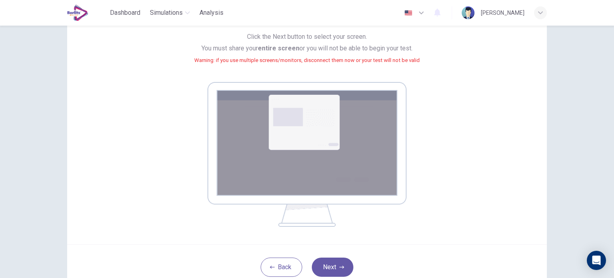
scroll to position [80, 0]
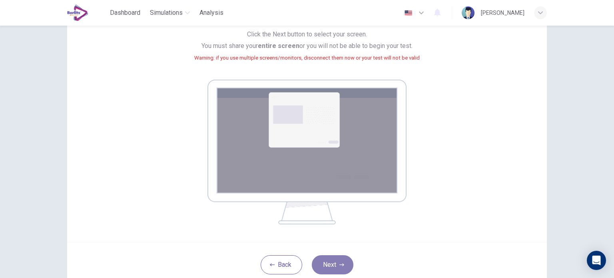
click at [334, 268] on button "Next" at bounding box center [333, 264] width 42 height 19
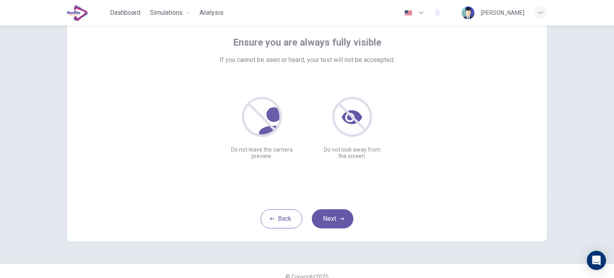
scroll to position [15, 0]
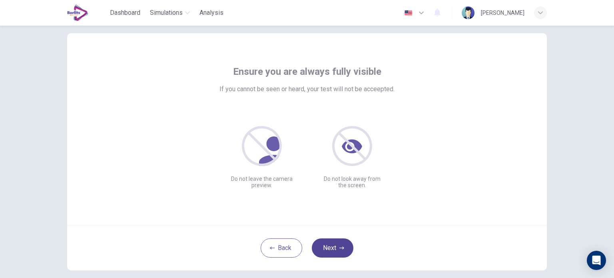
click at [326, 245] on button "Next" at bounding box center [333, 247] width 42 height 19
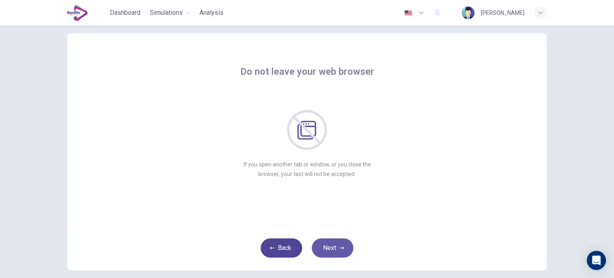
click at [290, 243] on button "Back" at bounding box center [282, 247] width 42 height 19
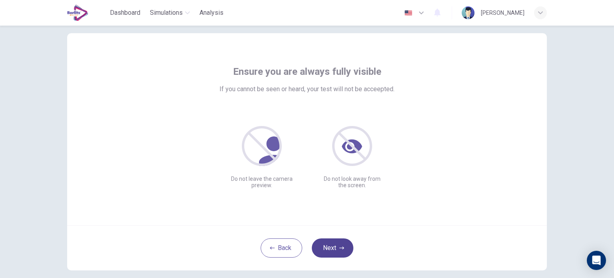
click at [327, 243] on button "Next" at bounding box center [333, 247] width 42 height 19
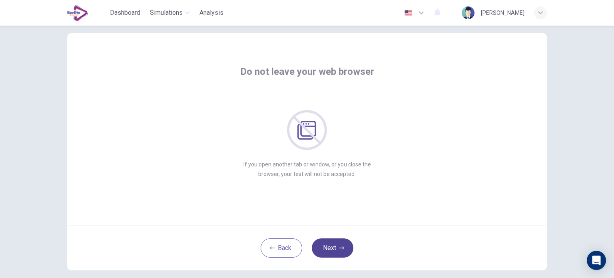
click at [337, 243] on button "Next" at bounding box center [333, 247] width 42 height 19
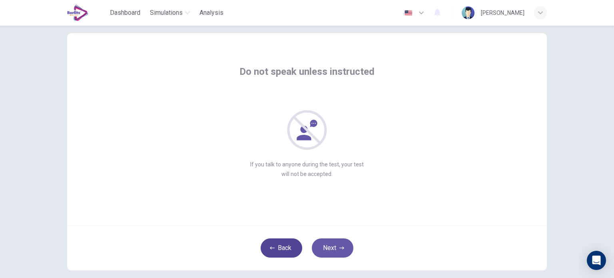
click at [291, 242] on button "Back" at bounding box center [282, 247] width 42 height 19
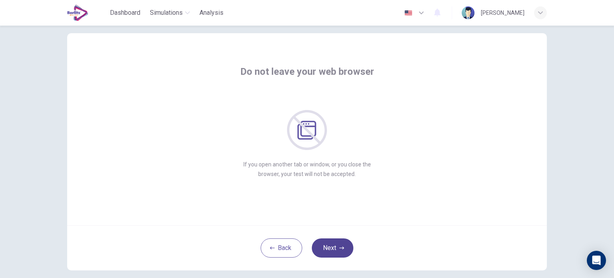
click at [330, 241] on button "Next" at bounding box center [333, 247] width 42 height 19
click at [328, 244] on button "Next" at bounding box center [333, 247] width 42 height 19
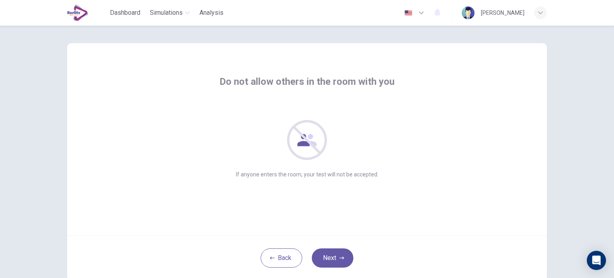
scroll to position [0, 0]
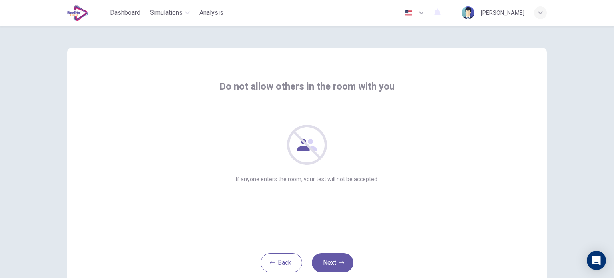
drag, startPoint x: 369, startPoint y: 203, endPoint x: 296, endPoint y: 198, distance: 73.7
click at [296, 198] on div "Do not allow others in the room with you If anyone enters the room, your test w…" at bounding box center [306, 144] width 479 height 192
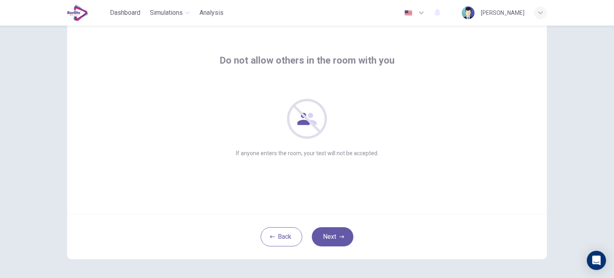
scroll to position [40, 0]
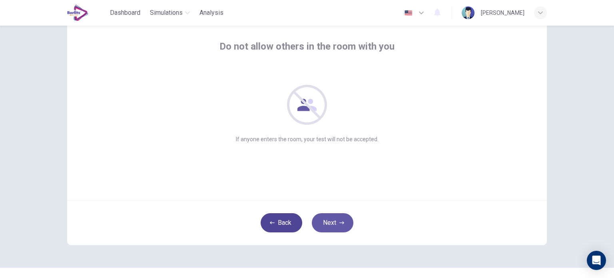
click at [286, 221] on button "Back" at bounding box center [282, 222] width 42 height 19
click at [271, 219] on button "Back" at bounding box center [282, 222] width 42 height 19
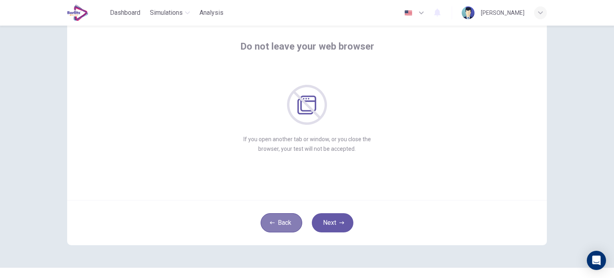
click at [286, 219] on button "Back" at bounding box center [282, 222] width 42 height 19
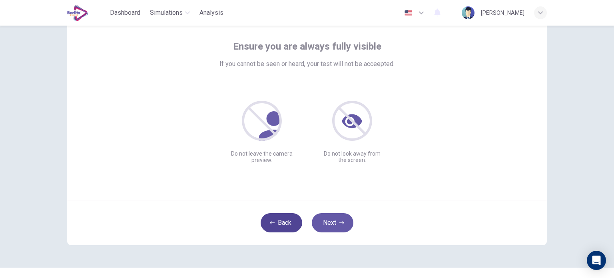
click at [289, 222] on button "Back" at bounding box center [282, 222] width 42 height 19
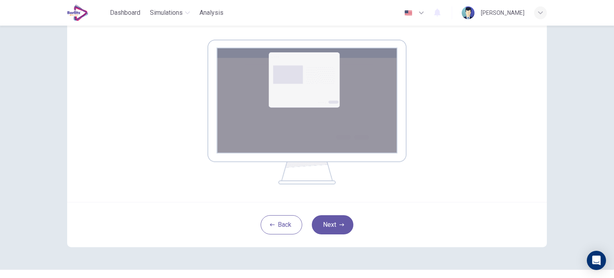
click at [287, 222] on button "Back" at bounding box center [282, 224] width 42 height 19
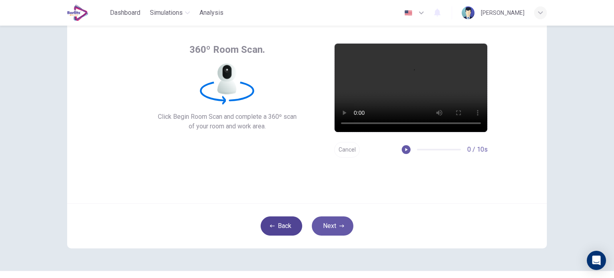
scroll to position [55, 0]
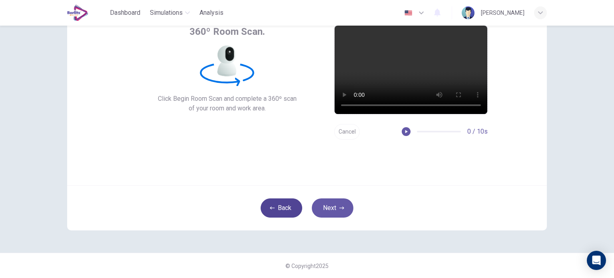
click at [286, 199] on button "Back" at bounding box center [282, 207] width 42 height 19
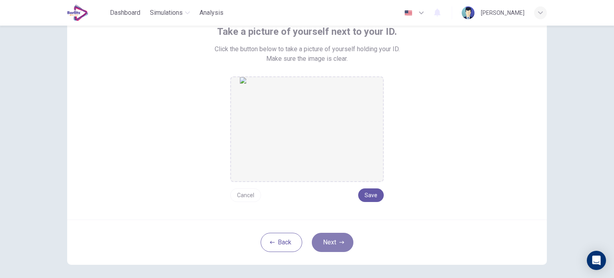
click at [334, 237] on button "Next" at bounding box center [333, 242] width 42 height 19
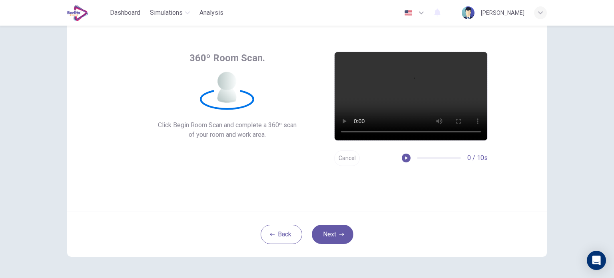
scroll to position [0, 0]
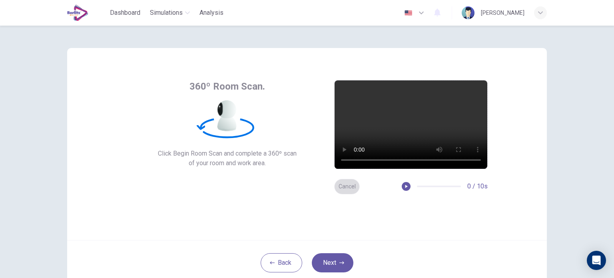
click at [345, 181] on button "Cancel" at bounding box center [347, 187] width 26 height 16
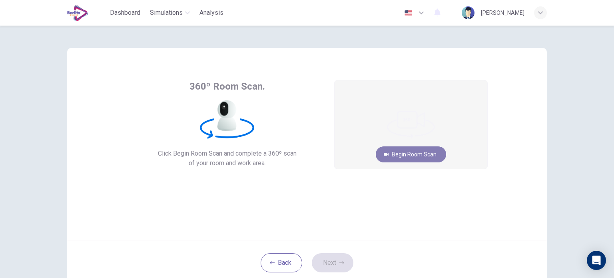
click at [414, 151] on button "Begin Room Scan" at bounding box center [411, 154] width 70 height 16
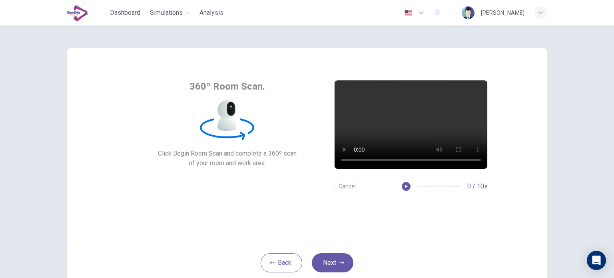
scroll to position [40, 0]
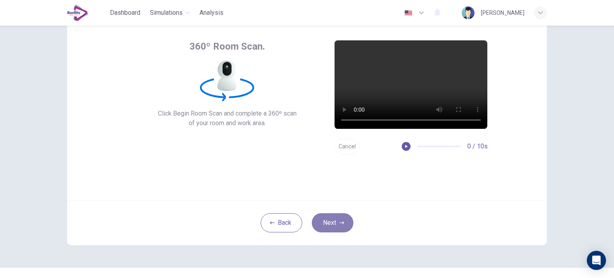
click at [340, 221] on icon "button" at bounding box center [341, 222] width 5 height 5
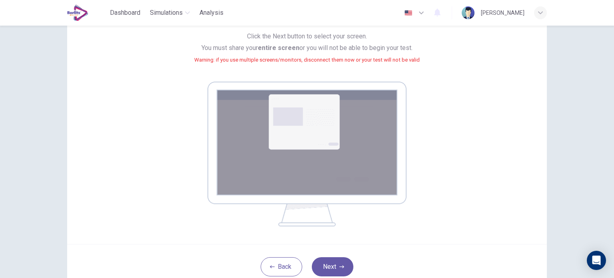
scroll to position [80, 0]
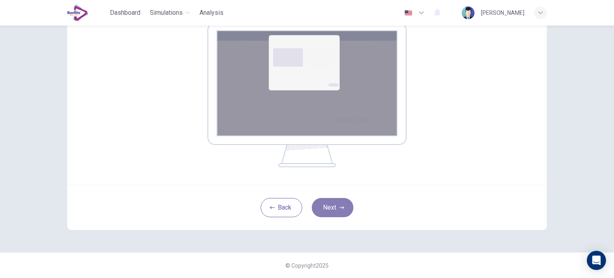
click at [342, 210] on button "Next" at bounding box center [333, 207] width 42 height 19
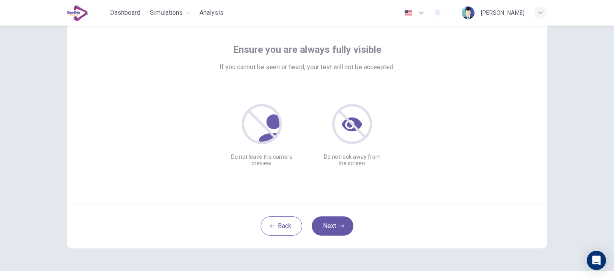
scroll to position [55, 0]
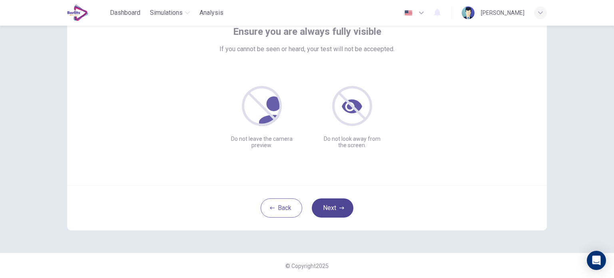
click at [340, 207] on icon "button" at bounding box center [341, 207] width 5 height 5
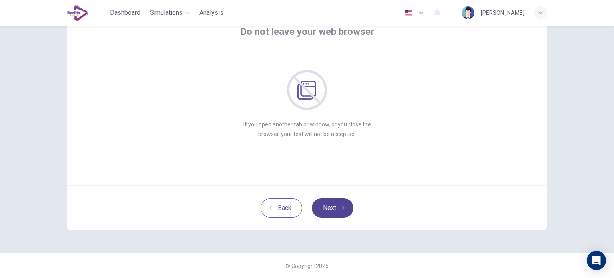
click at [343, 206] on button "Next" at bounding box center [333, 207] width 42 height 19
click at [343, 209] on button "Next" at bounding box center [333, 207] width 42 height 19
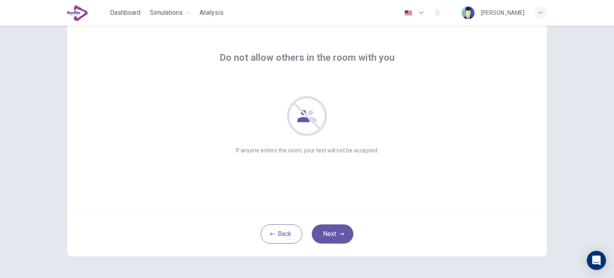
scroll to position [15, 0]
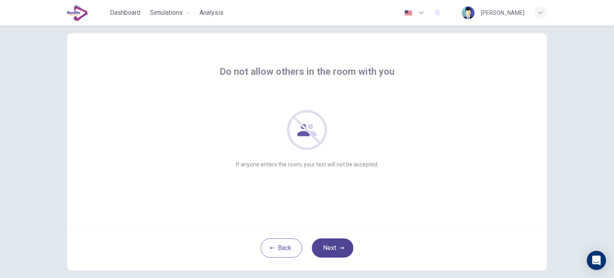
click at [340, 243] on button "Next" at bounding box center [333, 247] width 42 height 19
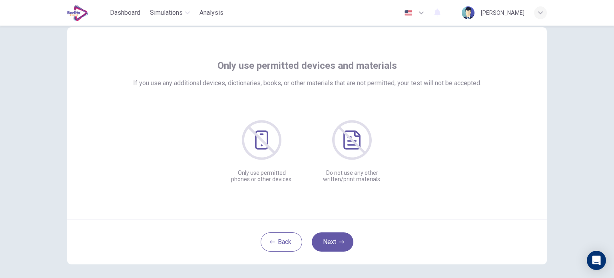
scroll to position [40, 0]
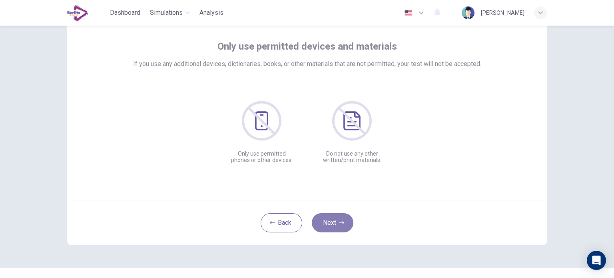
click at [332, 221] on button "Next" at bounding box center [333, 222] width 42 height 19
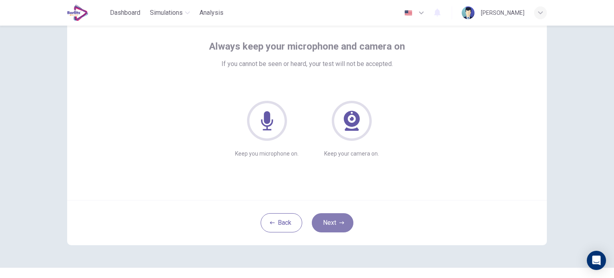
click at [332, 221] on button "Next" at bounding box center [333, 222] width 42 height 19
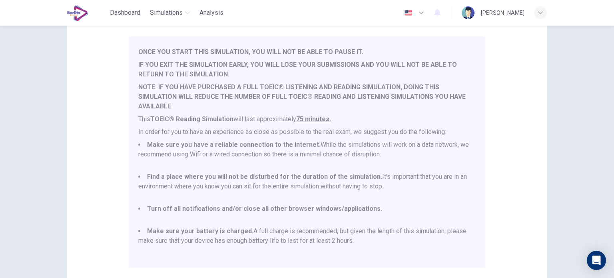
scroll to position [80, 0]
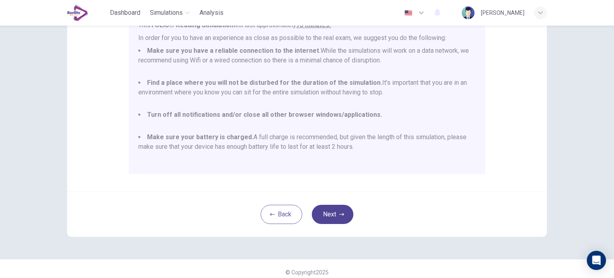
click at [339, 211] on button "Next" at bounding box center [333, 214] width 42 height 19
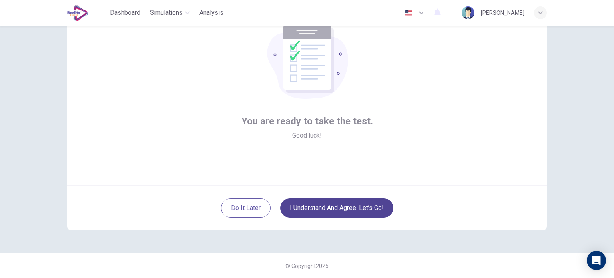
click at [354, 212] on button "I understand and agree. Let’s go!" at bounding box center [336, 207] width 113 height 19
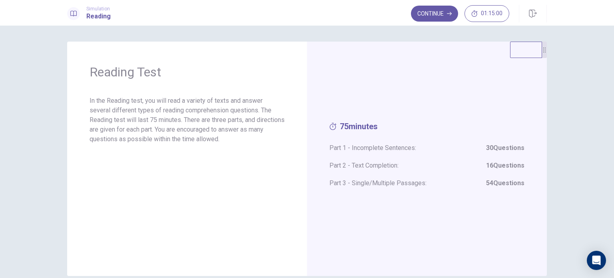
scroll to position [40, 0]
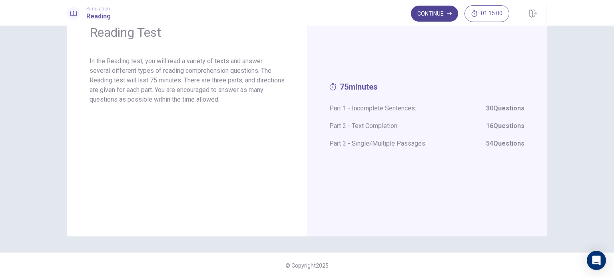
click at [442, 17] on button "Continue" at bounding box center [434, 14] width 47 height 16
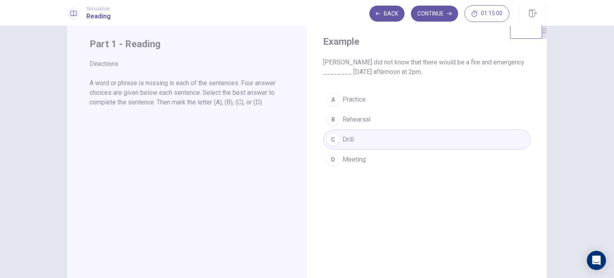
scroll to position [0, 0]
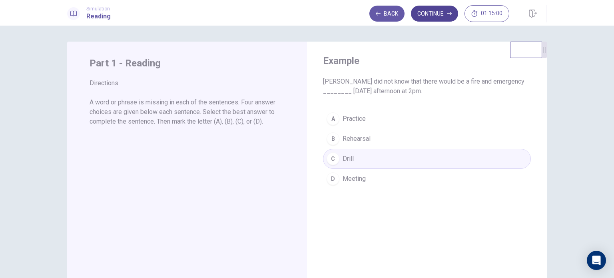
click at [445, 13] on button "Continue" at bounding box center [434, 14] width 47 height 16
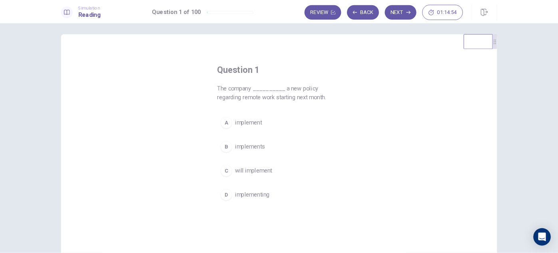
scroll to position [3, 0]
click at [278, 189] on span "will implement" at bounding box center [279, 188] width 41 height 10
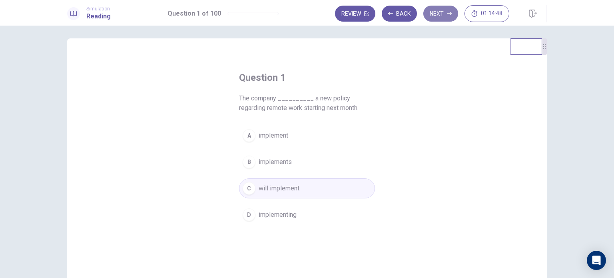
click at [440, 8] on button "Next" at bounding box center [440, 14] width 35 height 16
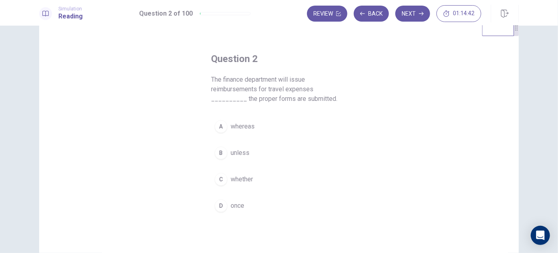
scroll to position [39, 0]
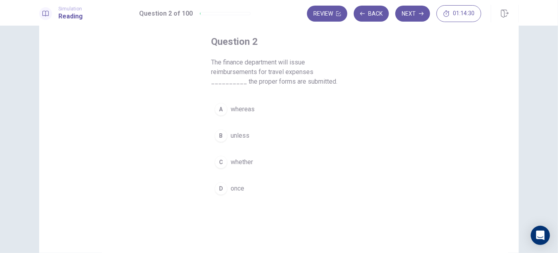
click at [232, 185] on span "once" at bounding box center [238, 188] width 14 height 10
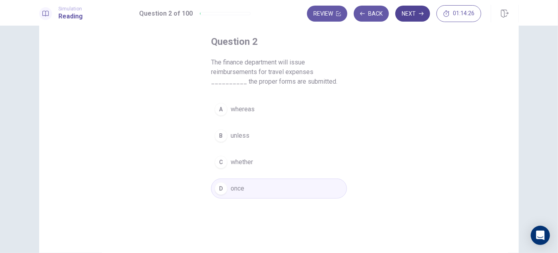
click at [406, 18] on button "Next" at bounding box center [412, 14] width 35 height 16
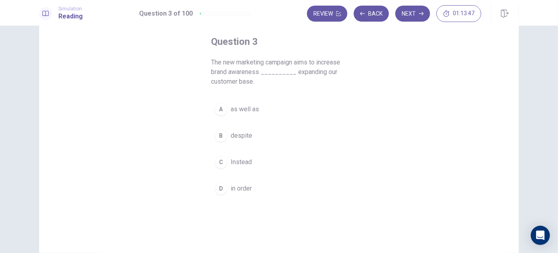
click at [250, 111] on span "as well as" at bounding box center [245, 109] width 28 height 10
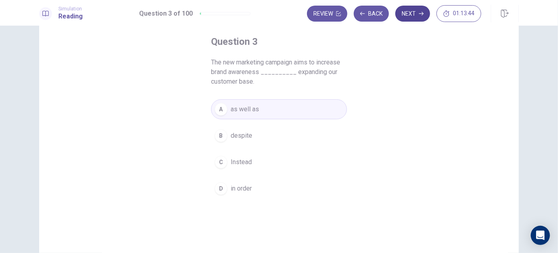
click at [413, 14] on button "Next" at bounding box center [412, 14] width 35 height 16
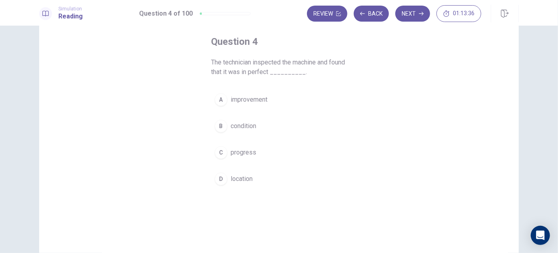
click at [239, 124] on span "condition" at bounding box center [244, 126] width 26 height 10
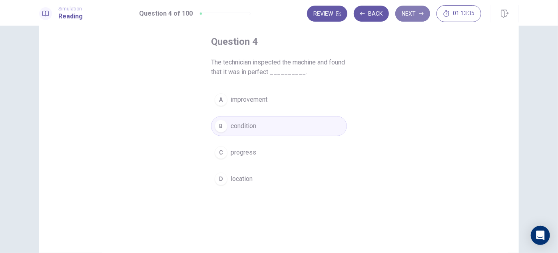
click at [412, 16] on button "Next" at bounding box center [412, 14] width 35 height 16
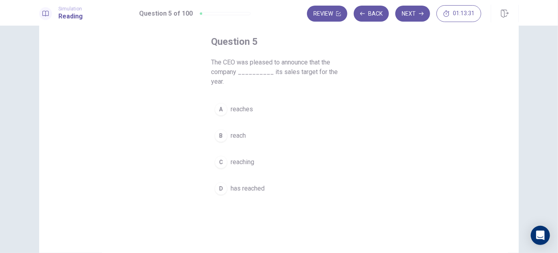
click at [250, 183] on span "has reached" at bounding box center [248, 188] width 34 height 10
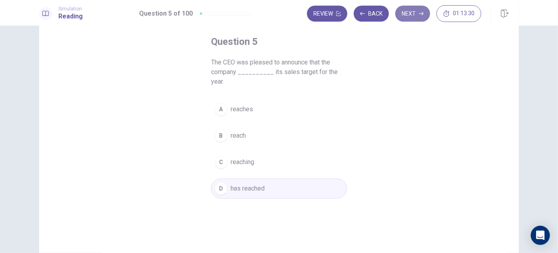
click at [407, 13] on button "Next" at bounding box center [412, 14] width 35 height 16
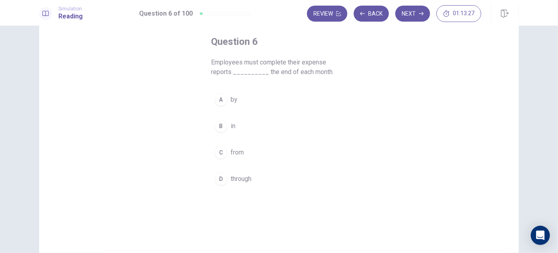
click at [235, 104] on button "A by" at bounding box center [279, 100] width 136 height 20
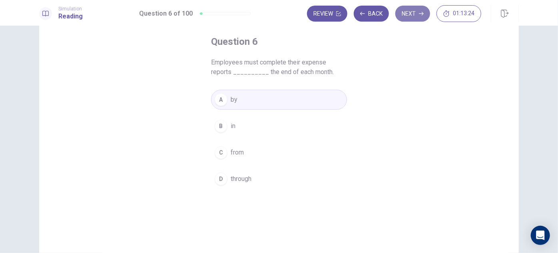
click at [412, 16] on button "Next" at bounding box center [412, 14] width 35 height 16
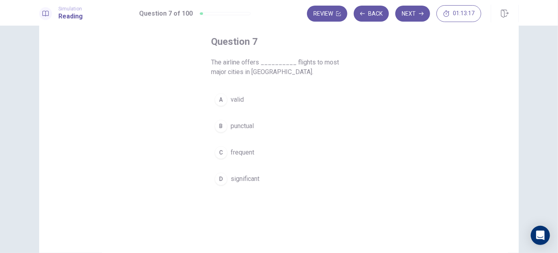
click at [243, 126] on span "punctual" at bounding box center [242, 126] width 23 height 10
click at [271, 149] on button "C frequent" at bounding box center [279, 152] width 136 height 20
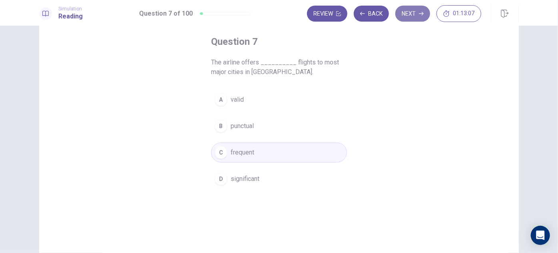
click at [411, 15] on button "Next" at bounding box center [412, 14] width 35 height 16
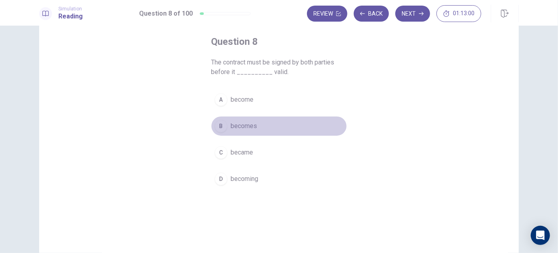
click at [251, 127] on span "becomes" at bounding box center [244, 126] width 26 height 10
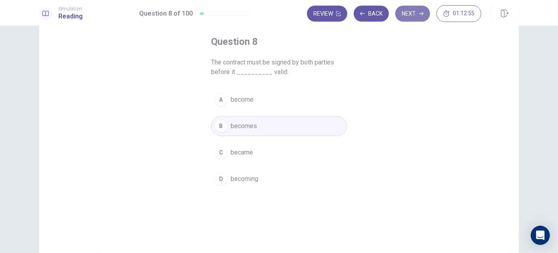
click at [412, 10] on button "Next" at bounding box center [412, 14] width 35 height 16
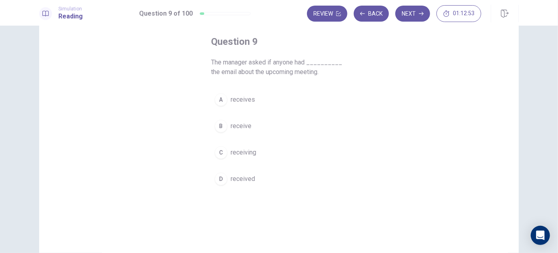
click at [242, 174] on span "received" at bounding box center [243, 179] width 24 height 10
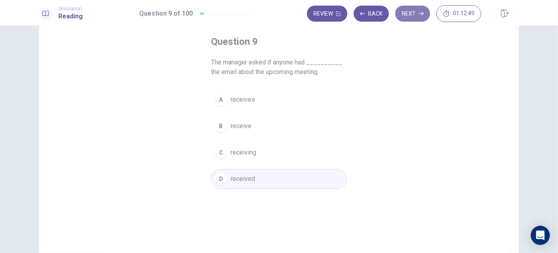
click at [418, 18] on button "Next" at bounding box center [412, 14] width 35 height 16
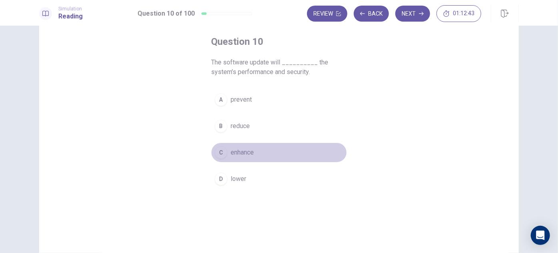
click at [245, 148] on span "enhance" at bounding box center [242, 152] width 23 height 10
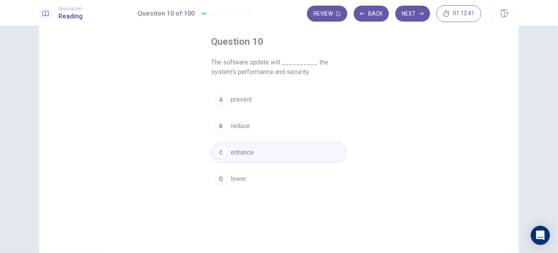
drag, startPoint x: 409, startPoint y: 12, endPoint x: 407, endPoint y: 18, distance: 5.7
click at [409, 13] on button "Next" at bounding box center [412, 14] width 35 height 16
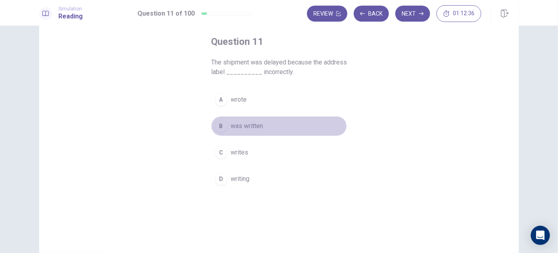
click at [251, 127] on span "was written" at bounding box center [247, 126] width 32 height 10
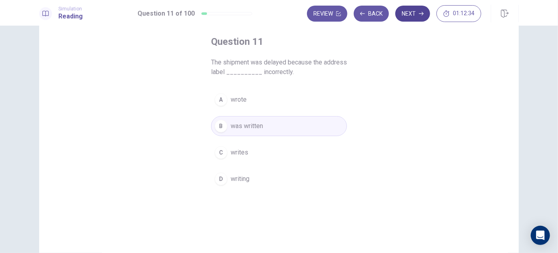
click at [410, 16] on button "Next" at bounding box center [412, 14] width 35 height 16
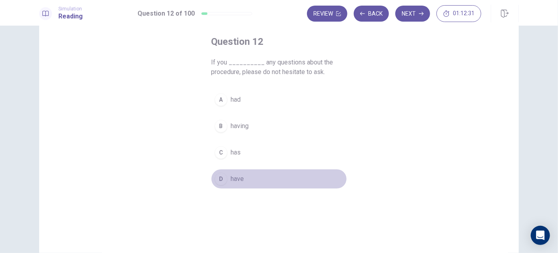
click at [240, 177] on span "have" at bounding box center [237, 179] width 13 height 10
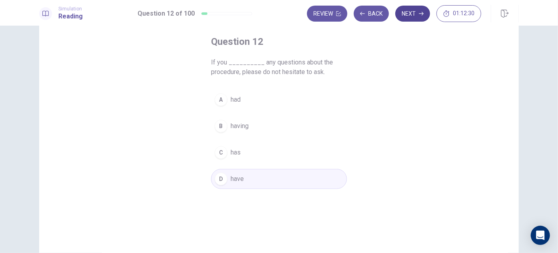
click at [410, 14] on button "Next" at bounding box center [412, 14] width 35 height 16
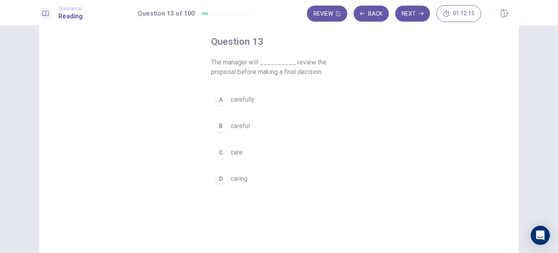
click at [251, 102] on span "carefully" at bounding box center [243, 100] width 24 height 10
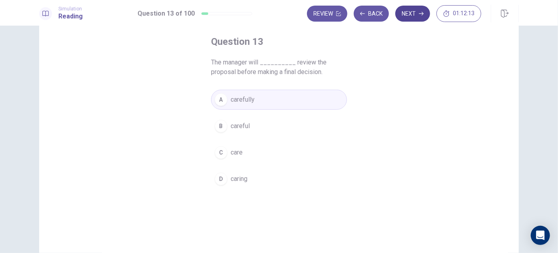
click at [414, 16] on button "Next" at bounding box center [412, 14] width 35 height 16
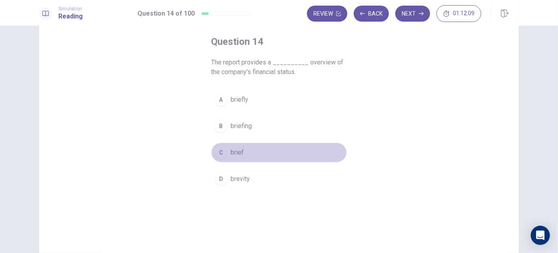
click at [243, 149] on button "C brief" at bounding box center [279, 152] width 136 height 20
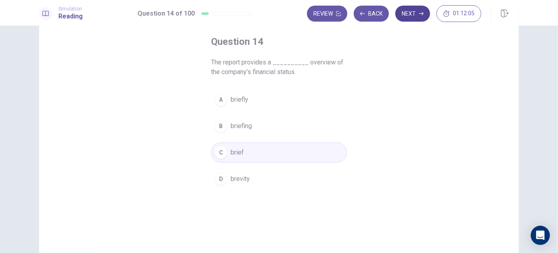
click at [414, 17] on button "Next" at bounding box center [412, 14] width 35 height 16
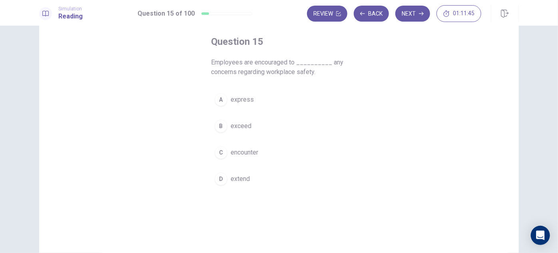
click at [251, 103] on button "A express" at bounding box center [279, 100] width 136 height 20
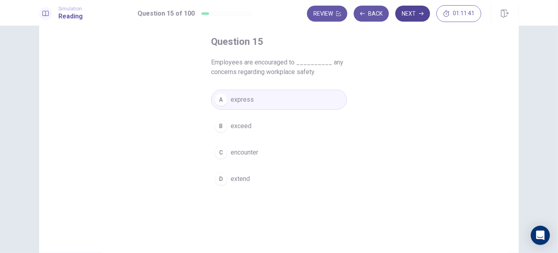
click at [420, 16] on button "Next" at bounding box center [412, 14] width 35 height 16
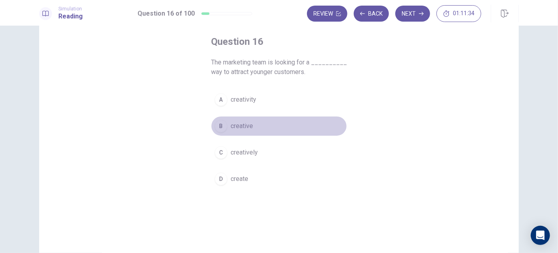
click at [248, 127] on span "creative" at bounding box center [242, 126] width 22 height 10
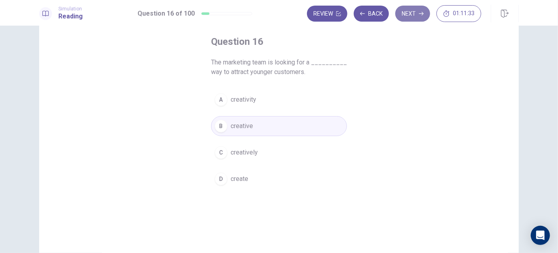
click at [406, 17] on button "Next" at bounding box center [412, 14] width 35 height 16
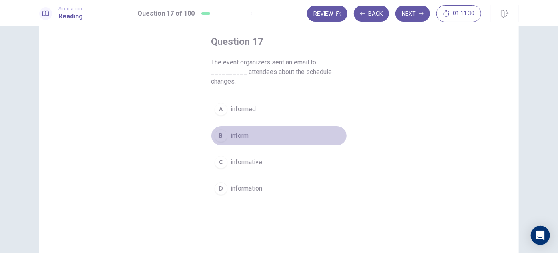
click at [249, 129] on button "B inform" at bounding box center [279, 135] width 136 height 20
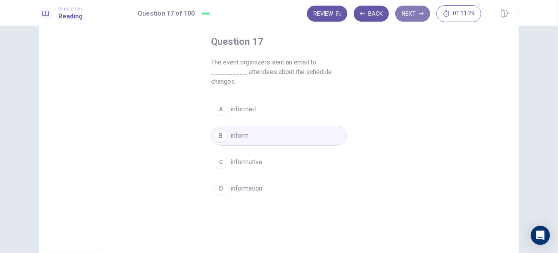
click at [403, 13] on button "Next" at bounding box center [412, 14] width 35 height 16
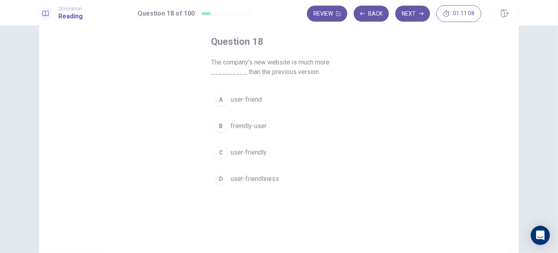
click at [255, 148] on span "user-friendly" at bounding box center [249, 152] width 36 height 10
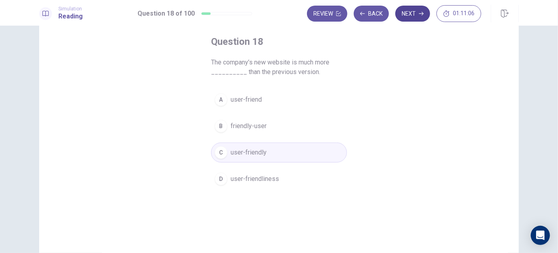
click at [411, 14] on button "Next" at bounding box center [412, 14] width 35 height 16
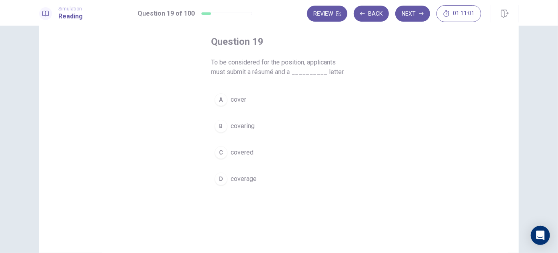
click at [243, 100] on span "cover" at bounding box center [239, 100] width 16 height 10
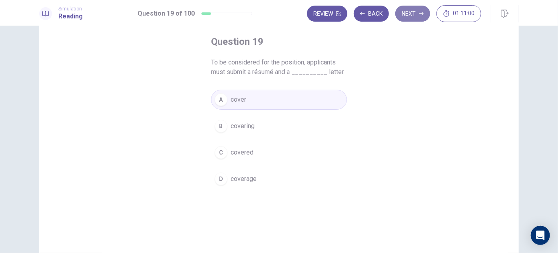
click at [412, 15] on button "Next" at bounding box center [412, 14] width 35 height 16
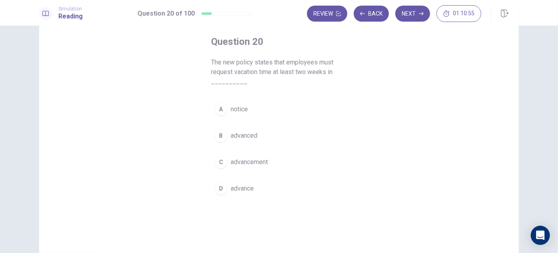
click at [248, 187] on span "advance" at bounding box center [242, 188] width 23 height 10
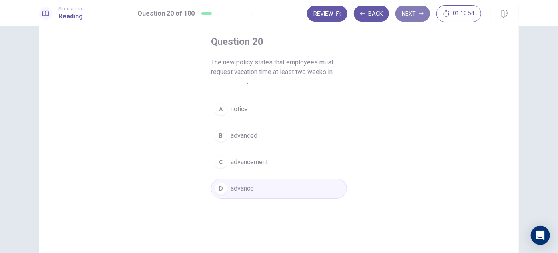
click at [422, 14] on icon "button" at bounding box center [421, 13] width 5 height 5
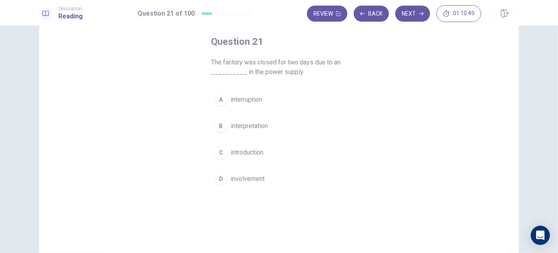
click at [260, 97] on span "interruption" at bounding box center [247, 100] width 32 height 10
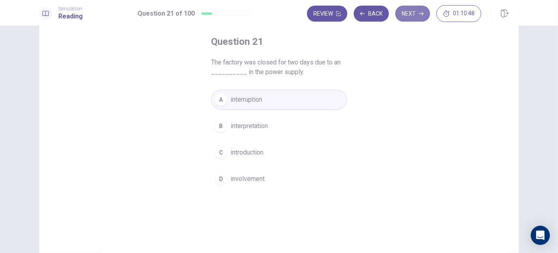
click at [419, 14] on button "Next" at bounding box center [412, 14] width 35 height 16
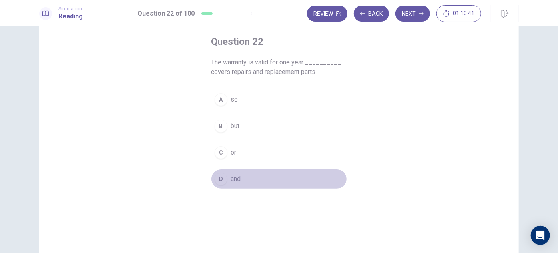
click at [245, 176] on button "D and" at bounding box center [279, 179] width 136 height 20
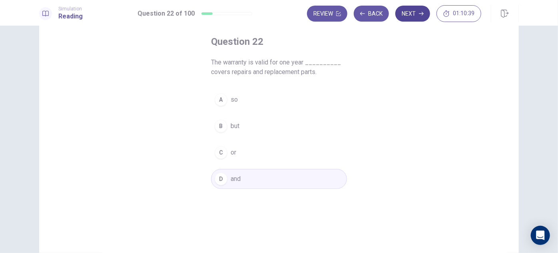
click at [412, 14] on button "Next" at bounding box center [412, 14] width 35 height 16
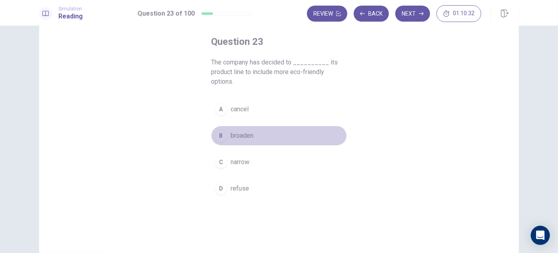
click at [244, 136] on span "broaden" at bounding box center [242, 136] width 23 height 10
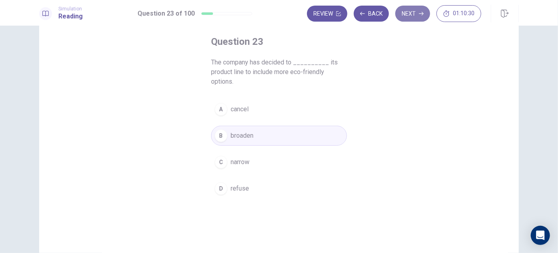
click at [408, 14] on button "Next" at bounding box center [412, 14] width 35 height 16
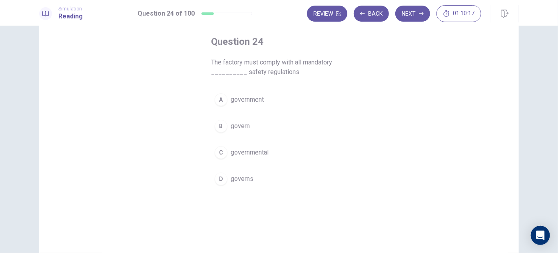
click at [253, 103] on span "government" at bounding box center [247, 100] width 33 height 10
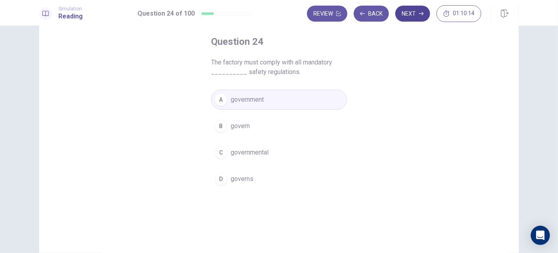
click at [413, 9] on button "Next" at bounding box center [412, 14] width 35 height 16
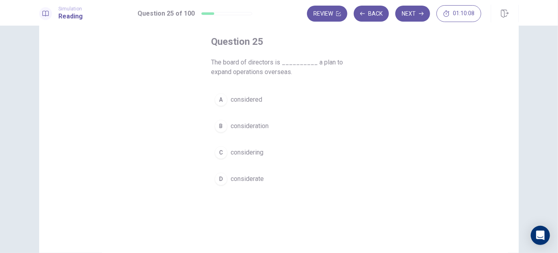
click at [257, 152] on span "considering" at bounding box center [247, 152] width 33 height 10
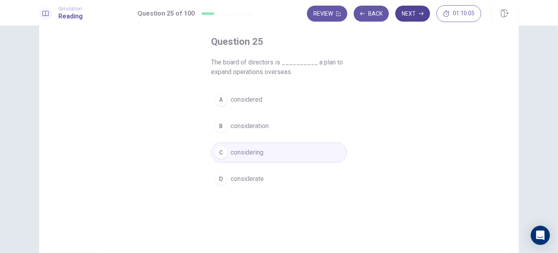
click at [410, 18] on button "Next" at bounding box center [412, 14] width 35 height 16
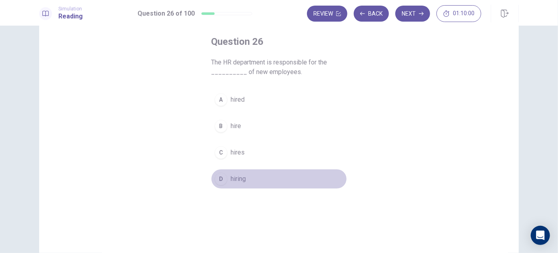
click at [237, 177] on span "hiring" at bounding box center [238, 179] width 15 height 10
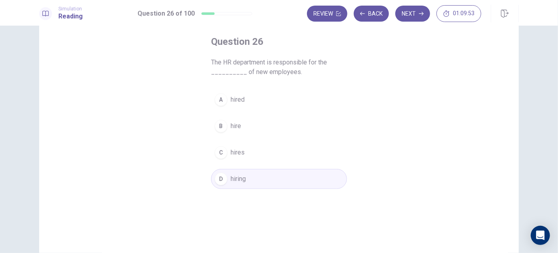
click at [263, 124] on button "B hire" at bounding box center [279, 126] width 136 height 20
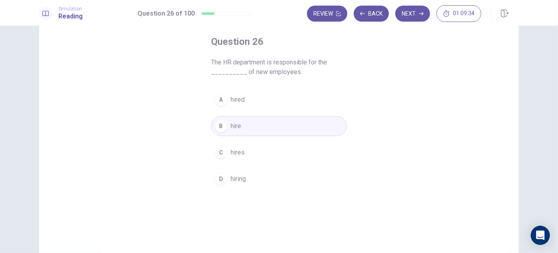
click at [413, 12] on button "Next" at bounding box center [412, 14] width 35 height 16
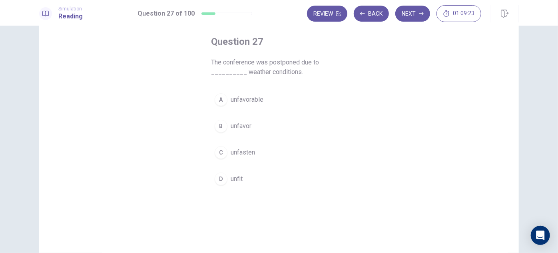
click at [256, 101] on span "unfavorable" at bounding box center [247, 100] width 33 height 10
drag, startPoint x: 413, startPoint y: 15, endPoint x: 410, endPoint y: 20, distance: 6.1
click at [413, 16] on button "Next" at bounding box center [412, 14] width 35 height 16
click at [241, 152] on span "achieve" at bounding box center [242, 152] width 22 height 10
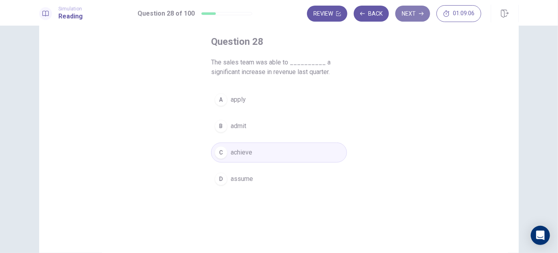
click at [417, 16] on button "Next" at bounding box center [412, 14] width 35 height 16
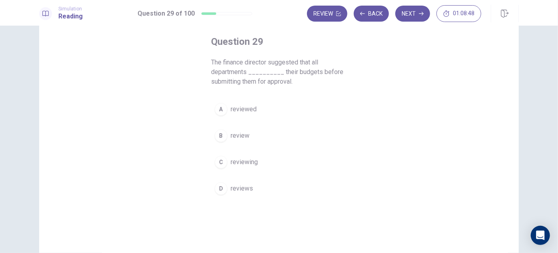
click at [245, 133] on span "review" at bounding box center [240, 136] width 19 height 10
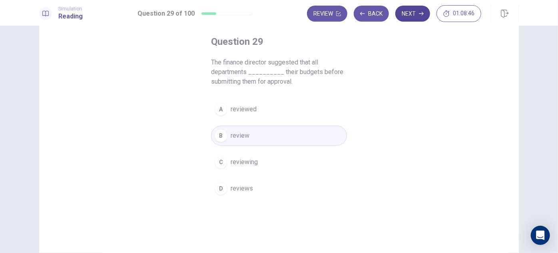
click at [401, 19] on button "Next" at bounding box center [412, 14] width 35 height 16
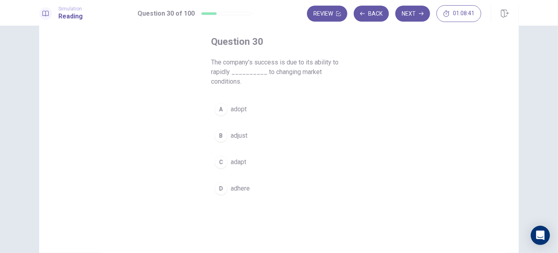
click at [239, 158] on span "adapt" at bounding box center [239, 162] width 16 height 10
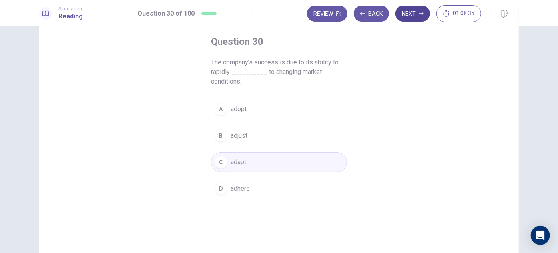
click at [410, 17] on button "Next" at bounding box center [412, 14] width 35 height 16
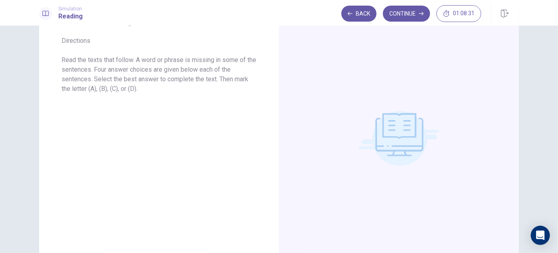
scroll to position [0, 0]
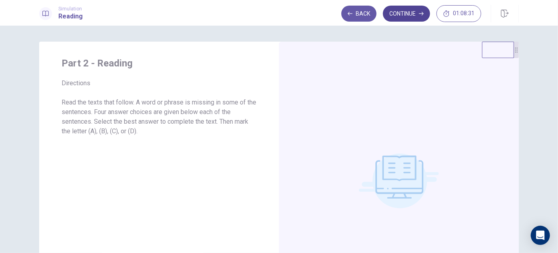
click at [403, 16] on button "Continue" at bounding box center [406, 14] width 47 height 16
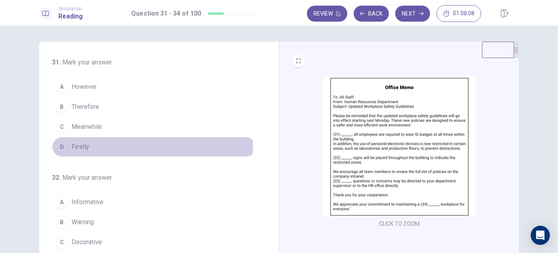
click at [84, 145] on span "Firstly" at bounding box center [81, 147] width 18 height 10
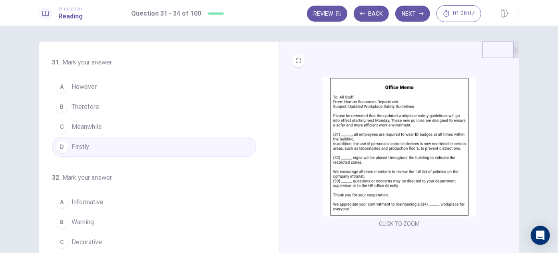
scroll to position [72, 0]
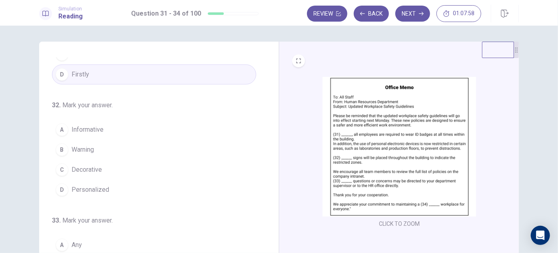
click at [92, 148] on span "Warning" at bounding box center [83, 150] width 22 height 10
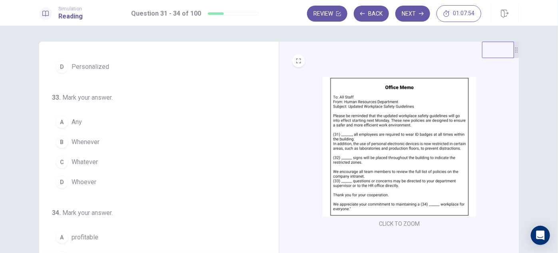
scroll to position [36, 0]
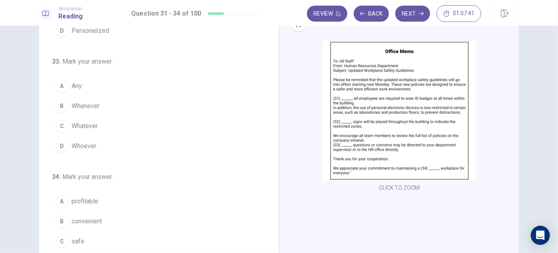
click at [73, 86] on span "Any" at bounding box center [77, 86] width 10 height 10
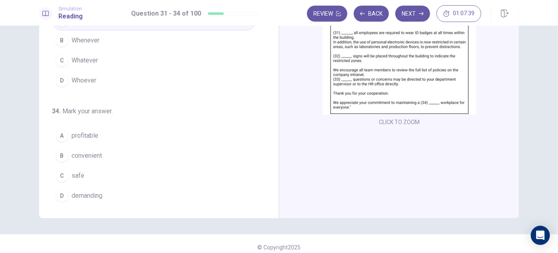
scroll to position [108, 0]
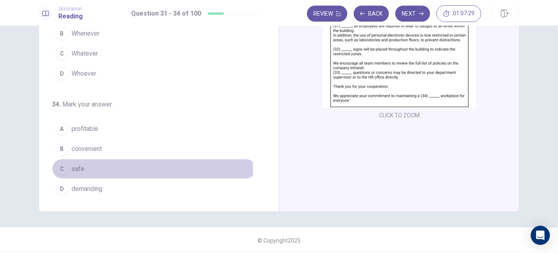
click at [90, 166] on button "C safe" at bounding box center [154, 169] width 204 height 20
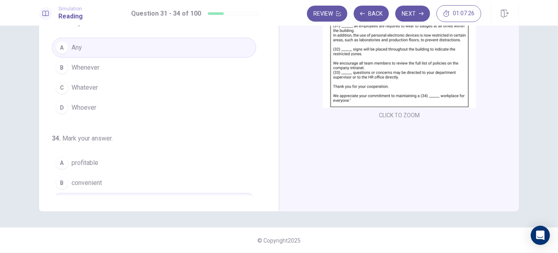
scroll to position [122, 0]
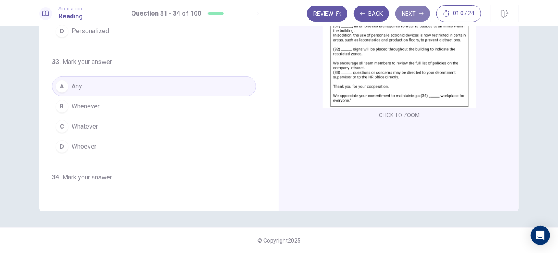
click at [418, 11] on button "Next" at bounding box center [412, 14] width 35 height 16
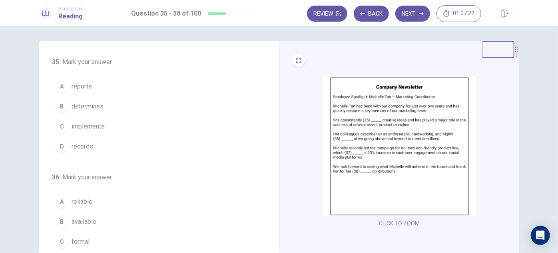
scroll to position [0, 0]
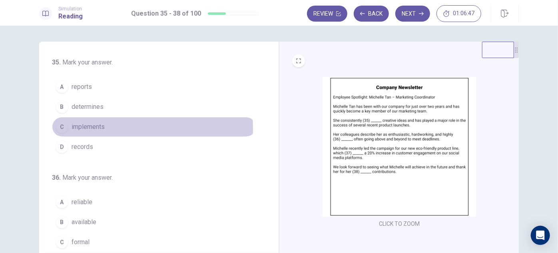
click at [92, 127] on span "implements" at bounding box center [88, 127] width 33 height 10
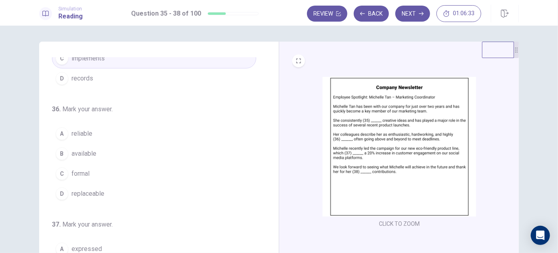
scroll to position [72, 0]
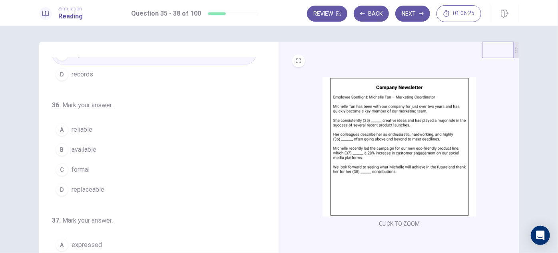
click at [84, 129] on span "reliable" at bounding box center [82, 130] width 21 height 10
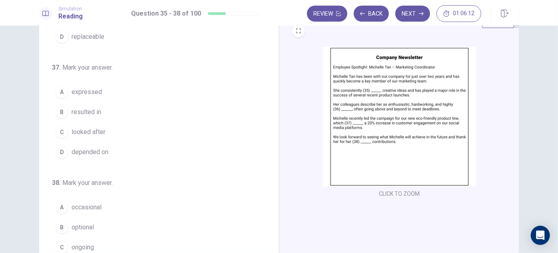
scroll to position [36, 0]
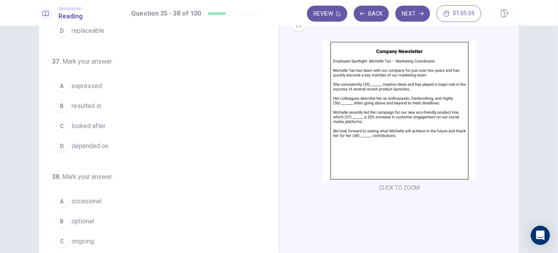
click at [86, 103] on span "resulted in" at bounding box center [87, 106] width 30 height 10
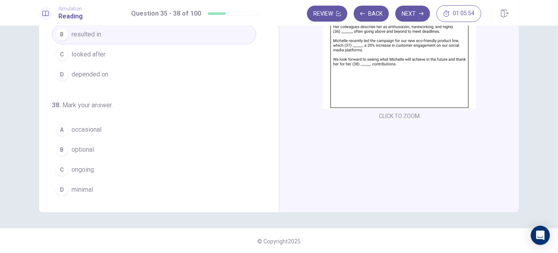
scroll to position [108, 0]
click at [85, 164] on span "ongoing" at bounding box center [83, 169] width 22 height 10
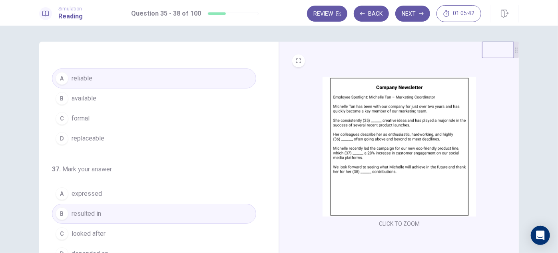
scroll to position [0, 0]
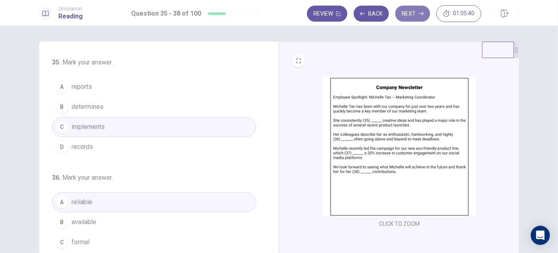
click at [418, 16] on button "Next" at bounding box center [412, 14] width 35 height 16
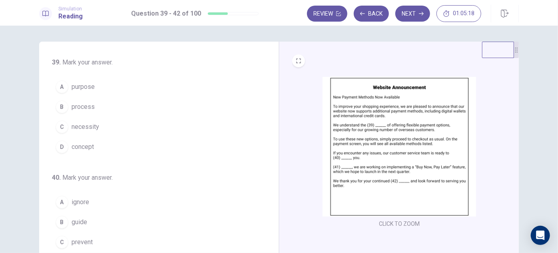
click at [90, 128] on span "necessity" at bounding box center [86, 127] width 28 height 10
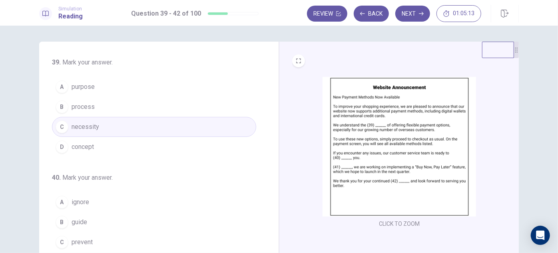
scroll to position [72, 0]
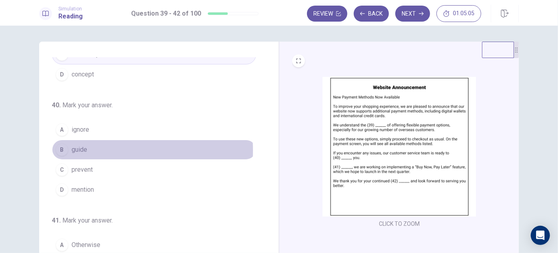
click at [84, 149] on span "guide" at bounding box center [80, 150] width 16 height 10
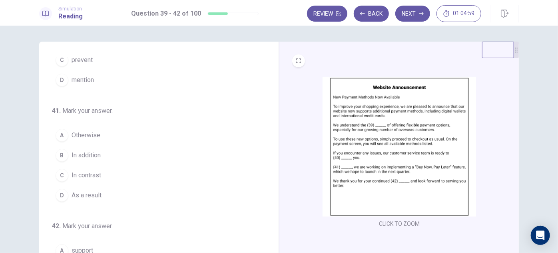
scroll to position [195, 0]
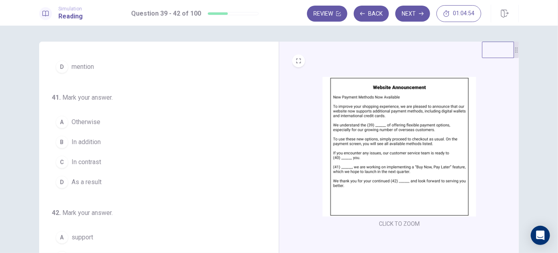
click at [95, 139] on span "In addition" at bounding box center [86, 142] width 29 height 10
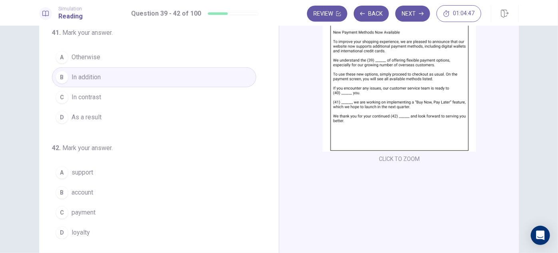
scroll to position [72, 0]
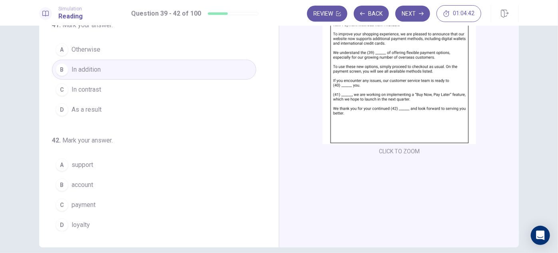
click at [86, 221] on span "loyalty" at bounding box center [81, 225] width 18 height 10
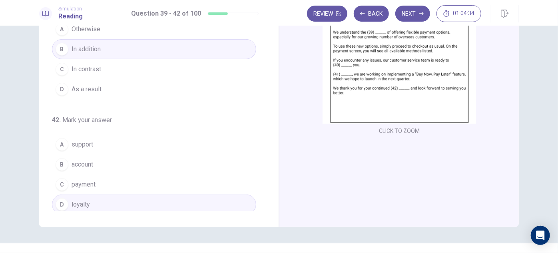
scroll to position [108, 0]
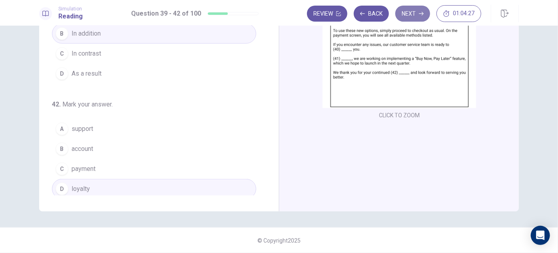
click at [413, 18] on button "Next" at bounding box center [412, 14] width 35 height 16
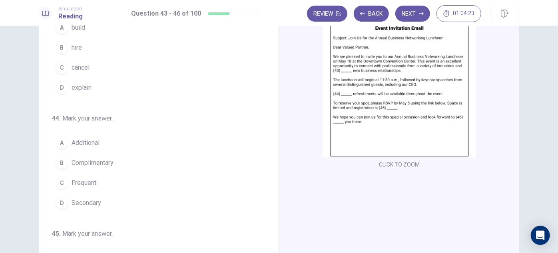
scroll to position [0, 0]
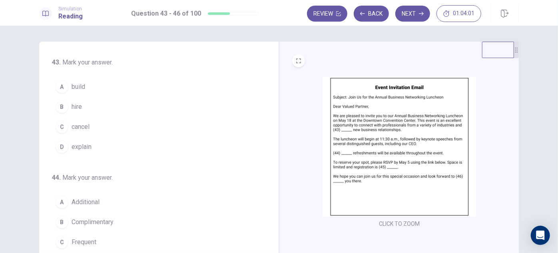
click at [82, 88] on span "build" at bounding box center [79, 87] width 14 height 10
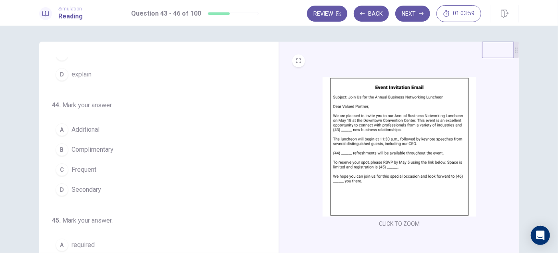
scroll to position [72, 0]
click at [93, 126] on span "Additional" at bounding box center [86, 130] width 28 height 10
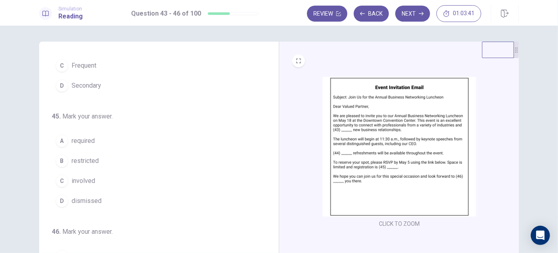
scroll to position [159, 0]
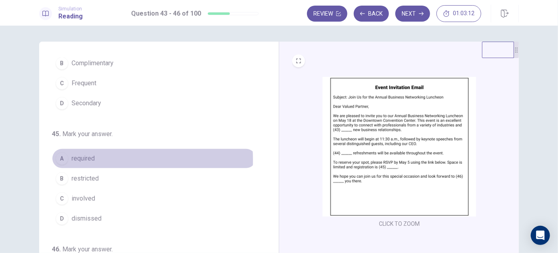
click at [87, 157] on span "required" at bounding box center [83, 158] width 23 height 10
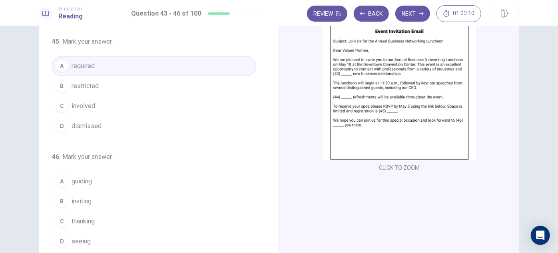
scroll to position [72, 0]
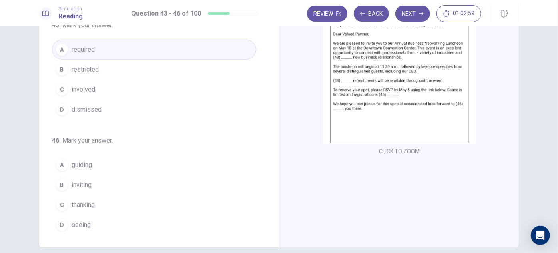
click at [83, 220] on span "seeing" at bounding box center [81, 225] width 19 height 10
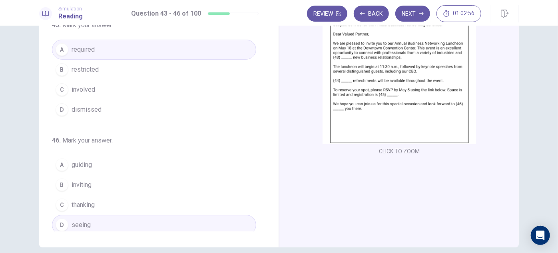
scroll to position [108, 0]
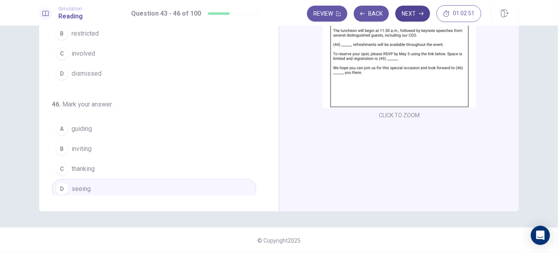
click at [416, 18] on button "Next" at bounding box center [412, 14] width 35 height 16
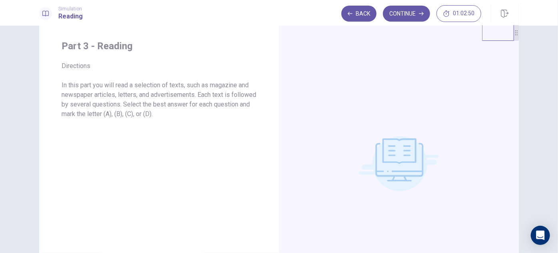
scroll to position [0, 0]
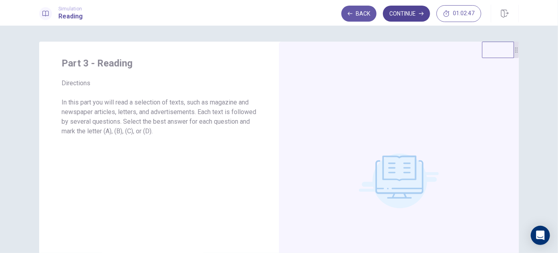
click at [405, 17] on button "Continue" at bounding box center [406, 14] width 47 height 16
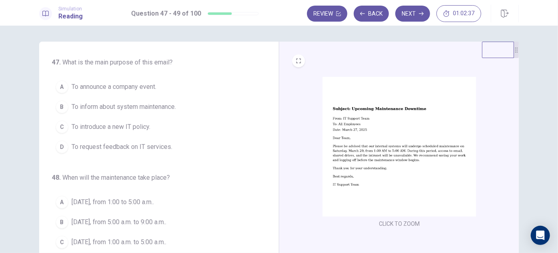
click at [159, 109] on span "To inform about system maintenance." at bounding box center [124, 107] width 104 height 10
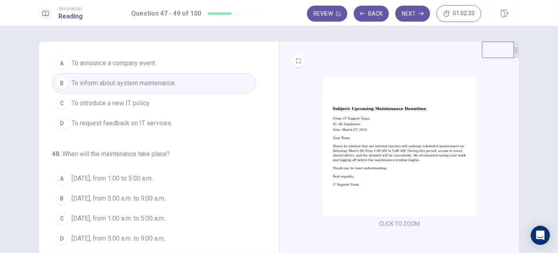
scroll to position [36, 0]
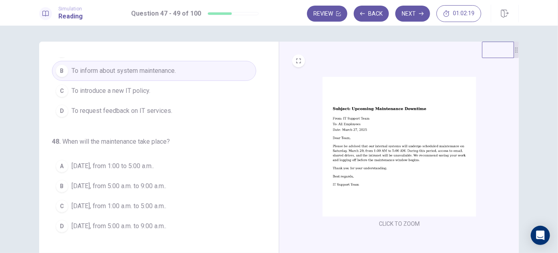
click at [137, 161] on span "March 27, from 1:00 to 5:00 a.m.." at bounding box center [113, 166] width 82 height 10
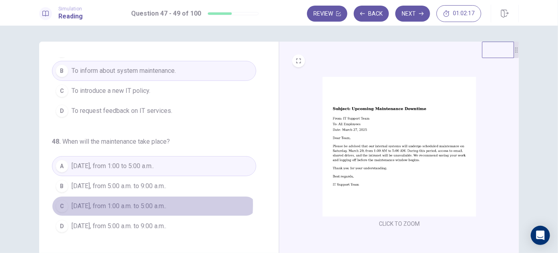
click at [130, 203] on span "March 29, from 1:00 a.m. to 5:00 a.m.." at bounding box center [119, 206] width 95 height 10
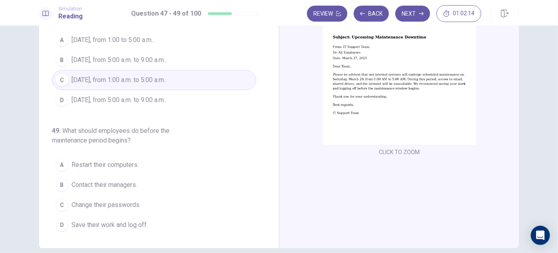
scroll to position [72, 0]
click at [115, 221] on span "Save their work and log off." at bounding box center [110, 224] width 76 height 10
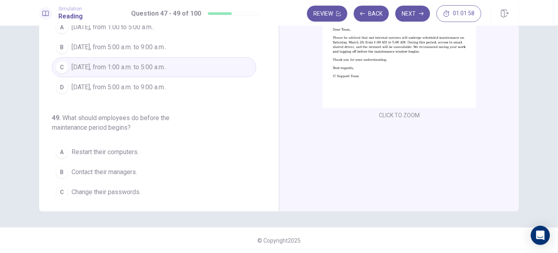
scroll to position [54, 0]
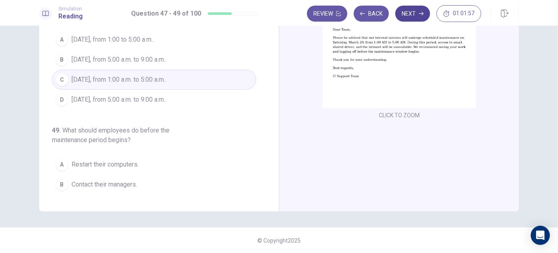
click at [412, 19] on button "Next" at bounding box center [412, 14] width 35 height 16
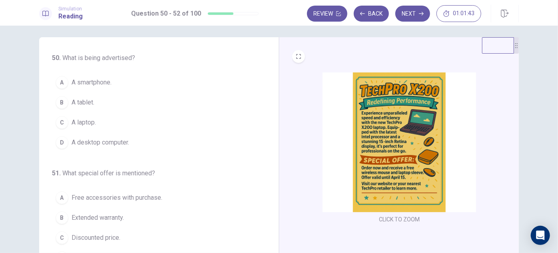
scroll to position [0, 0]
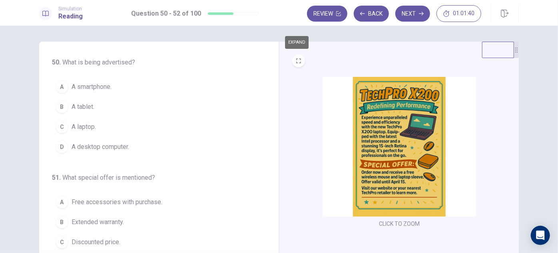
click at [298, 66] on button "EXPAND" at bounding box center [298, 60] width 13 height 13
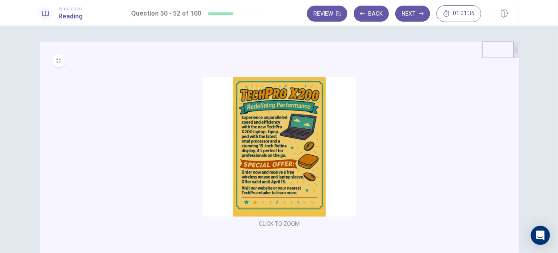
click at [61, 62] on button "MINIMIZE" at bounding box center [58, 60] width 13 height 13
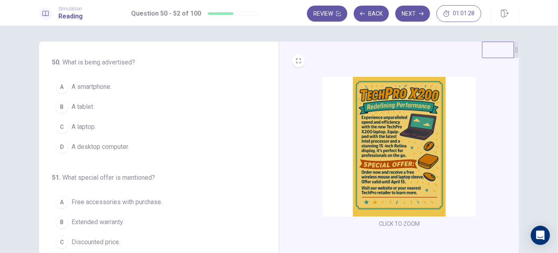
click at [77, 123] on span "A laptop." at bounding box center [84, 127] width 24 height 10
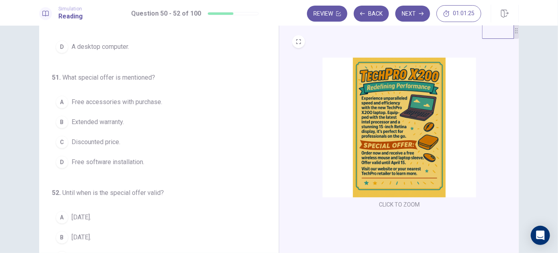
scroll to position [36, 0]
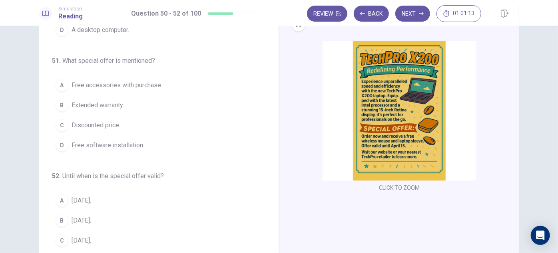
click at [114, 86] on span "Free accessories with purchase." at bounding box center [117, 85] width 91 height 10
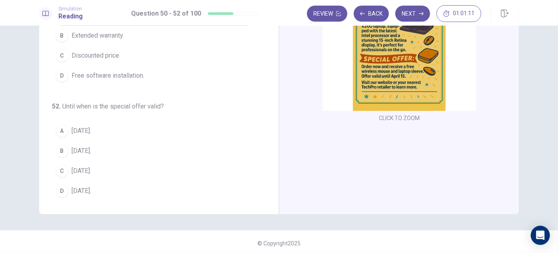
scroll to position [108, 0]
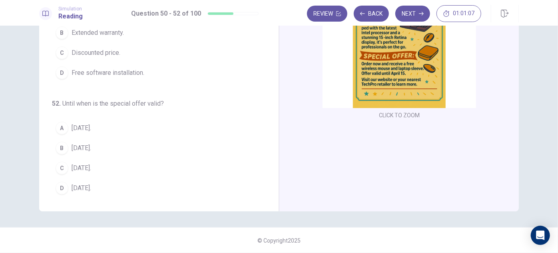
click at [82, 164] on span "April 15." at bounding box center [82, 168] width 20 height 10
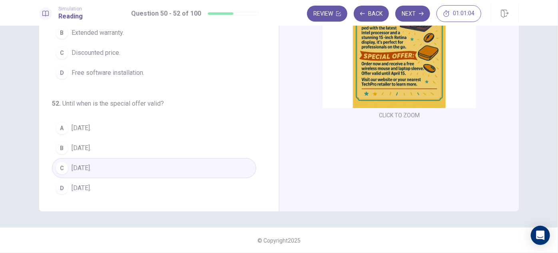
scroll to position [0, 0]
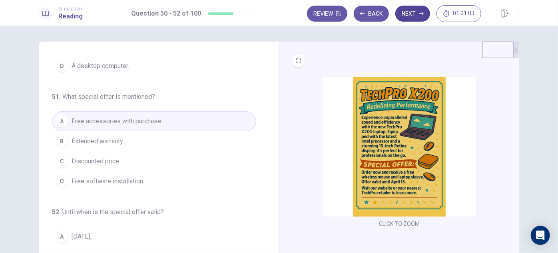
click at [407, 14] on button "Next" at bounding box center [412, 14] width 35 height 16
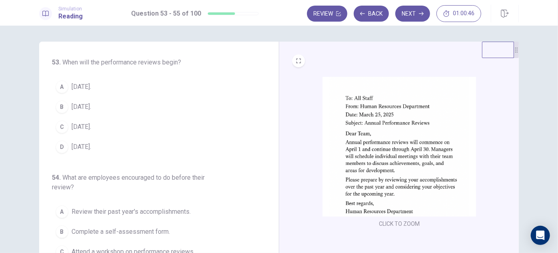
click at [72, 88] on span "April 1." at bounding box center [82, 87] width 20 height 10
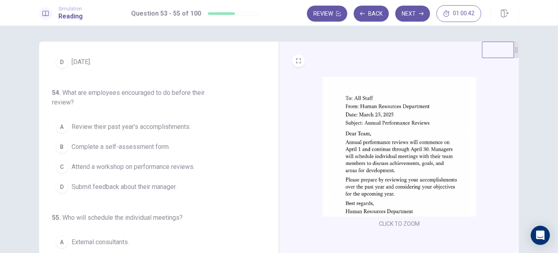
scroll to position [90, 0]
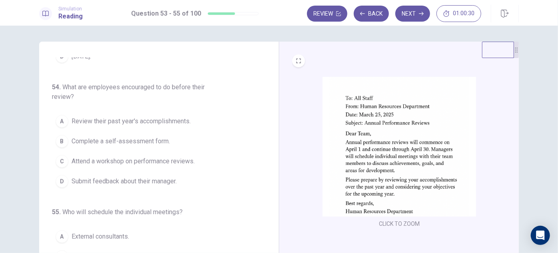
click at [129, 122] on span "Review their past year's accomplishments." at bounding box center [131, 121] width 119 height 10
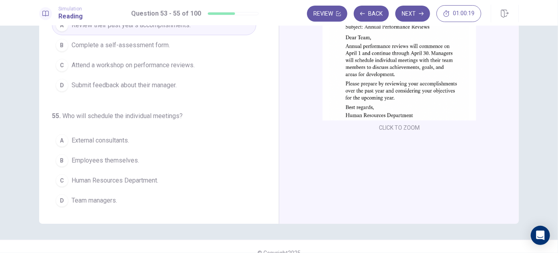
scroll to position [108, 0]
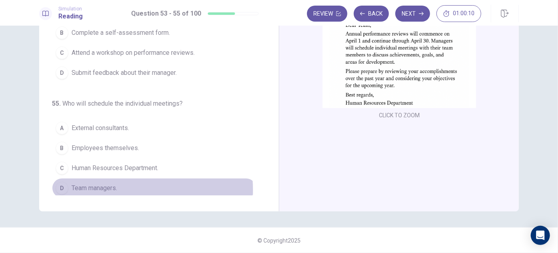
click at [98, 187] on span "Team managers." at bounding box center [95, 188] width 46 height 10
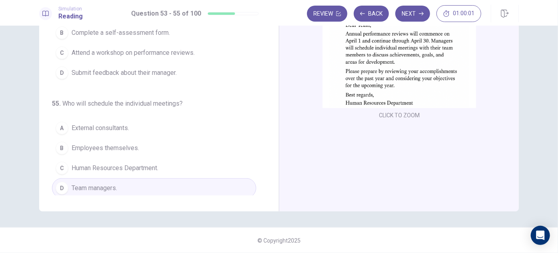
drag, startPoint x: 412, startPoint y: 15, endPoint x: 410, endPoint y: 24, distance: 8.5
click at [412, 16] on button "Next" at bounding box center [412, 14] width 35 height 16
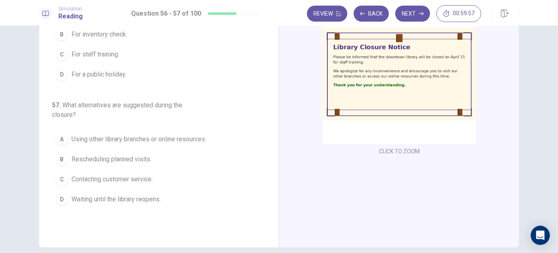
scroll to position [0, 0]
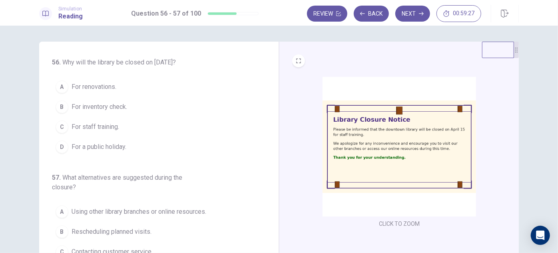
click at [109, 128] on span "For staff training." at bounding box center [96, 127] width 48 height 10
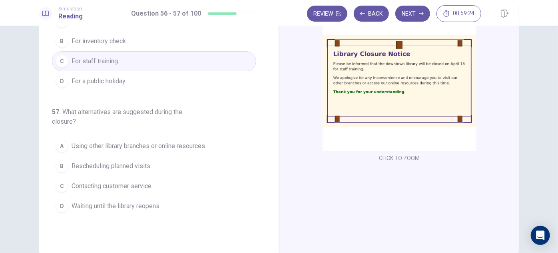
scroll to position [72, 0]
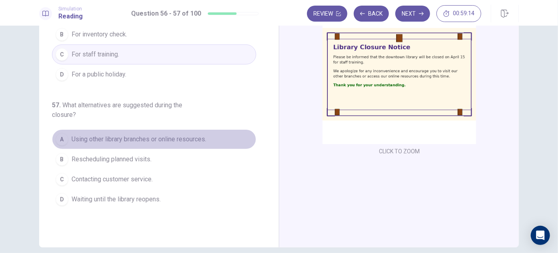
click at [121, 140] on span "Using other library branches or online resources." at bounding box center [139, 139] width 135 height 10
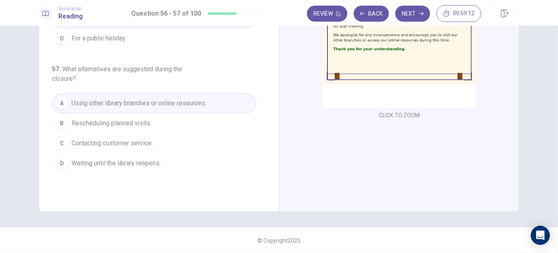
scroll to position [0, 0]
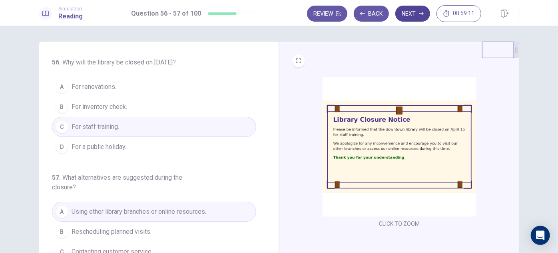
click at [407, 11] on button "Next" at bounding box center [412, 14] width 35 height 16
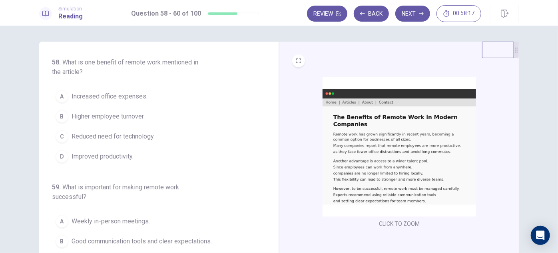
drag, startPoint x: 124, startPoint y: 156, endPoint x: 137, endPoint y: 155, distance: 13.2
click at [124, 157] on span "Improved productivity." at bounding box center [103, 156] width 62 height 10
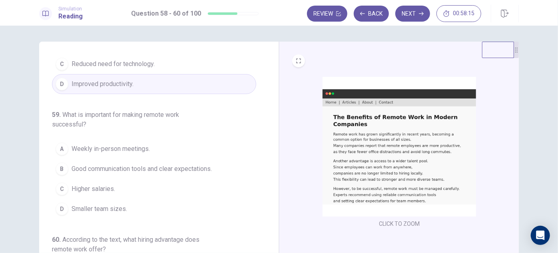
scroll to position [109, 0]
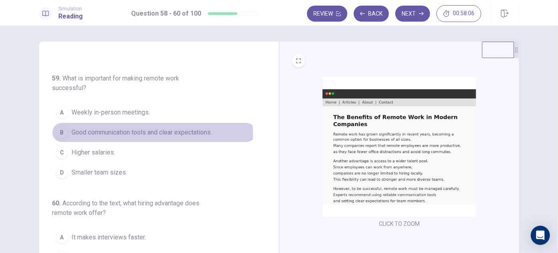
click at [132, 132] on span "Good communication tools and clear expectations." at bounding box center [142, 132] width 140 height 10
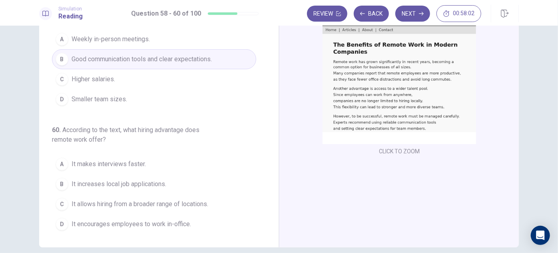
scroll to position [72, 0]
click at [161, 205] on span "It allows hiring from a broader range of locations." at bounding box center [140, 204] width 137 height 10
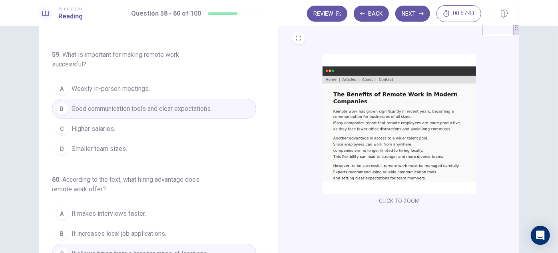
scroll to position [0, 0]
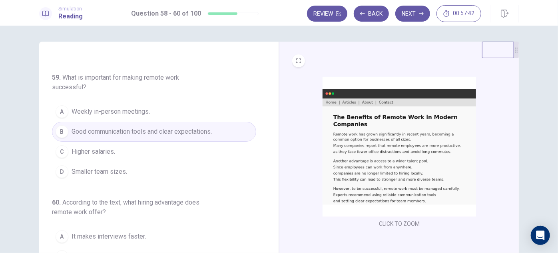
click at [415, 16] on button "Next" at bounding box center [412, 14] width 35 height 16
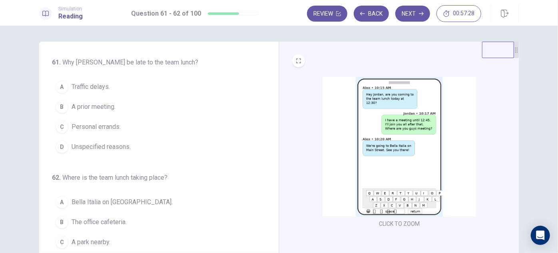
click at [110, 112] on button "B A prior meeting." at bounding box center [154, 107] width 204 height 20
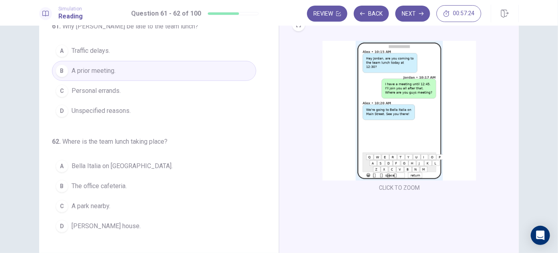
scroll to position [36, 0]
click at [105, 163] on span "Bella Italia on Main Street." at bounding box center [122, 166] width 101 height 10
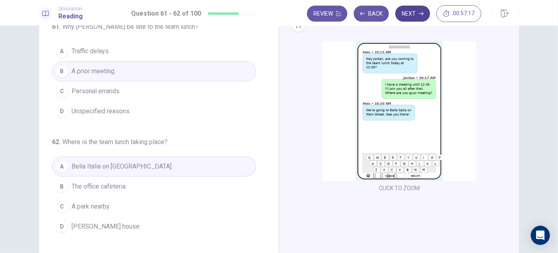
click at [408, 14] on button "Next" at bounding box center [412, 14] width 35 height 16
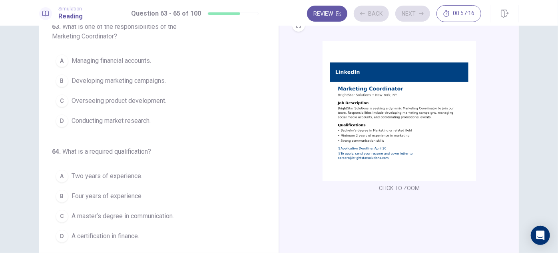
scroll to position [0, 0]
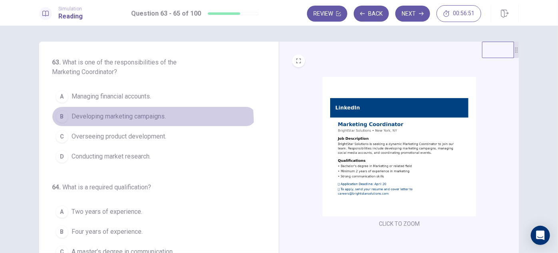
click at [142, 121] on button "B Developing marketing campaigns." at bounding box center [154, 116] width 204 height 20
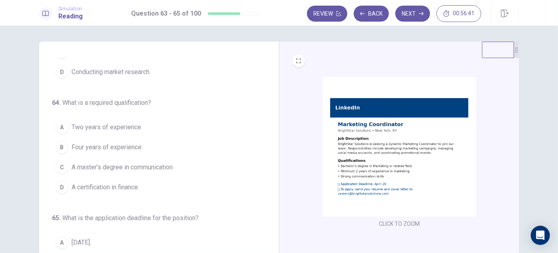
scroll to position [90, 0]
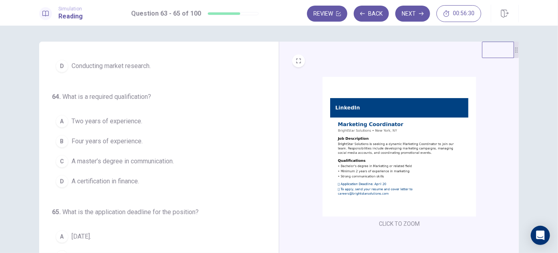
click at [108, 125] on button "A Two years of experience." at bounding box center [154, 121] width 204 height 20
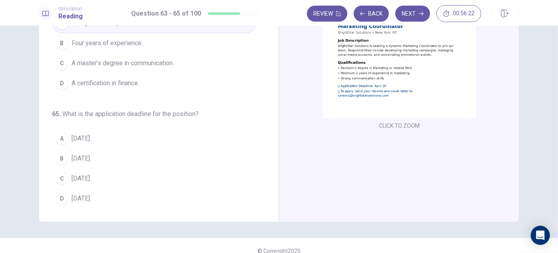
scroll to position [108, 0]
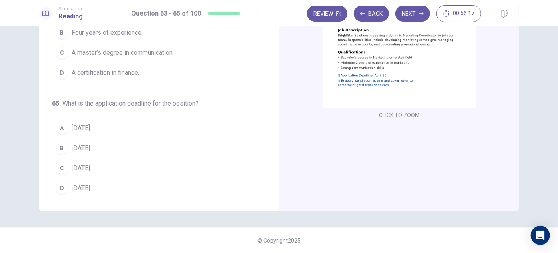
click at [75, 163] on span "April 20." at bounding box center [82, 168] width 20 height 10
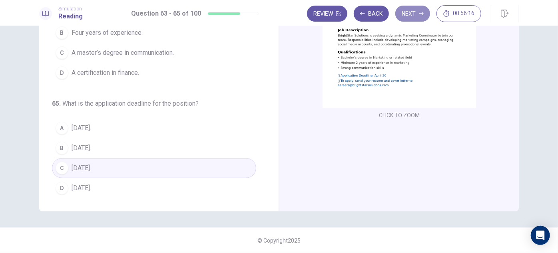
drag, startPoint x: 418, startPoint y: 14, endPoint x: 394, endPoint y: 44, distance: 37.6
click at [417, 14] on button "Next" at bounding box center [412, 14] width 35 height 16
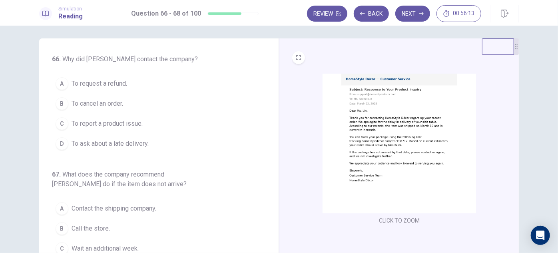
scroll to position [0, 0]
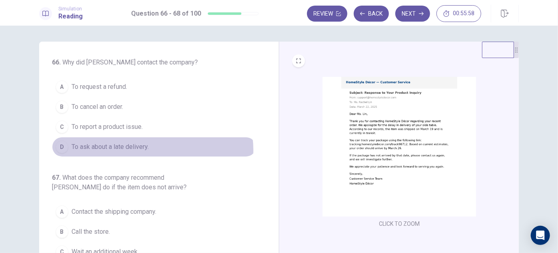
click at [150, 149] on button "D To ask about a late delivery." at bounding box center [154, 147] width 204 height 20
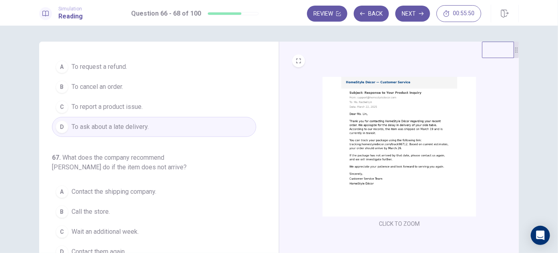
scroll to position [72, 0]
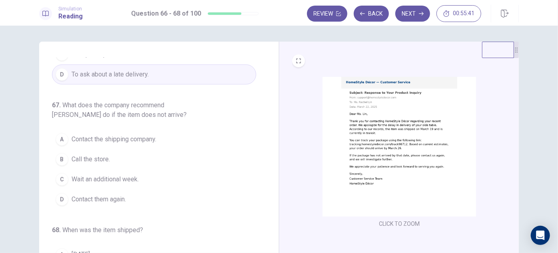
click at [104, 199] on span "Contact them again." at bounding box center [99, 199] width 54 height 10
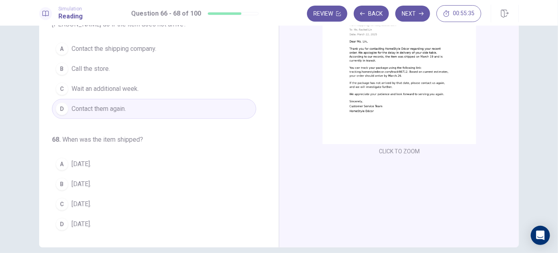
click at [88, 183] on span "March 19." at bounding box center [82, 184] width 20 height 10
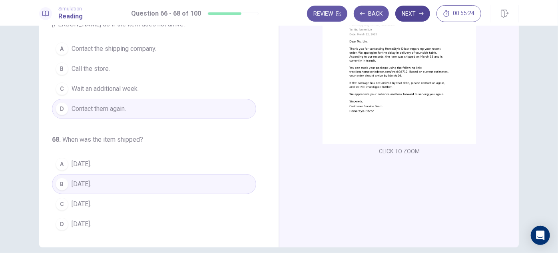
click at [412, 14] on button "Next" at bounding box center [412, 14] width 35 height 16
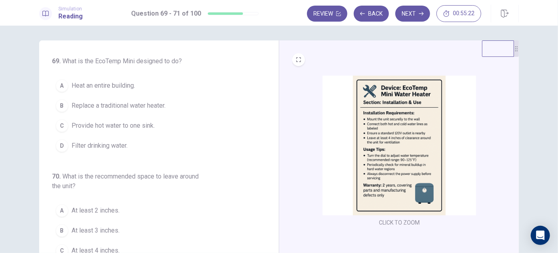
scroll to position [0, 0]
click at [120, 127] on span "Provide hot water to one sink." at bounding box center [113, 127] width 83 height 10
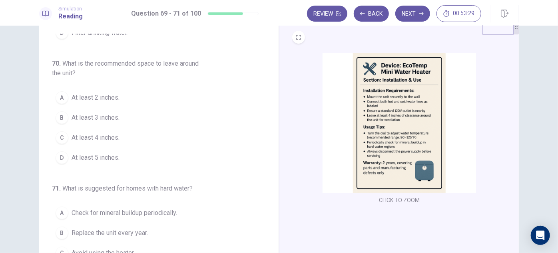
scroll to position [36, 0]
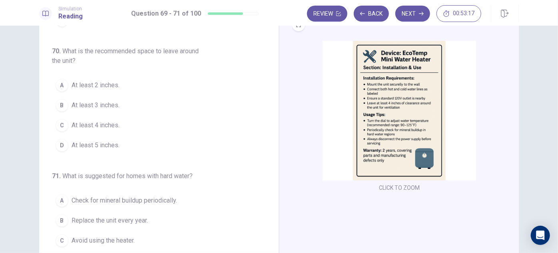
click at [99, 130] on button "C At least 4 inches." at bounding box center [154, 125] width 204 height 20
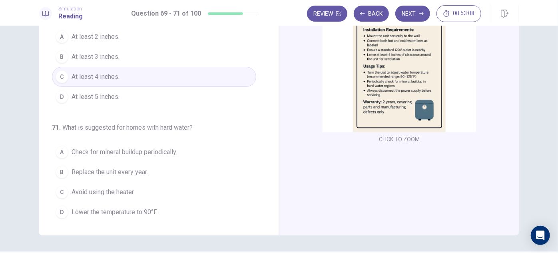
scroll to position [72, 0]
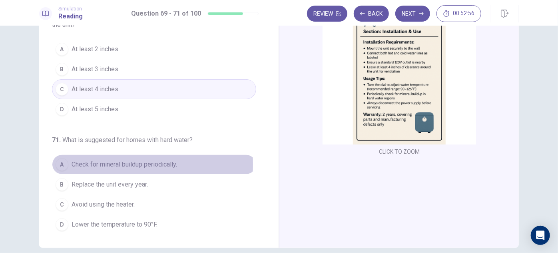
click at [115, 163] on span "Check for mineral buildup periodically." at bounding box center [124, 164] width 105 height 10
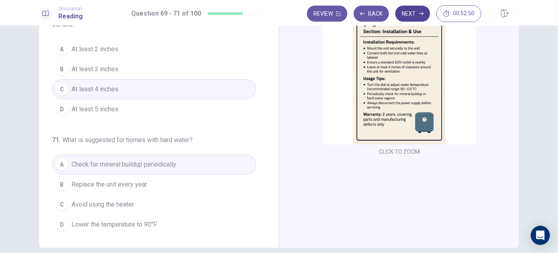
click at [421, 14] on icon "button" at bounding box center [421, 13] width 5 height 5
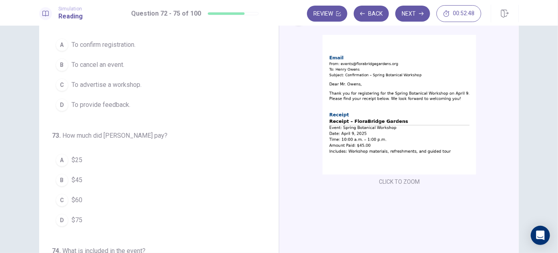
scroll to position [0, 0]
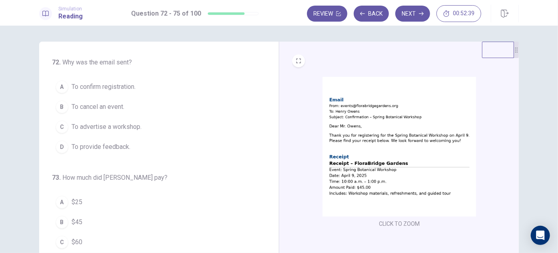
click at [82, 87] on span "To confirm registration." at bounding box center [104, 87] width 64 height 10
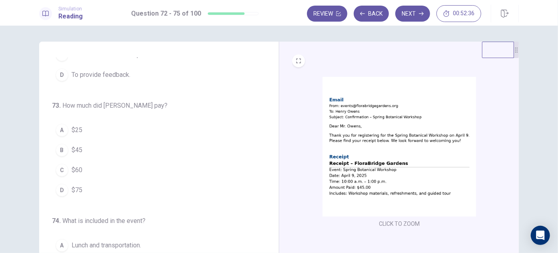
scroll to position [72, 0]
drag, startPoint x: 70, startPoint y: 150, endPoint x: 74, endPoint y: 149, distance: 4.9
click at [72, 150] on span "$45" at bounding box center [77, 150] width 11 height 10
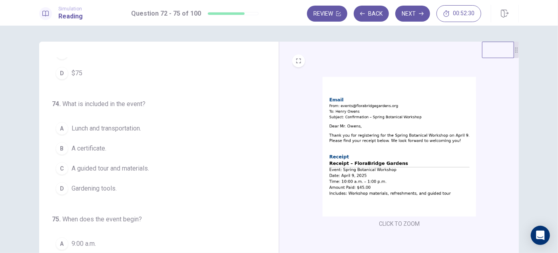
scroll to position [195, 0]
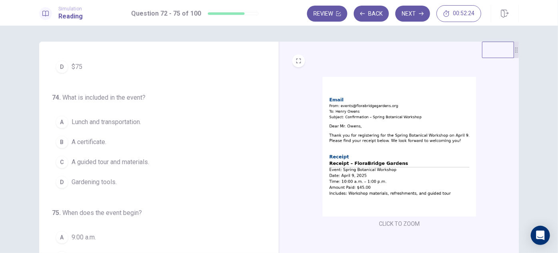
click at [111, 161] on span "A guided tour and materials." at bounding box center [111, 162] width 78 height 10
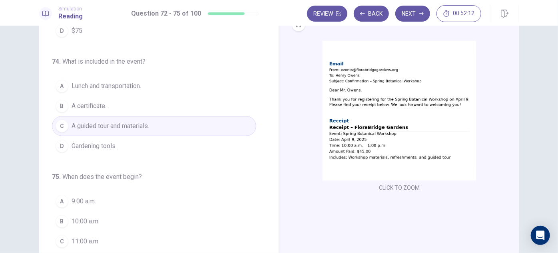
scroll to position [72, 0]
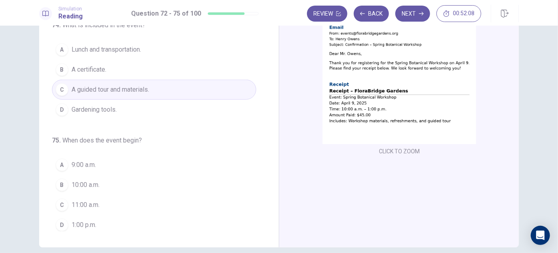
click at [98, 180] on span "10:00 a.m." at bounding box center [86, 185] width 28 height 10
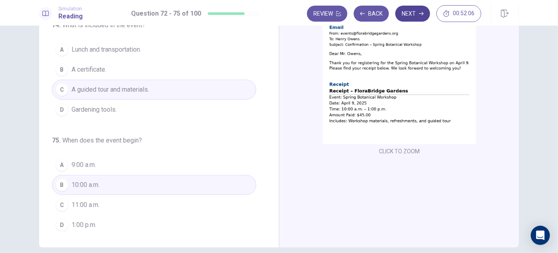
click at [414, 14] on button "Next" at bounding box center [412, 14] width 35 height 16
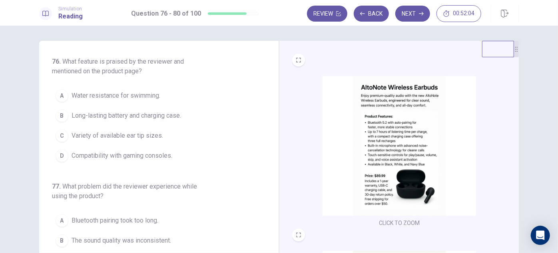
scroll to position [0, 0]
click at [143, 117] on span "Long-lasting battery and charging case." at bounding box center [126, 116] width 109 height 10
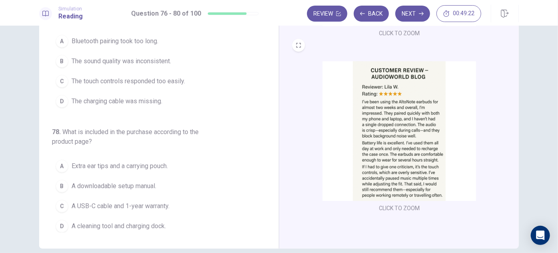
scroll to position [72, 0]
click at [128, 76] on span "The touch controls responded too easily." at bounding box center [128, 80] width 113 height 10
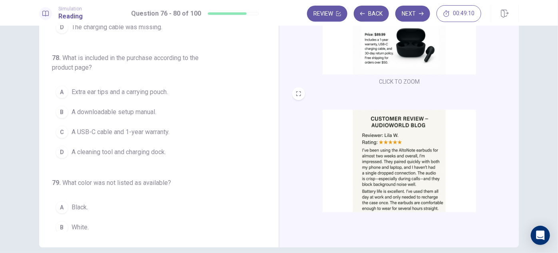
scroll to position [0, 0]
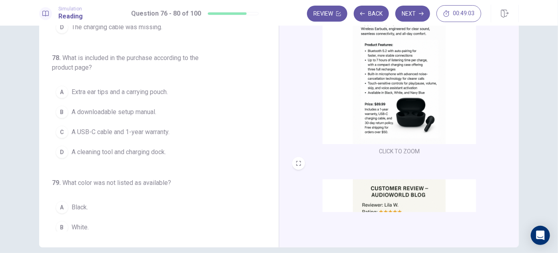
click at [129, 133] on span "A USB-C cable and 1-year warranty." at bounding box center [121, 132] width 98 height 10
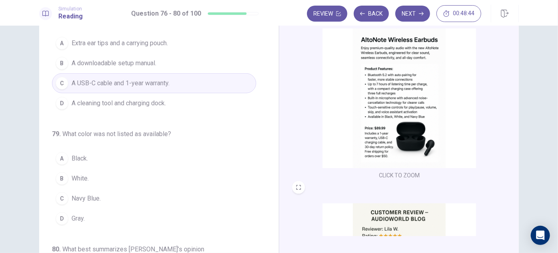
scroll to position [36, 0]
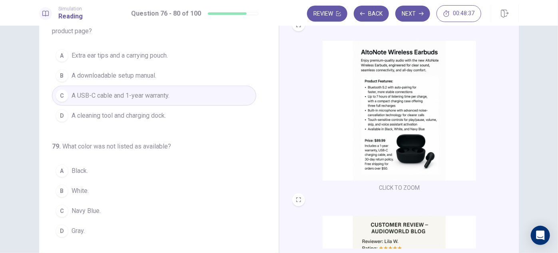
click at [81, 227] on span "Gray." at bounding box center [78, 231] width 13 height 10
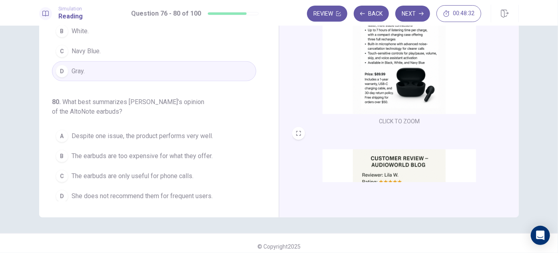
scroll to position [108, 0]
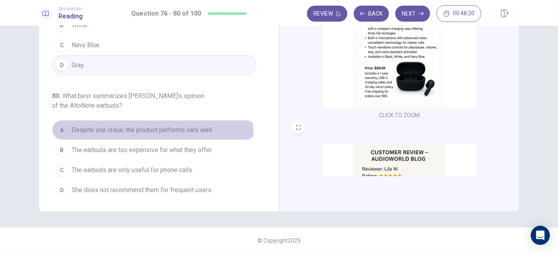
click at [134, 129] on span "Despite one issue, the product performs very well." at bounding box center [142, 130] width 141 height 10
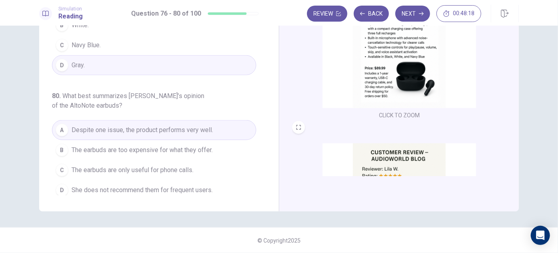
scroll to position [109, 0]
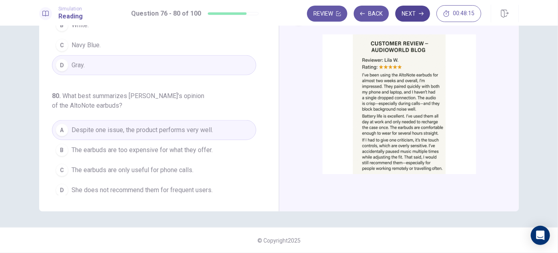
click at [406, 14] on button "Next" at bounding box center [412, 14] width 35 height 16
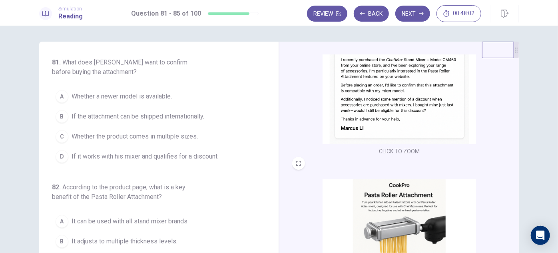
scroll to position [0, 0]
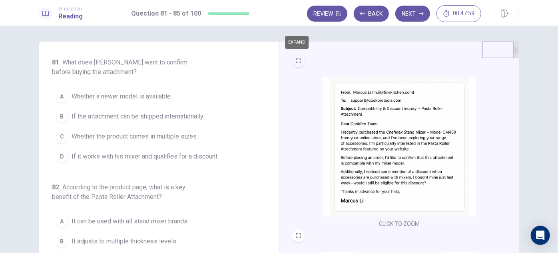
click at [297, 62] on icon "EXPAND" at bounding box center [298, 60] width 5 height 5
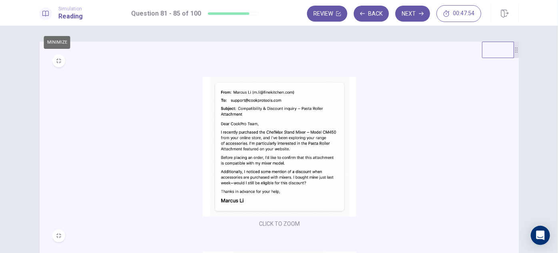
click at [56, 61] on icon "MINIMIZE" at bounding box center [58, 60] width 5 height 5
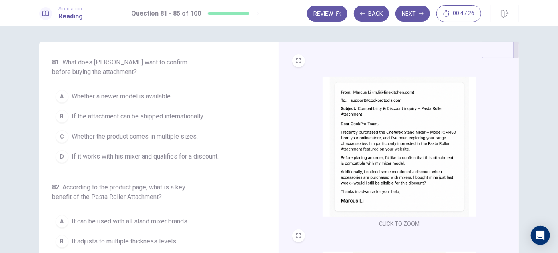
click at [144, 157] on span "If it works with his mixer and qualifies for a discount." at bounding box center [145, 156] width 147 height 10
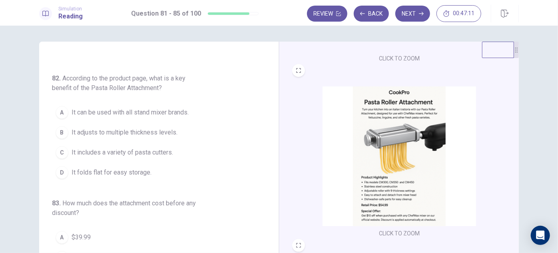
scroll to position [181, 0]
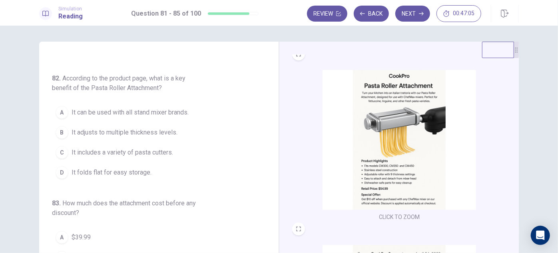
click at [377, 148] on img at bounding box center [398, 139] width 153 height 139
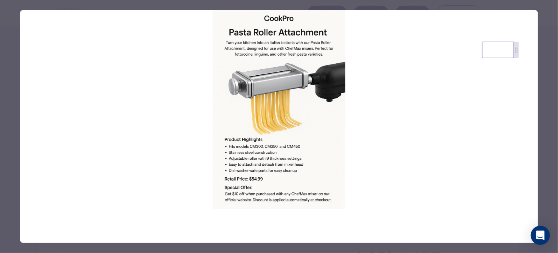
click at [10, 39] on div at bounding box center [279, 126] width 558 height 253
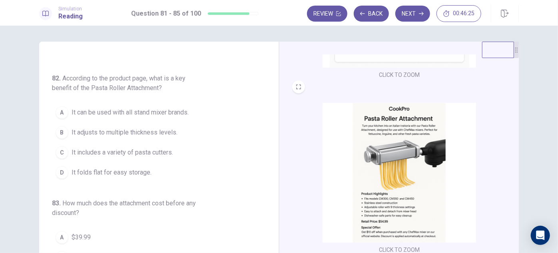
scroll to position [185, 0]
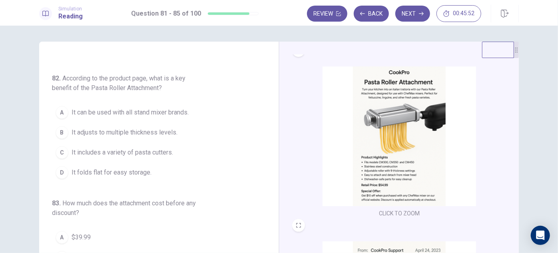
click at [154, 134] on span "It adjusts to multiple thickness levels." at bounding box center [125, 132] width 106 height 10
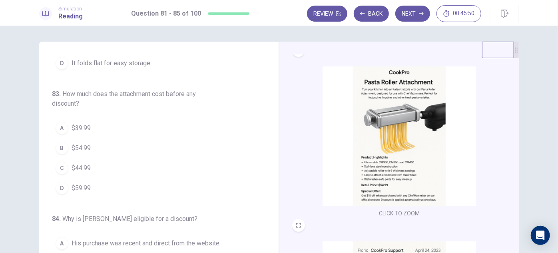
scroll to position [221, 0]
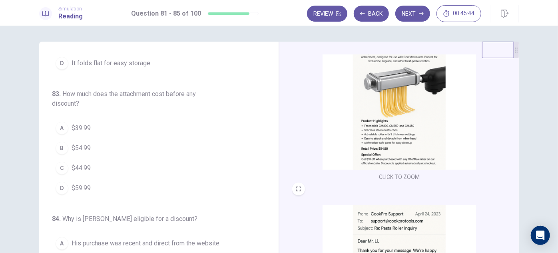
click at [80, 147] on span "$54.99" at bounding box center [81, 148] width 19 height 10
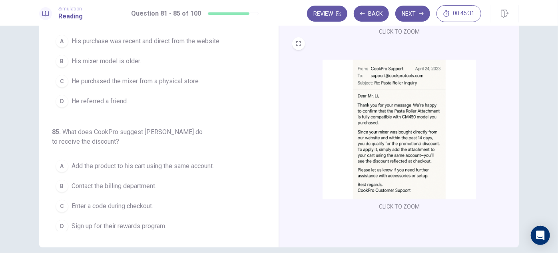
scroll to position [311, 0]
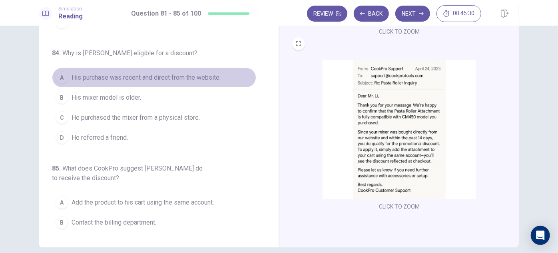
click at [155, 76] on span "His purchase was recent and direct from the website." at bounding box center [146, 78] width 149 height 10
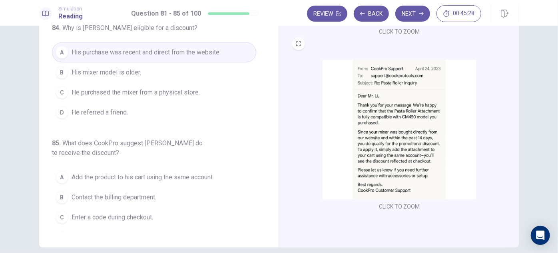
scroll to position [347, 0]
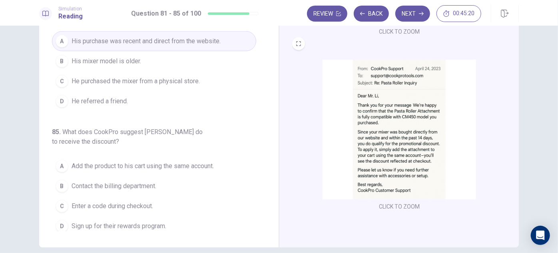
click at [157, 161] on span "Add the product to his cart using the same account." at bounding box center [143, 166] width 142 height 10
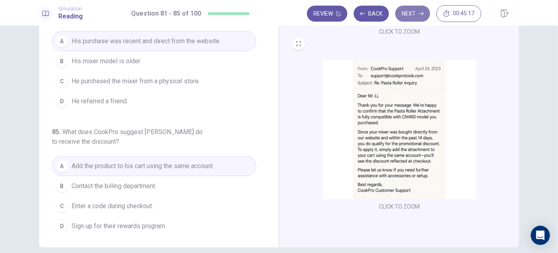
click at [410, 14] on button "Next" at bounding box center [412, 14] width 35 height 16
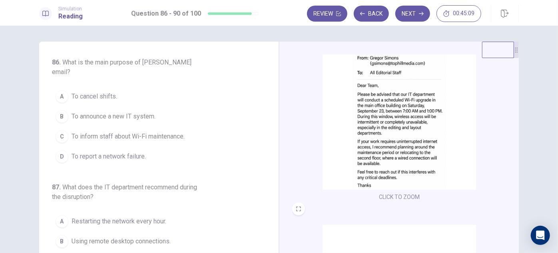
scroll to position [0, 0]
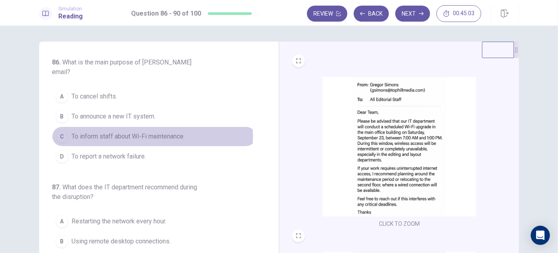
click at [138, 131] on span "To inform staff about Wi-Fi maintenance." at bounding box center [128, 136] width 113 height 10
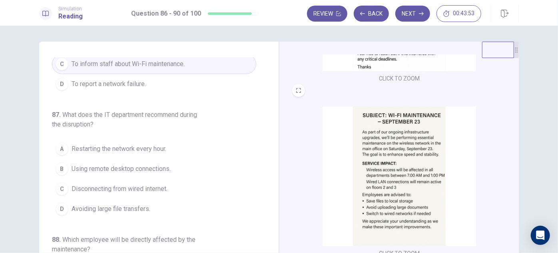
scroll to position [181, 0]
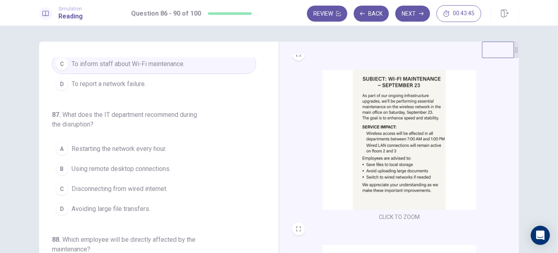
click at [127, 204] on span "Avoiding large file transfers." at bounding box center [111, 209] width 79 height 10
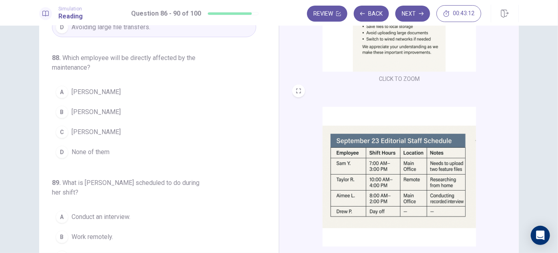
scroll to position [294, 0]
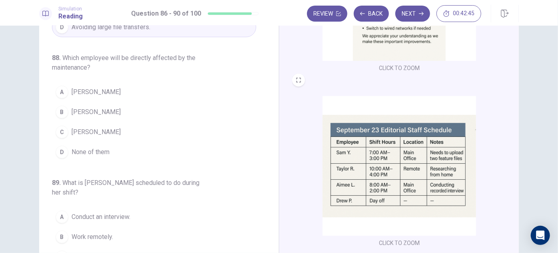
click at [93, 147] on span "None of them" at bounding box center [91, 152] width 38 height 10
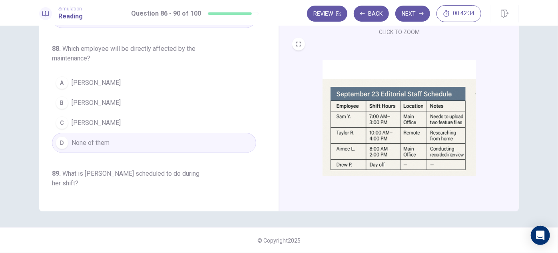
scroll to position [109, 0]
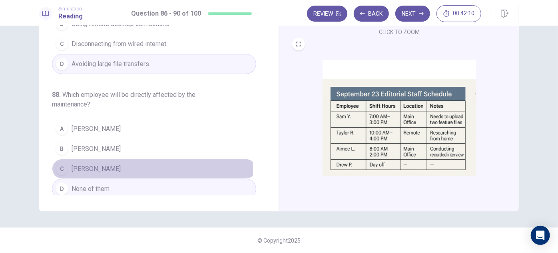
click at [104, 159] on button "C Sam Y." at bounding box center [154, 169] width 204 height 20
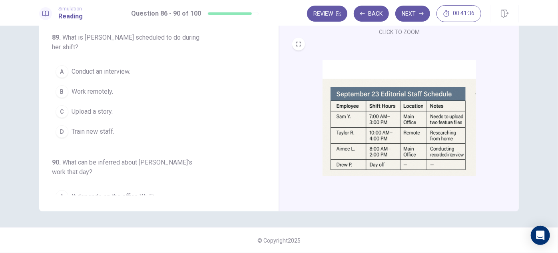
scroll to position [254, 0]
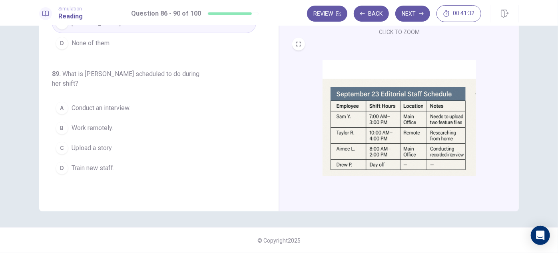
click at [111, 103] on span "Conduct an interview." at bounding box center [101, 108] width 59 height 10
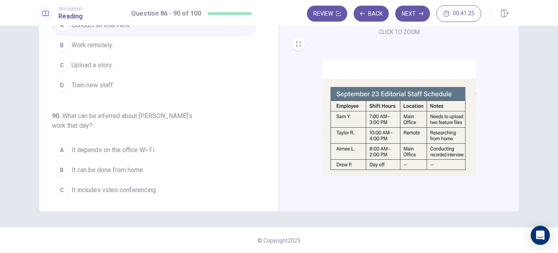
scroll to position [338, 0]
click at [126, 164] on span "It can be done from home." at bounding box center [108, 169] width 73 height 10
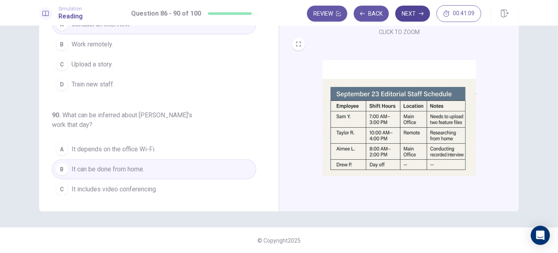
click at [414, 15] on button "Next" at bounding box center [412, 14] width 35 height 16
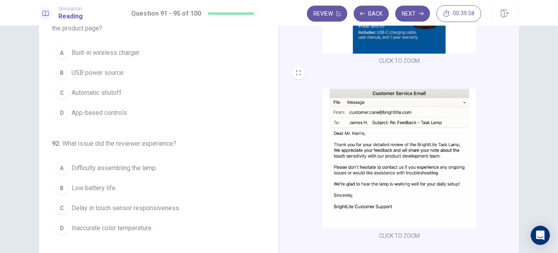
scroll to position [36, 0]
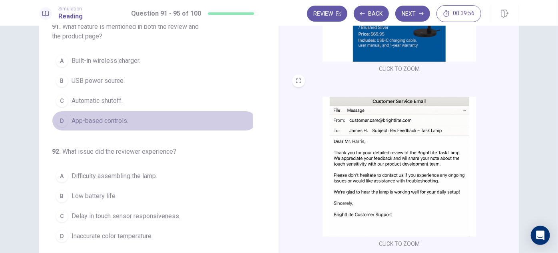
click at [117, 121] on span "App-based controls." at bounding box center [100, 121] width 57 height 10
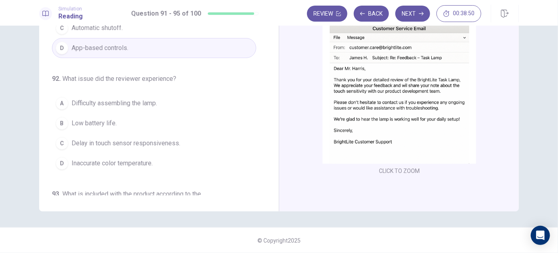
scroll to position [0, 0]
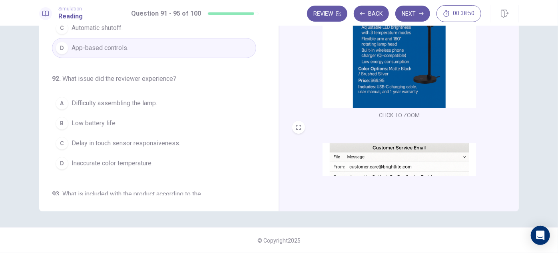
click at [374, 87] on img at bounding box center [398, 37] width 153 height 139
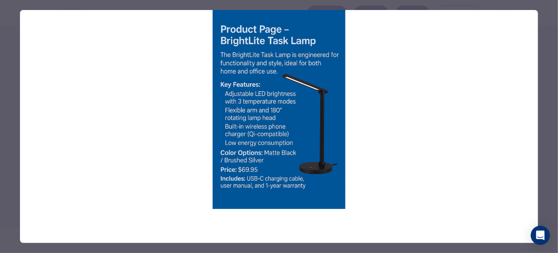
click at [406, 121] on img at bounding box center [279, 109] width 518 height 199
click at [0, 82] on div at bounding box center [279, 126] width 558 height 253
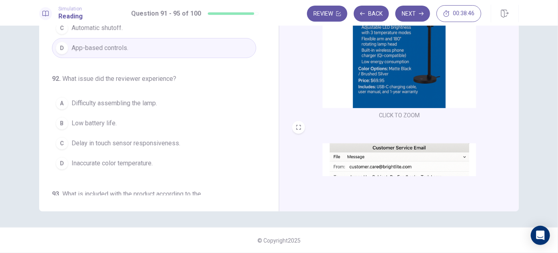
click at [377, 158] on img at bounding box center [398, 212] width 153 height 139
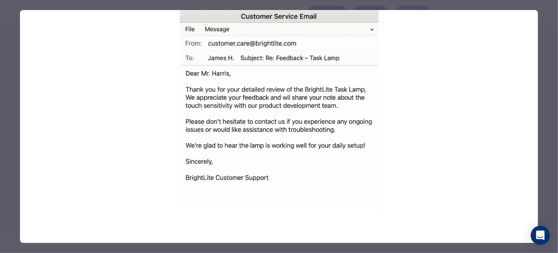
click at [10, 109] on div at bounding box center [279, 126] width 558 height 253
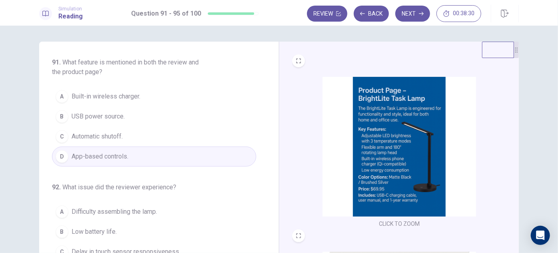
scroll to position [36, 0]
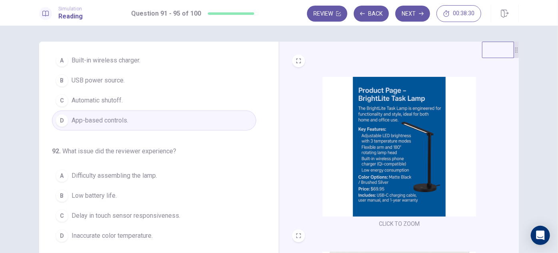
click at [127, 99] on button "C Automatic shutoff." at bounding box center [154, 100] width 204 height 20
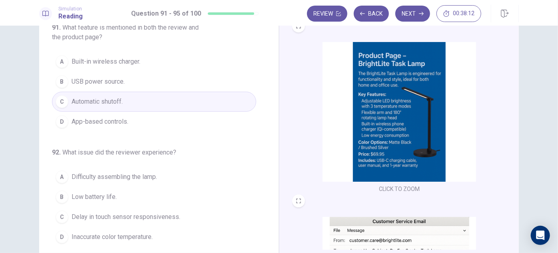
scroll to position [0, 0]
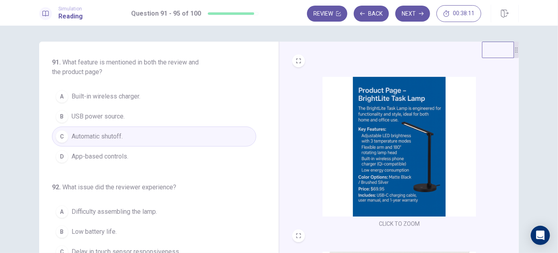
click at [361, 139] on img at bounding box center [398, 146] width 153 height 139
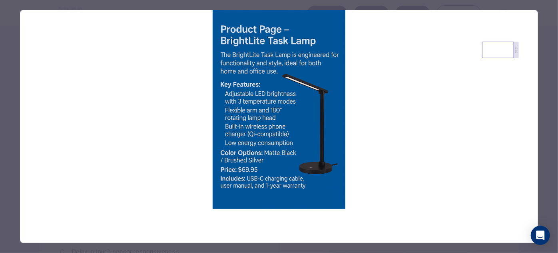
click at [7, 119] on div at bounding box center [279, 126] width 558 height 253
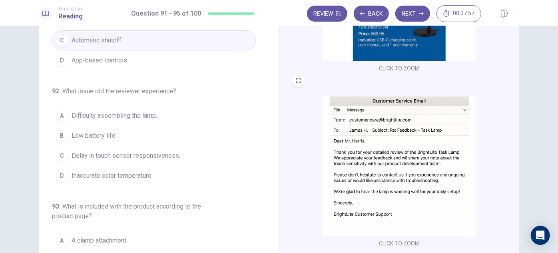
scroll to position [72, 0]
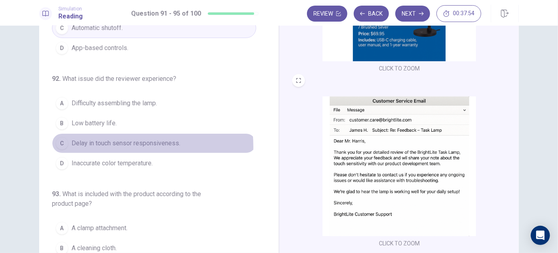
click at [109, 145] on span "Delay in touch sensor responsiveness." at bounding box center [126, 143] width 109 height 10
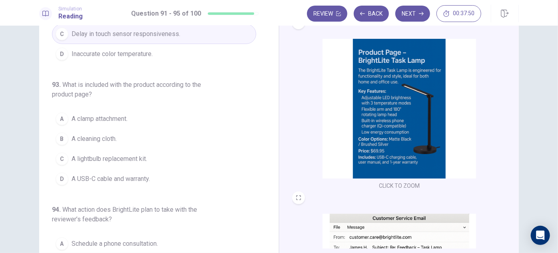
scroll to position [0, 0]
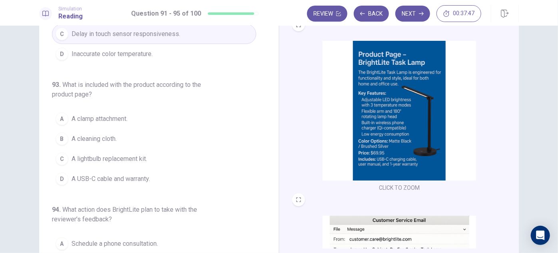
click at [104, 174] on span "A USB-C cable and warranty." at bounding box center [111, 179] width 78 height 10
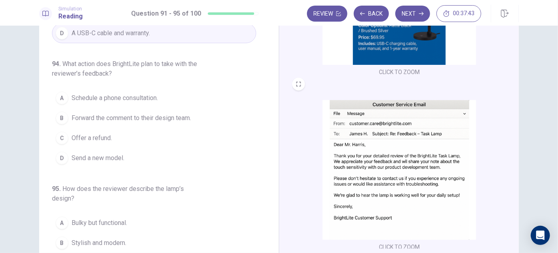
scroll to position [119, 0]
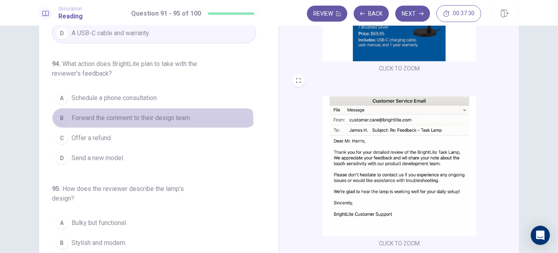
click at [129, 119] on button "B Forward the comment to their design team." at bounding box center [154, 118] width 204 height 20
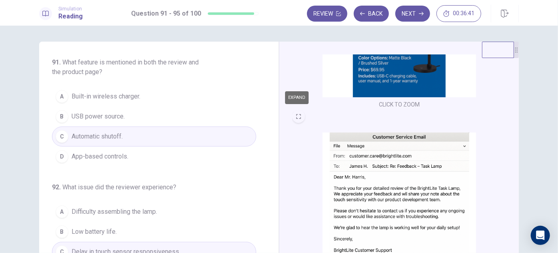
click at [299, 117] on button "EXPAND" at bounding box center [298, 116] width 13 height 13
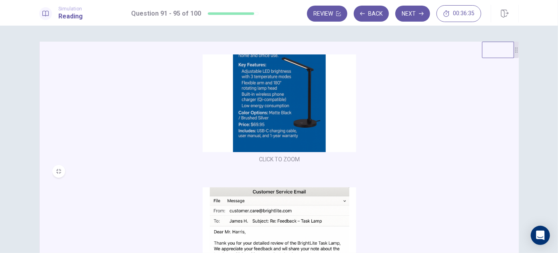
scroll to position [0, 0]
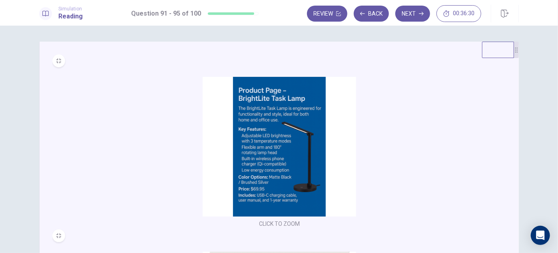
click at [54, 64] on button "MINIMIZE" at bounding box center [58, 60] width 13 height 13
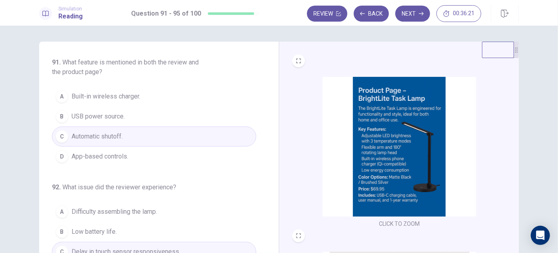
click at [141, 101] on button "A Built-in wireless charger." at bounding box center [154, 96] width 204 height 20
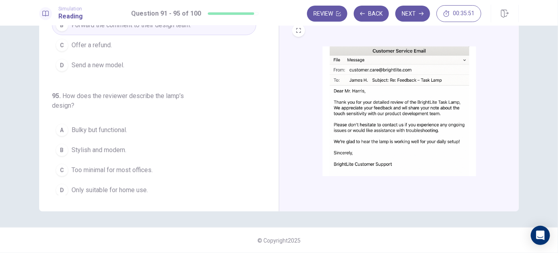
scroll to position [119, 0]
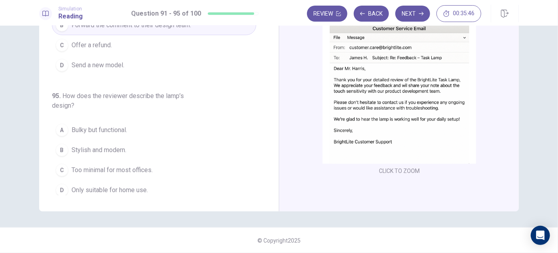
click at [109, 147] on span "Stylish and modern." at bounding box center [99, 150] width 55 height 10
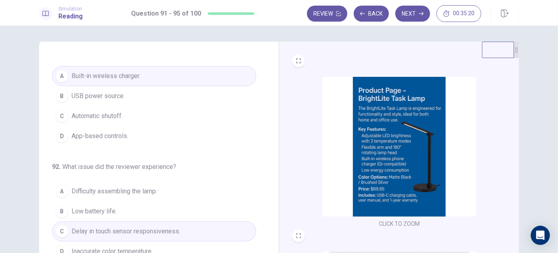
scroll to position [0, 0]
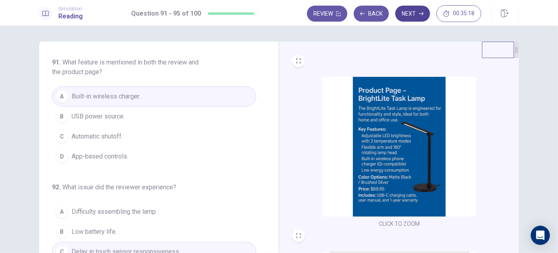
click at [404, 13] on button "Next" at bounding box center [412, 14] width 35 height 16
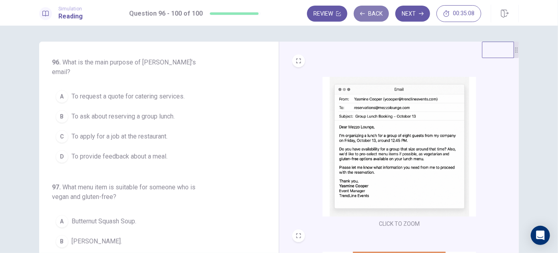
click at [375, 18] on button "Back" at bounding box center [371, 14] width 35 height 16
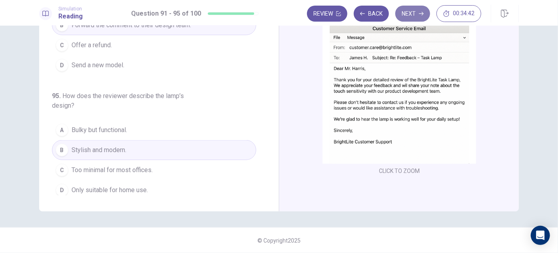
click at [413, 19] on button "Next" at bounding box center [412, 14] width 35 height 16
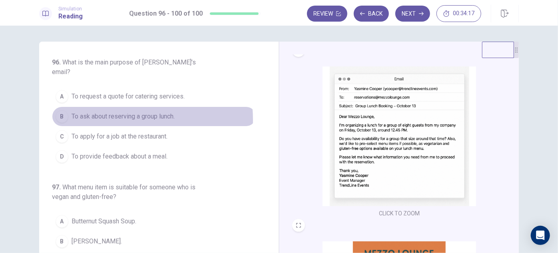
click at [103, 111] on span "To ask about reserving a group lunch." at bounding box center [123, 116] width 103 height 10
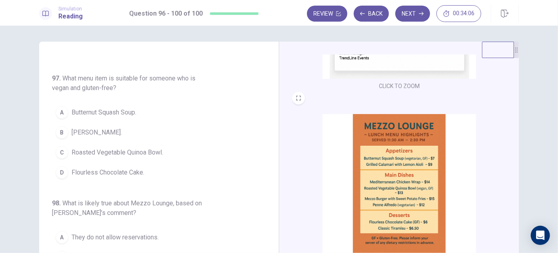
scroll to position [155, 0]
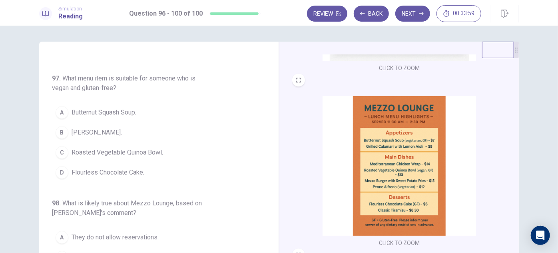
click at [114, 147] on span "Roasted Vegetable Quinoa Bowl." at bounding box center [118, 152] width 92 height 10
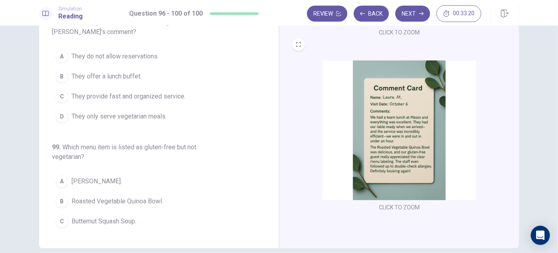
scroll to position [72, 0]
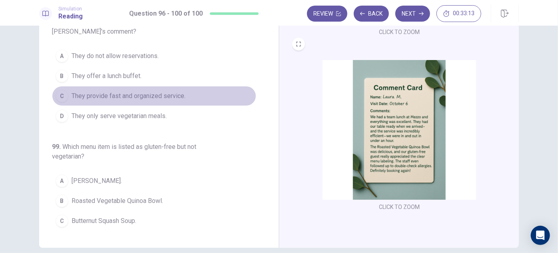
click at [152, 91] on span "They provide fast and organized service." at bounding box center [129, 96] width 114 height 10
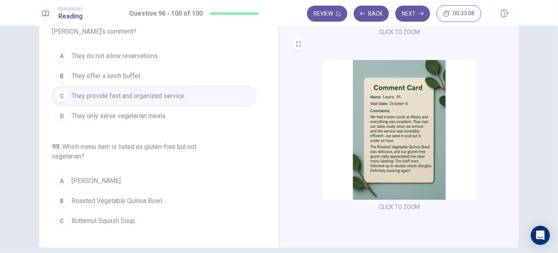
click at [416, 155] on img at bounding box center [398, 129] width 153 height 139
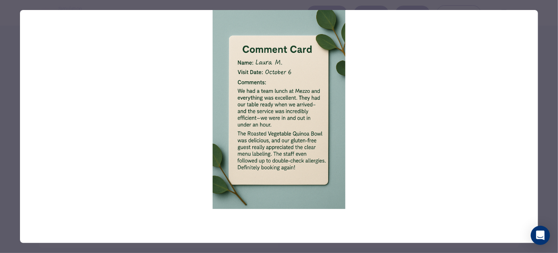
click at [413, 84] on img at bounding box center [279, 109] width 518 height 199
click at [332, 7] on div at bounding box center [279, 126] width 558 height 253
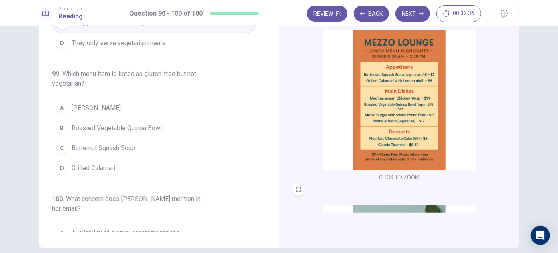
scroll to position [149, 0]
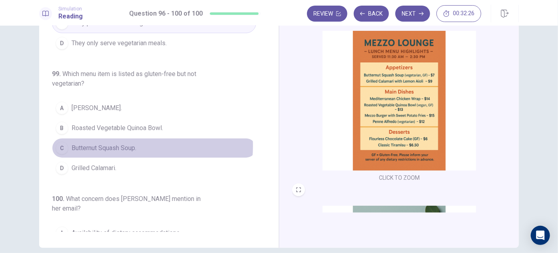
click at [119, 143] on span "Butternut Squash Soup." at bounding box center [104, 148] width 65 height 10
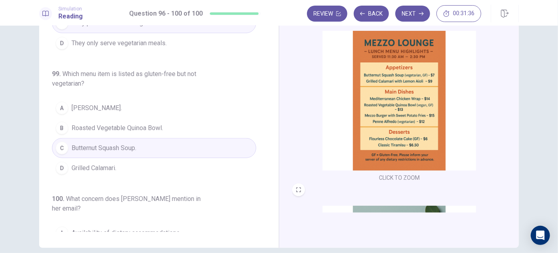
click at [164, 118] on button "B Roasted Vegetable Quinoa Bowl." at bounding box center [154, 128] width 204 height 20
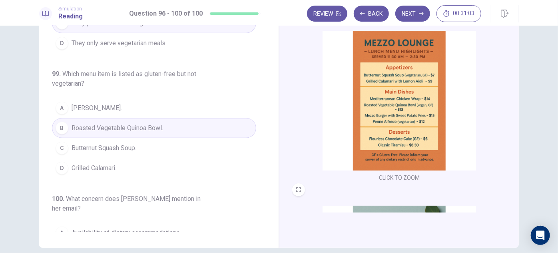
click at [138, 138] on button "C Butternut Squash Soup." at bounding box center [154, 148] width 204 height 20
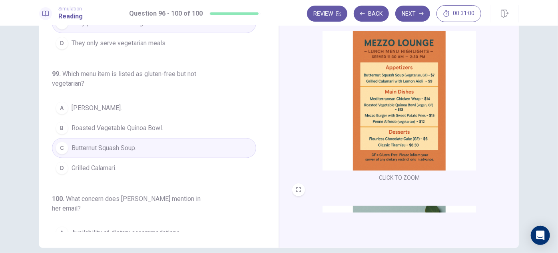
click at [149, 123] on span "Roasted Vegetable Quinoa Bowl." at bounding box center [118, 128] width 92 height 10
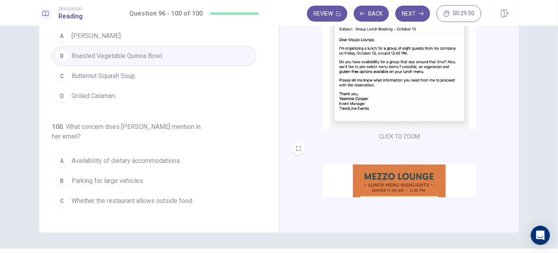
scroll to position [108, 0]
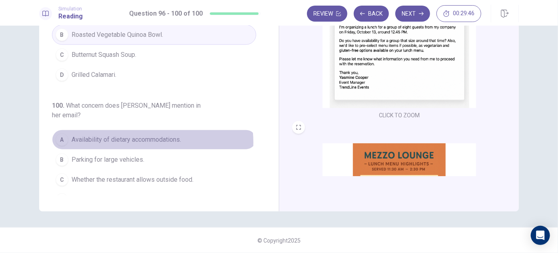
click at [139, 135] on span "Availability of dietary accommodations." at bounding box center [126, 140] width 109 height 10
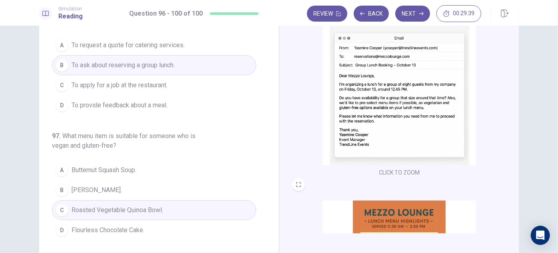
scroll to position [0, 0]
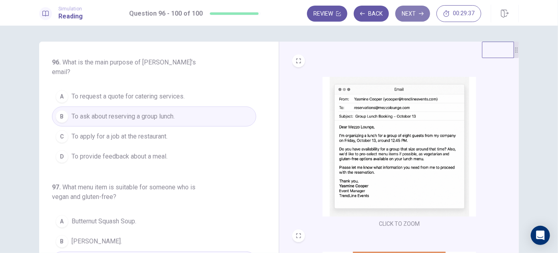
click at [412, 16] on button "Next" at bounding box center [412, 14] width 35 height 16
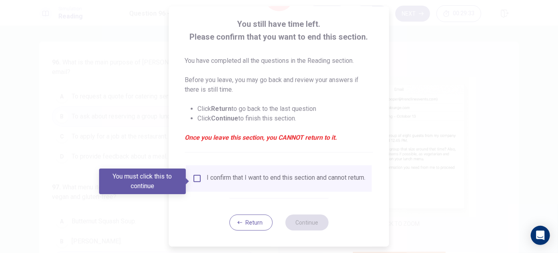
scroll to position [46, 0]
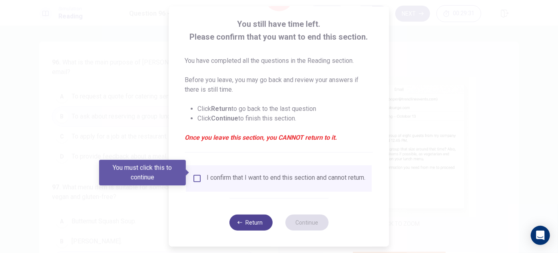
click at [250, 218] on button "Return" at bounding box center [250, 222] width 43 height 16
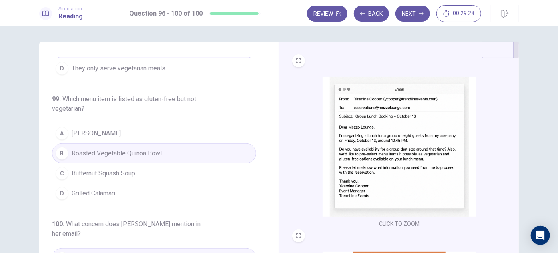
scroll to position [347, 0]
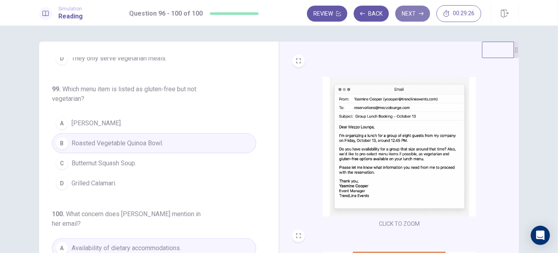
click at [411, 18] on button "Next" at bounding box center [412, 14] width 35 height 16
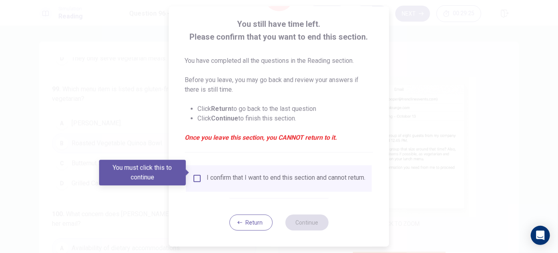
scroll to position [46, 0]
click at [274, 177] on div "I confirm that I want to end this section and cannot return." at bounding box center [286, 178] width 159 height 10
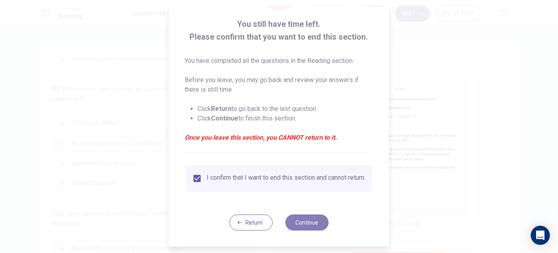
click at [307, 222] on button "Continue" at bounding box center [306, 222] width 43 height 16
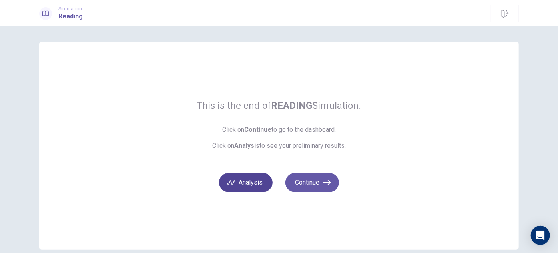
click at [258, 185] on button "Analysis" at bounding box center [246, 182] width 54 height 19
